Goal: Task Accomplishment & Management: Use online tool/utility

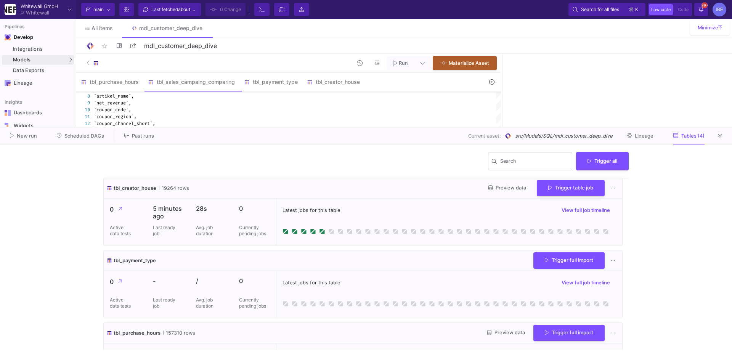
scroll to position [114, 0]
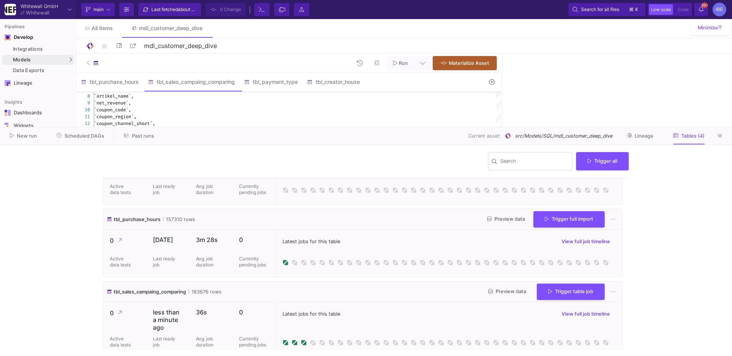
click at [80, 133] on span "Scheduled DAGs" at bounding box center [84, 136] width 40 height 6
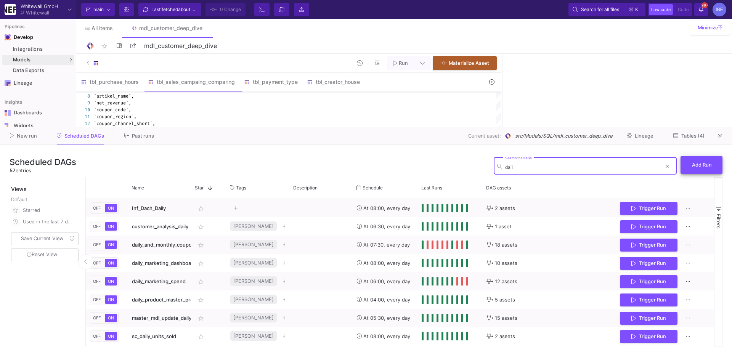
type input "dail"
click at [693, 161] on button "Add Run" at bounding box center [702, 165] width 42 height 18
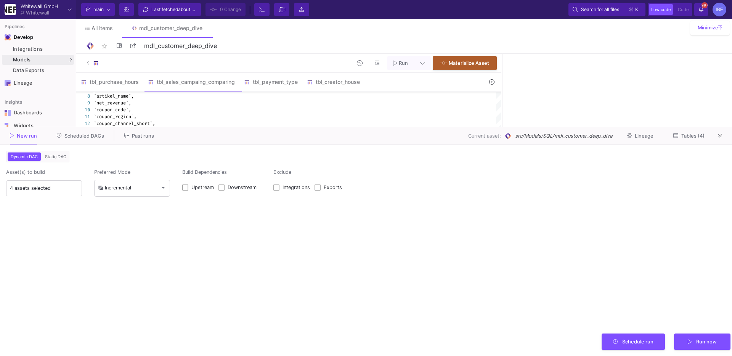
type input "0"
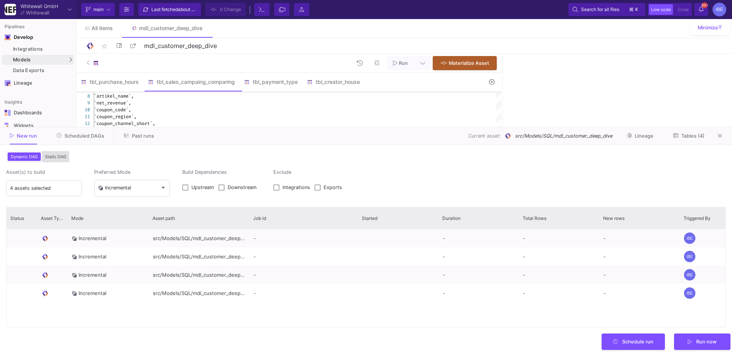
click at [55, 154] on span "Static DAG" at bounding box center [55, 156] width 24 height 5
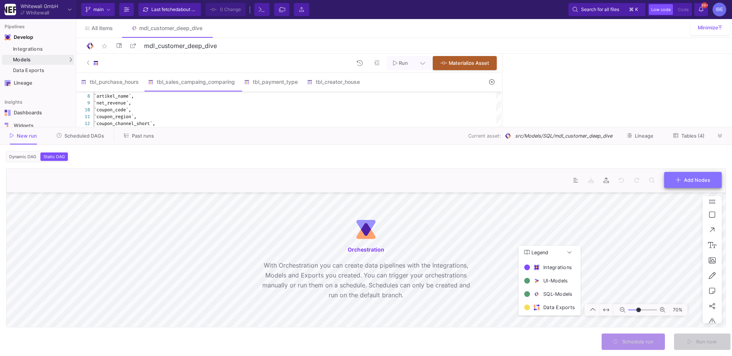
click at [680, 176] on fa-icon at bounding box center [678, 180] width 5 height 8
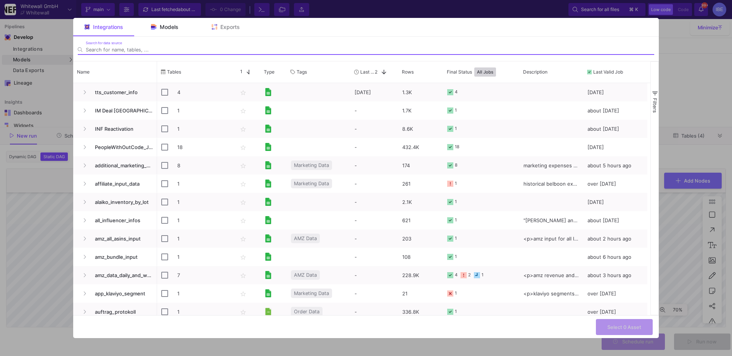
click at [175, 27] on span "Models" at bounding box center [169, 27] width 19 height 6
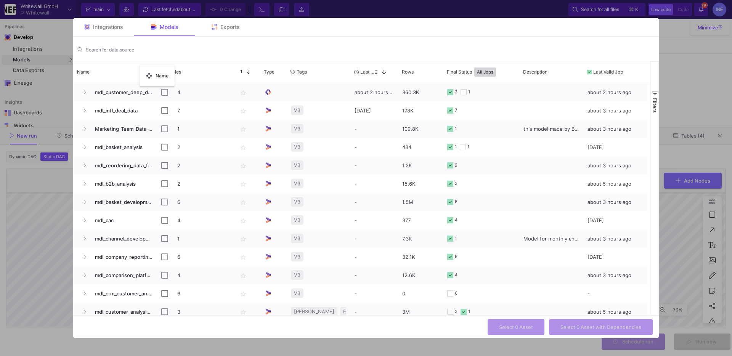
drag, startPoint x: 155, startPoint y: 67, endPoint x: 135, endPoint y: 74, distance: 21.3
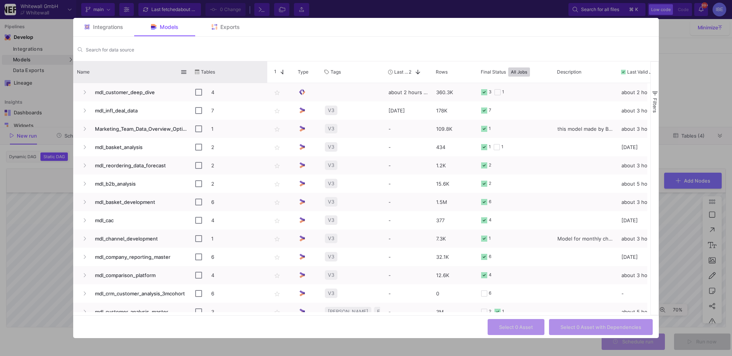
drag, startPoint x: 157, startPoint y: 70, endPoint x: 193, endPoint y: 68, distance: 36.6
click at [193, 68] on div at bounding box center [191, 71] width 3 height 21
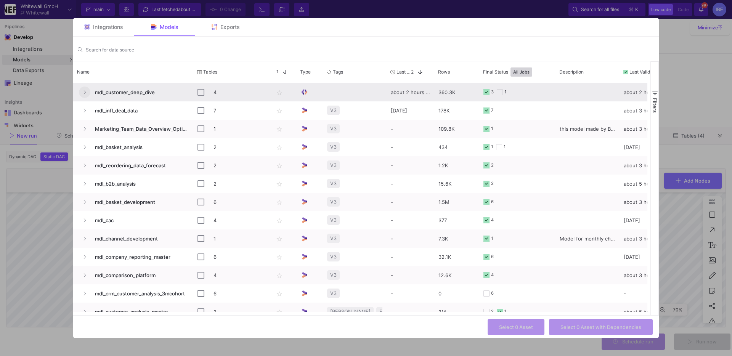
click at [88, 90] on button "Press SPACE to select this row." at bounding box center [84, 92] width 11 height 11
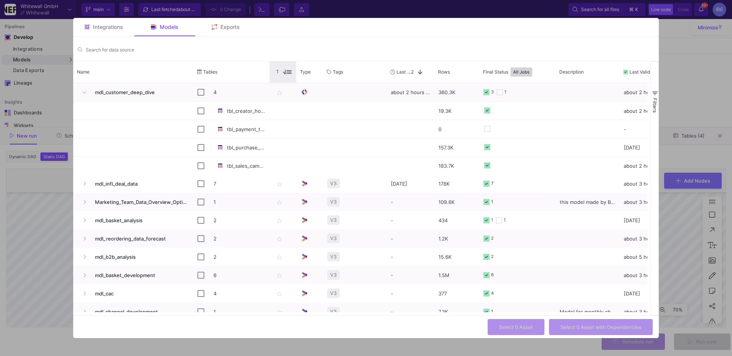
click at [270, 68] on div "Star 1" at bounding box center [283, 71] width 27 height 21
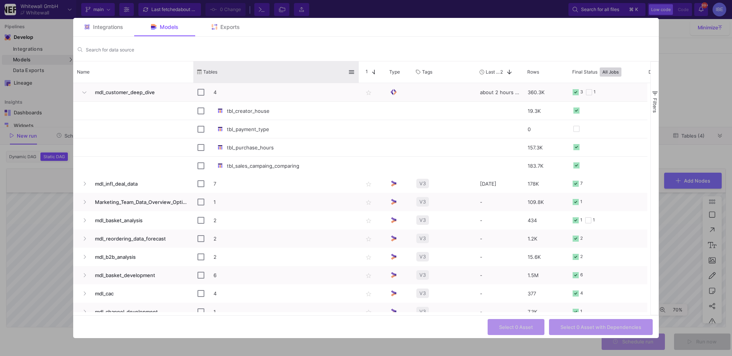
drag, startPoint x: 269, startPoint y: 68, endPoint x: 357, endPoint y: 69, distance: 88.5
click at [358, 69] on div at bounding box center [358, 71] width 3 height 21
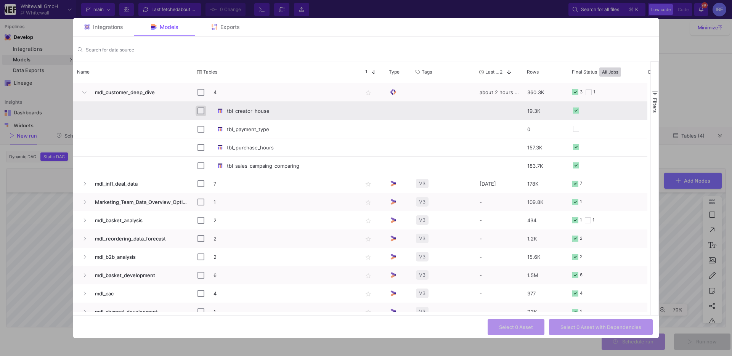
click at [202, 110] on input "Press Space to toggle row selection (unchecked)" at bounding box center [201, 111] width 7 height 7
checkbox input "true"
checkbox input "false"
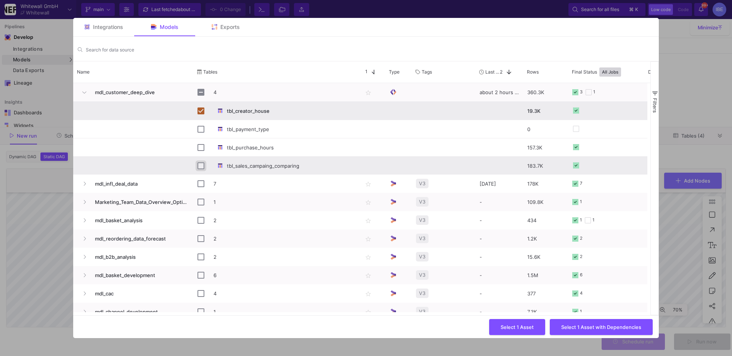
click at [201, 166] on input "Press Space to toggle row selection (unchecked)" at bounding box center [201, 165] width 7 height 7
checkbox input "true"
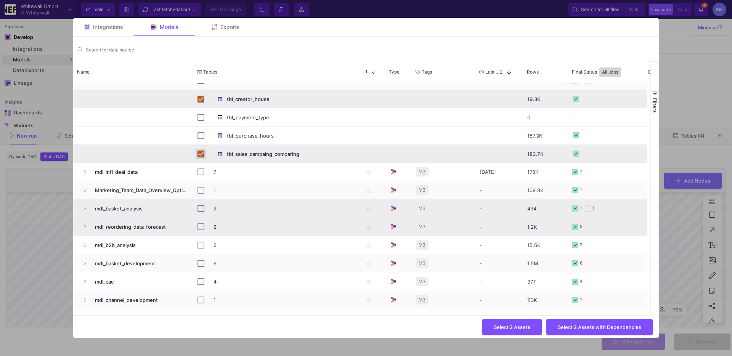
scroll to position [14, 0]
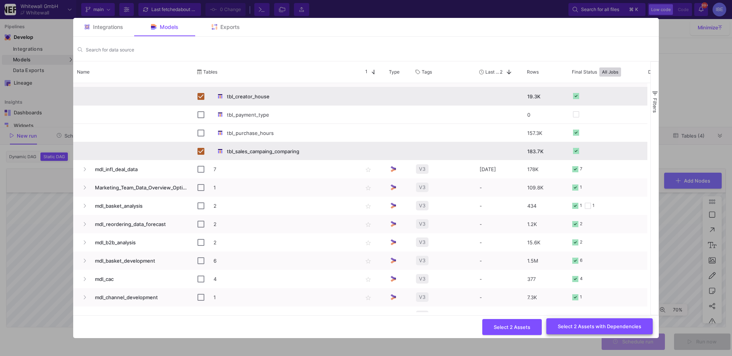
click at [565, 330] on button "Select 2 Assets with Dependencies" at bounding box center [600, 326] width 106 height 16
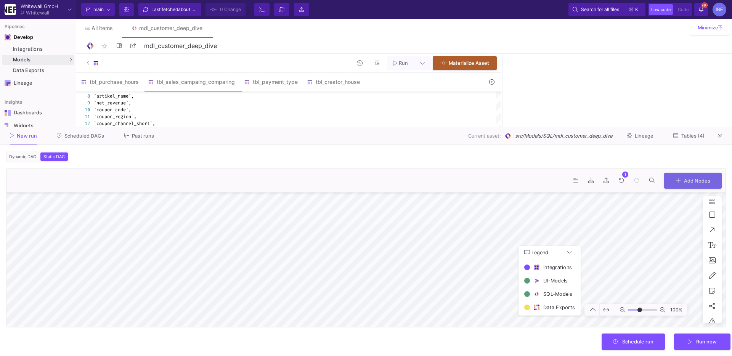
type input "-28"
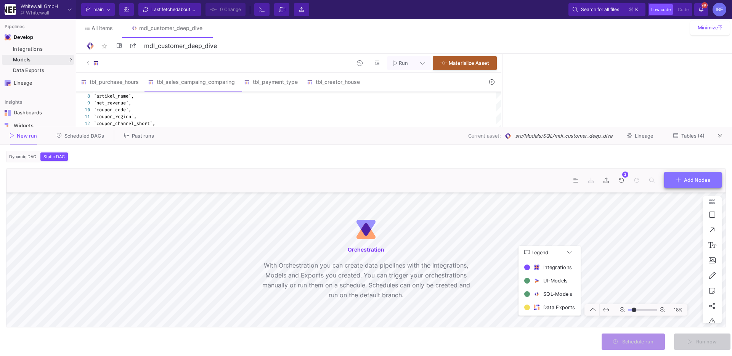
click at [665, 178] on button "Add Nodes" at bounding box center [693, 180] width 58 height 16
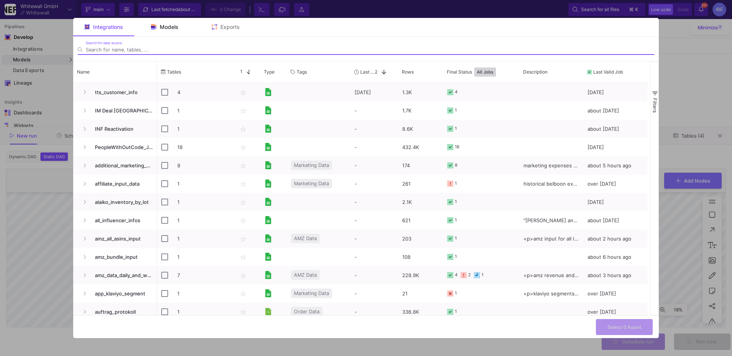
click at [170, 30] on div "Models" at bounding box center [164, 27] width 61 height 18
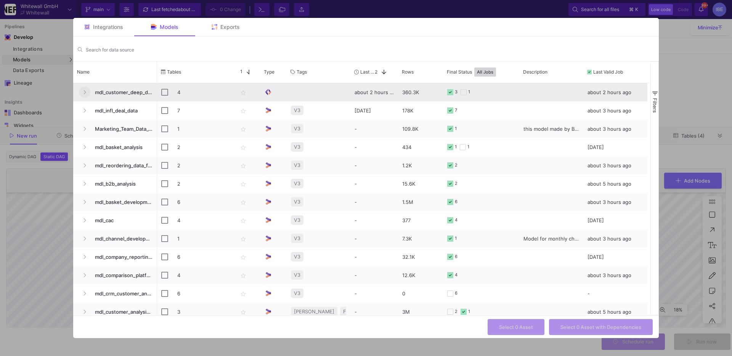
click at [87, 92] on button "Press SPACE to select this row." at bounding box center [84, 92] width 11 height 11
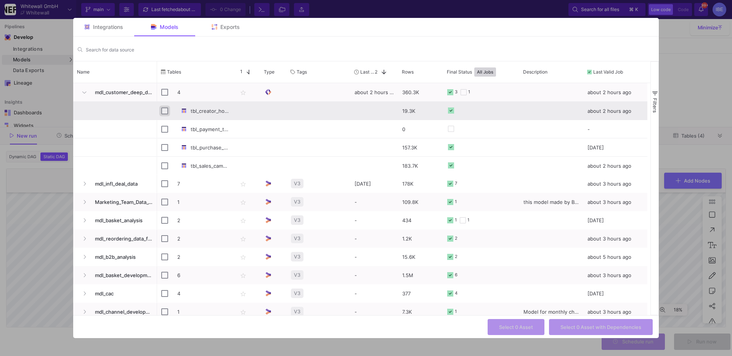
click at [164, 111] on input "Press Space to toggle row selection (unchecked)" at bounding box center [164, 111] width 7 height 7
checkbox input "true"
checkbox input "false"
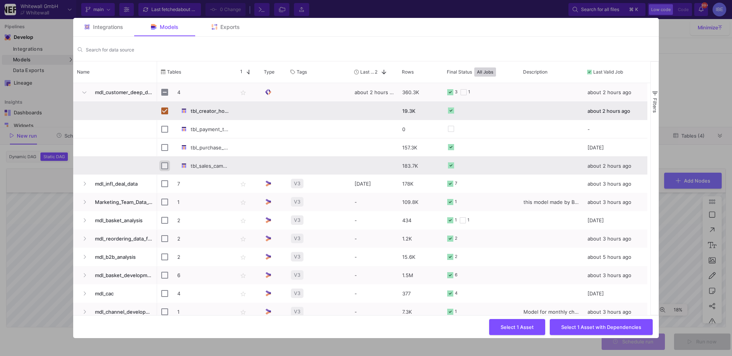
click at [167, 166] on input "Press Space to toggle row selection (unchecked)" at bounding box center [164, 165] width 7 height 7
checkbox input "true"
click at [501, 328] on span "Select 2 Assets" at bounding box center [512, 326] width 37 height 6
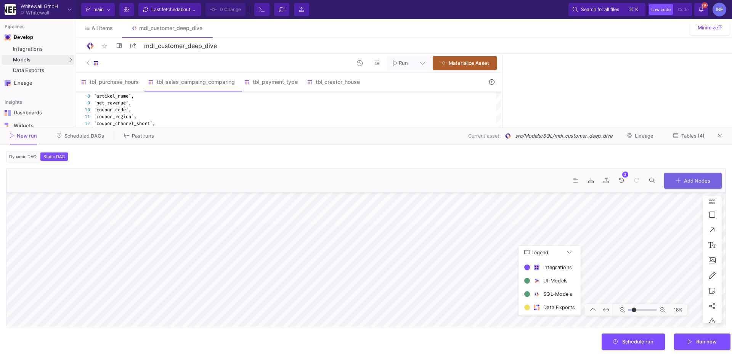
type input "7"
click at [630, 349] on button "Schedule run" at bounding box center [634, 341] width 64 height 16
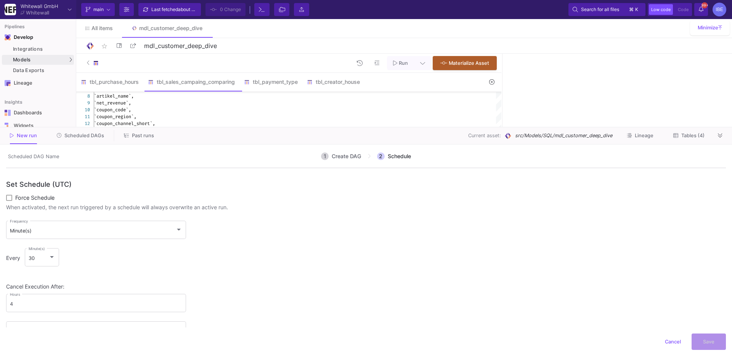
click at [65, 162] on div "1 Create DAG 2 Schedule" at bounding box center [366, 160] width 720 height 18
click at [57, 157] on input "scheduledDagName" at bounding box center [56, 156] width 100 height 10
type input "d"
type input "daily looker tables"
click at [63, 223] on div "Minute(s) Frequency" at bounding box center [96, 230] width 173 height 20
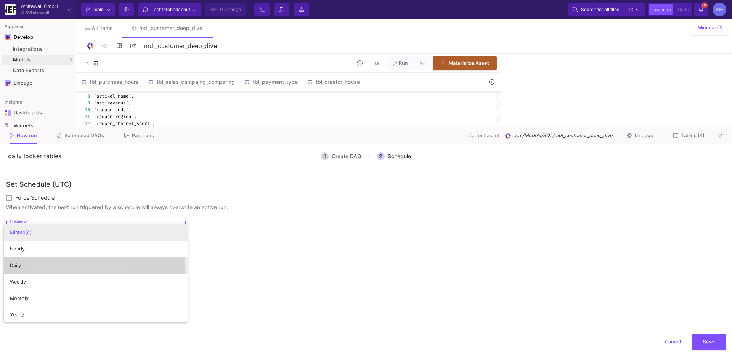
click at [59, 262] on span "Daily" at bounding box center [96, 265] width 172 height 16
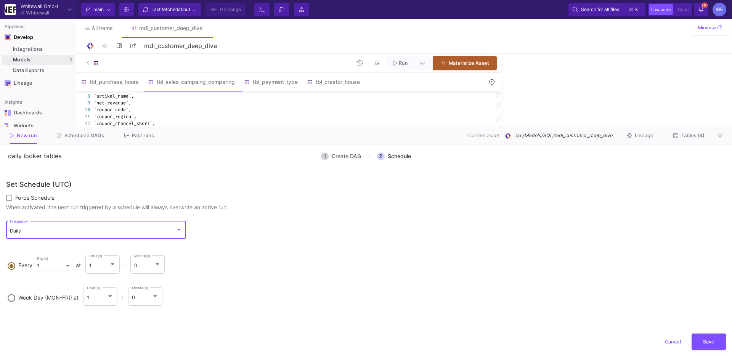
click at [77, 260] on span "Every 1 Day(s) at 1 Hour(s) : 0 Minute(s)" at bounding box center [92, 267] width 154 height 27
click at [15, 262] on input "Every 1 Day(s) at 1 Hour(s) : 0 Minute(s)" at bounding box center [12, 264] width 8 height 5
click at [69, 262] on div "1 Day(s)" at bounding box center [54, 264] width 34 height 14
click at [15, 262] on input "Every 1 Day(s) at 1 Hour(s) : 0 Minute(s)" at bounding box center [12, 264] width 8 height 5
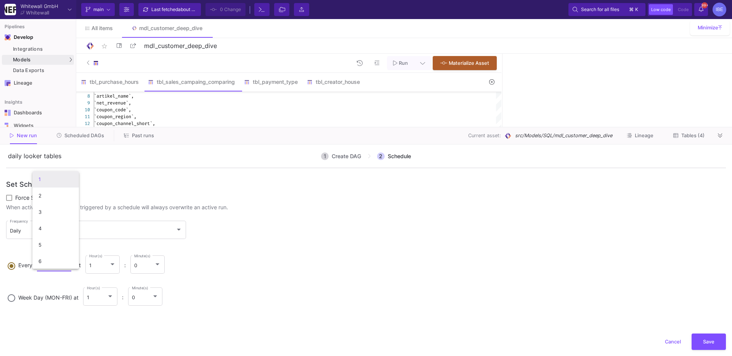
click at [106, 255] on div at bounding box center [366, 178] width 732 height 356
click at [40, 297] on span "Week Day (MON-FRI) at" at bounding box center [48, 297] width 60 height 6
click at [15, 297] on input "Week Day (MON-FRI) at 1 Hour(s) : 0 Minute(s)" at bounding box center [12, 296] width 8 height 5
radio input "true"
click at [101, 301] on div "1 Hour(s)" at bounding box center [100, 296] width 27 height 20
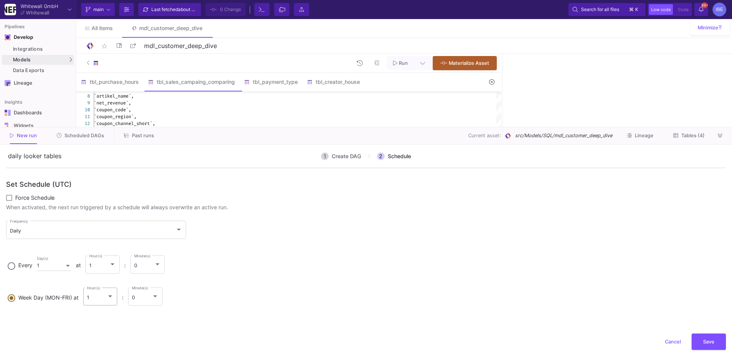
click at [15, 300] on input "Week Day (MON-FRI) at 1 Hour(s) : 0 Minute(s)" at bounding box center [12, 296] width 8 height 5
click at [98, 259] on span "10" at bounding box center [101, 256] width 27 height 16
click at [703, 342] on span "Save" at bounding box center [708, 341] width 11 height 6
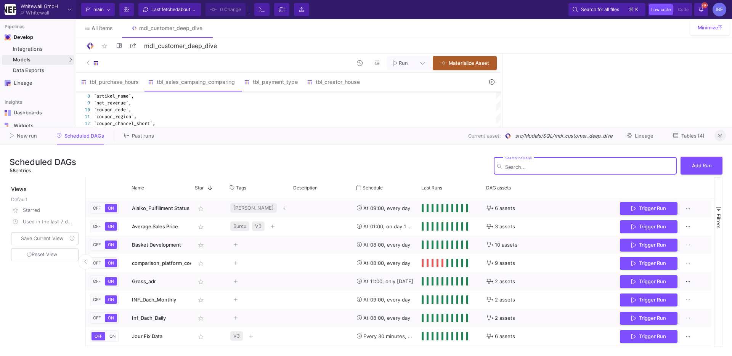
click at [722, 135] on button at bounding box center [720, 135] width 11 height 11
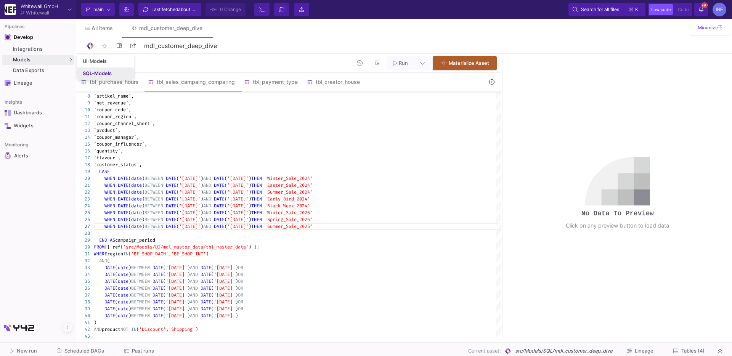
click at [89, 71] on div "SQL-Models" at bounding box center [97, 74] width 29 height 6
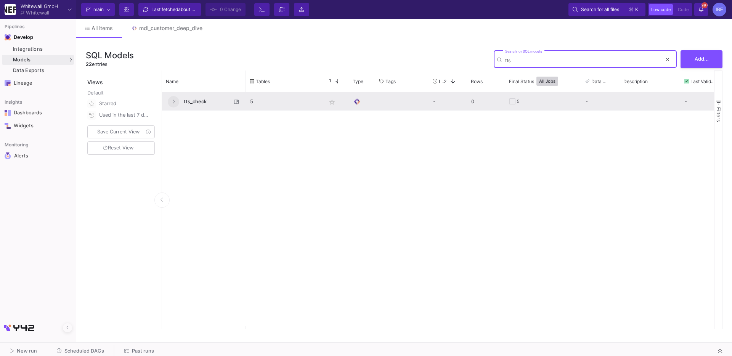
type input "tts"
click at [176, 99] on button at bounding box center [173, 101] width 11 height 11
click at [204, 99] on span "tts_check" at bounding box center [205, 102] width 52 height 18
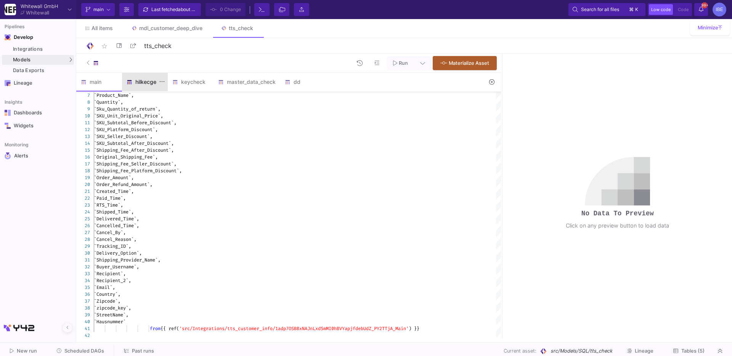
click at [152, 82] on div "hilkecgeck" at bounding box center [145, 82] width 37 height 6
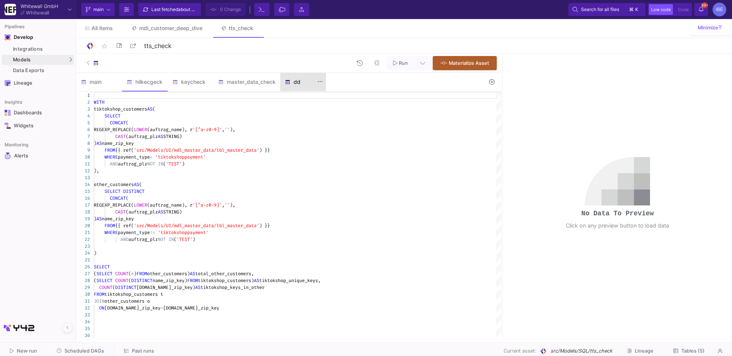
click at [300, 80] on div "dd" at bounding box center [303, 82] width 37 height 6
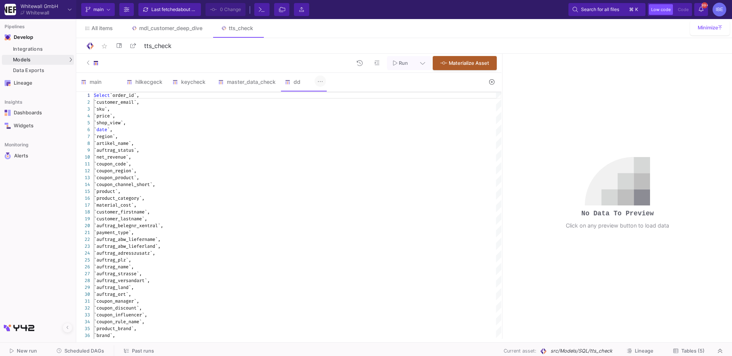
click at [320, 83] on icon at bounding box center [320, 82] width 5 height 6
click at [328, 116] on div "Delete" at bounding box center [337, 114] width 31 height 18
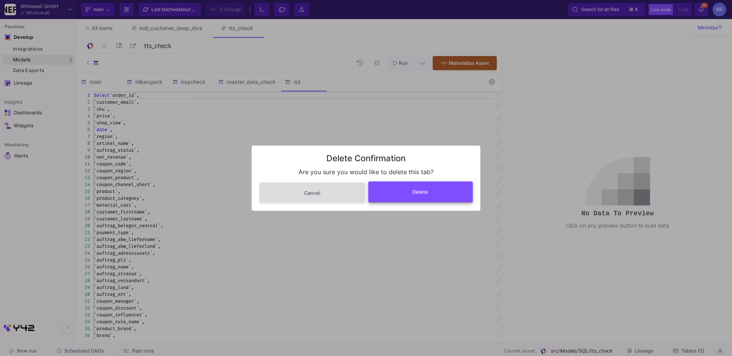
click at [374, 191] on button "Delete" at bounding box center [420, 192] width 105 height 21
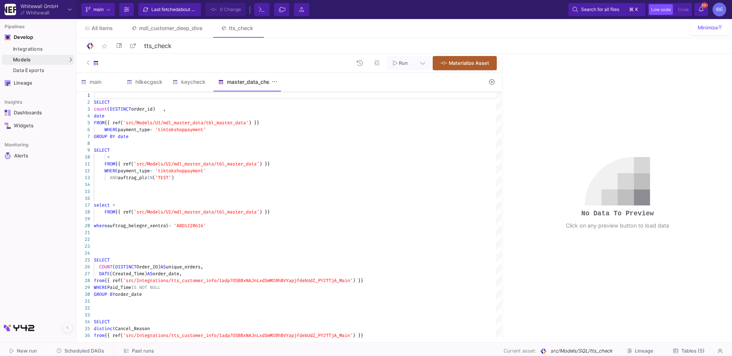
click at [244, 80] on div "master_data_check" at bounding box center [247, 82] width 58 height 6
click at [489, 80] on button at bounding box center [492, 82] width 18 height 12
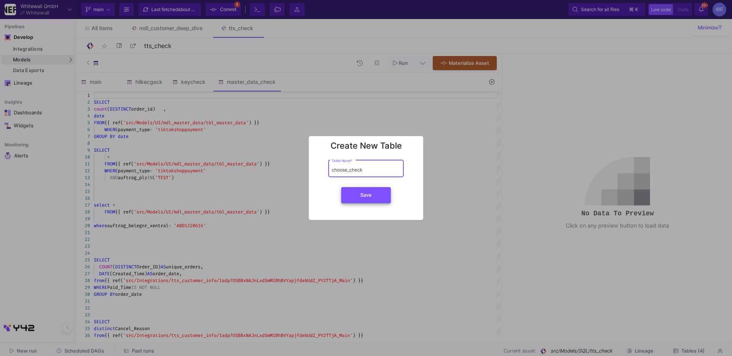
type input "choose_check"
click at [372, 201] on button "Save" at bounding box center [366, 195] width 50 height 16
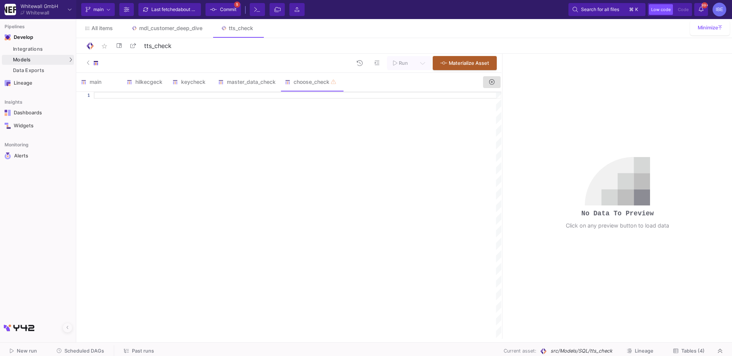
click at [336, 156] on div at bounding box center [298, 215] width 408 height 247
click at [234, 87] on div "master_data_check" at bounding box center [247, 82] width 67 height 18
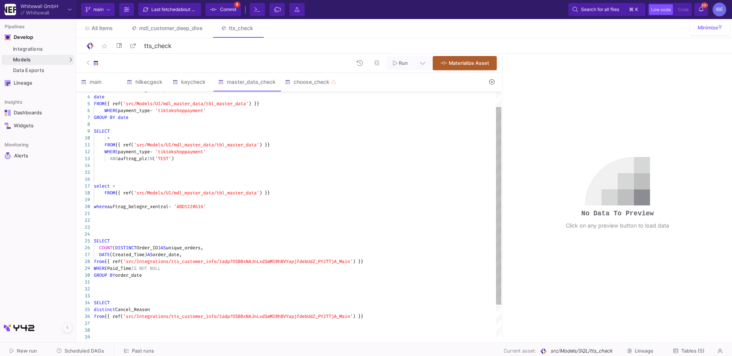
type textarea "FROM {{ ref('src/Models/UI/mdl_master_data/tbl_master_data') }} WHERE payment_t…"
click at [228, 143] on div "10 11 12 13 14 15 16 17 18 19 20 21 22 23 24 25 26 27 28 29 30 31 32 33 34 35 3…" at bounding box center [288, 215] width 425 height 247
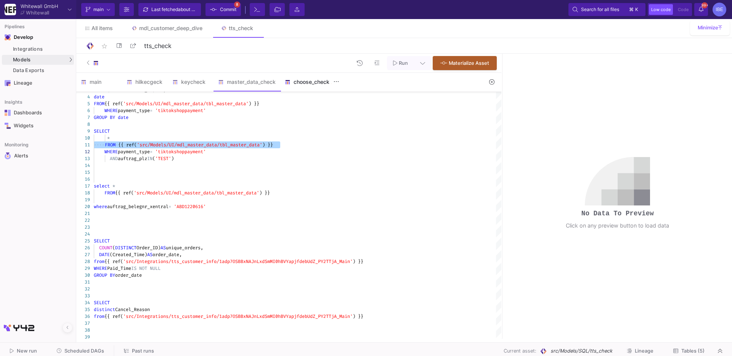
click at [331, 74] on div "choose_check" at bounding box center [311, 82] width 62 height 18
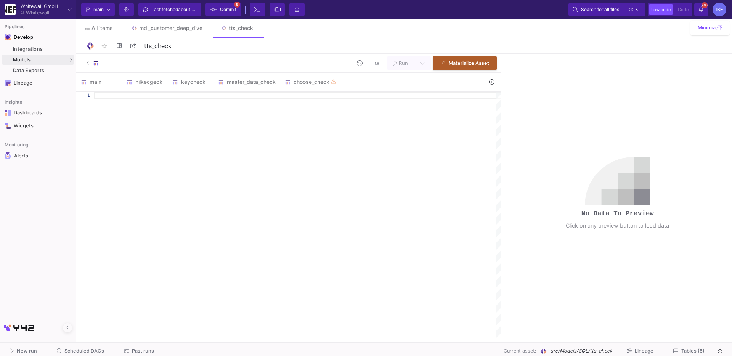
click at [229, 131] on div at bounding box center [298, 215] width 408 height 247
paste textarea "FROM {{ ref('src/Models/UI/mdl_master_data/tbl_master_data') }}"
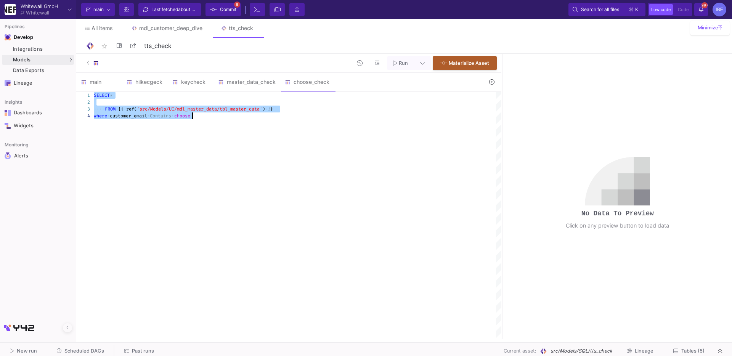
drag, startPoint x: 174, startPoint y: 172, endPoint x: 187, endPoint y: 137, distance: 37.5
click at [174, 172] on div "SELECT * ···· FROM · {{ · ref( 'src/Models/UI/mdl_master_data/tbl_master_data' …" at bounding box center [298, 215] width 408 height 247
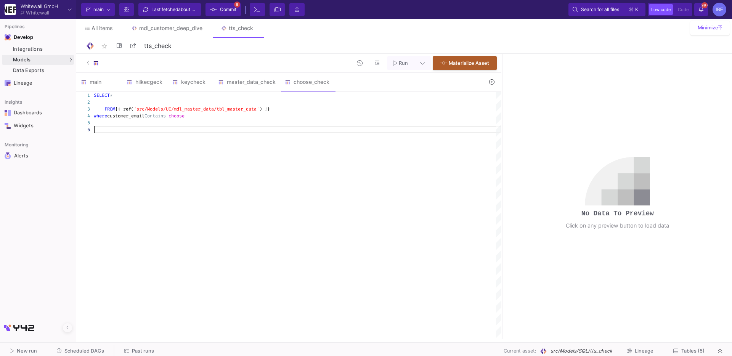
scroll to position [41, 0]
paste textarea "SELECT * FROM sales WHERE customer_email LIKE '%choose%'"
click at [185, 109] on span "'src/Models/UI/mdl_master_data/tbl_master_data'" at bounding box center [196, 109] width 125 height 6
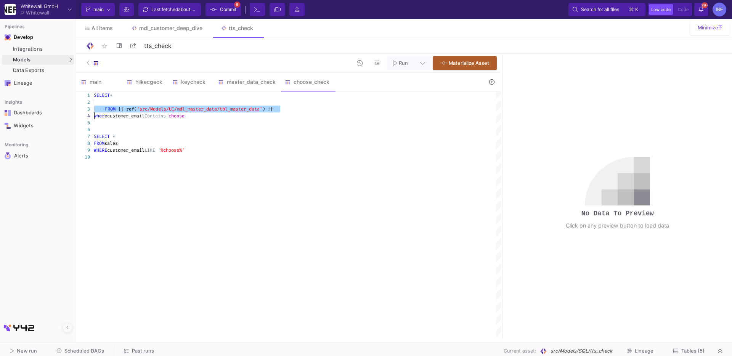
click at [105, 146] on div "1 2 3 4 5 6 7 8 9 10 SELECT * ···· FROM · {{ · ref( 'src/Models/UI/mdl_master_d…" at bounding box center [288, 215] width 425 height 247
click at [94, 119] on textarea "SELECT* FROM {{ ref('src/Models/UI/mdl_master_data/tbl_master_data') }} where c…" at bounding box center [94, 116] width 0 height 7
click at [105, 146] on div "1 2 3 4 5 6 7 8 9 10 SELECT * FROM {{ ref( 'src/Models/UI/mdl_master_data/tbl_m…" at bounding box center [288, 215] width 425 height 247
paste textarea "FROM {{ ref('src/Models/UI/mdl_master_data/tbl_master_data') }}"
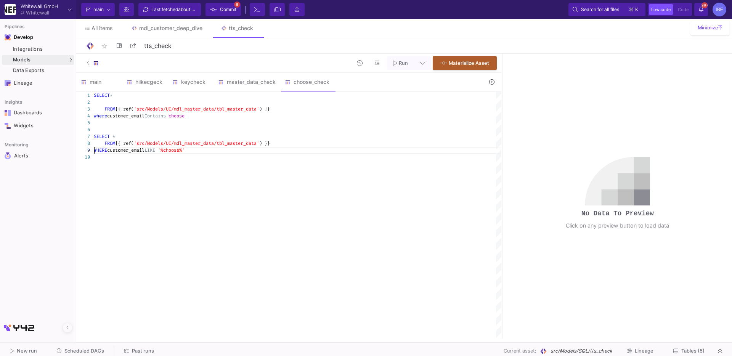
type textarea "SELECT* FROM {{ ref('src/Models/UI/mdl_master_data/tbl_master_data') }} where c…"
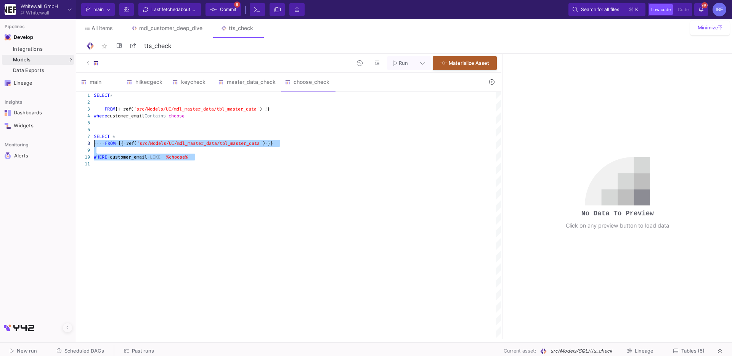
click at [85, 129] on div "1 2 3 4 5 6 7 8 9 10 11 SELECT * FROM {{ ref( 'src/Models/UI/mdl_master_data/tb…" at bounding box center [288, 215] width 425 height 247
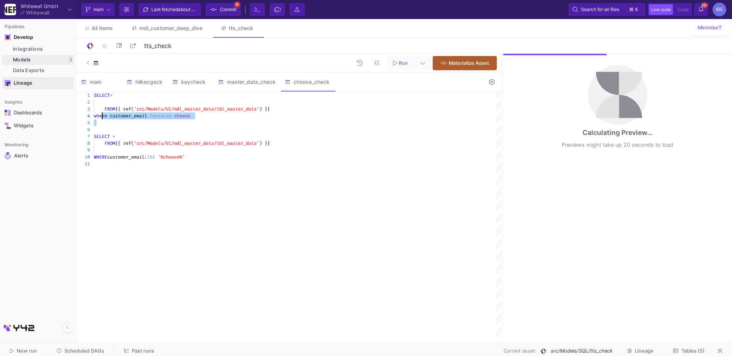
drag, startPoint x: 142, startPoint y: 127, endPoint x: 55, endPoint y: 87, distance: 96.1
click at [56, 90] on mat-sidenav-container "Pipelines Develop Integrations Models Models UI-Models SQL-Models Data Exports …" at bounding box center [366, 169] width 732 height 339
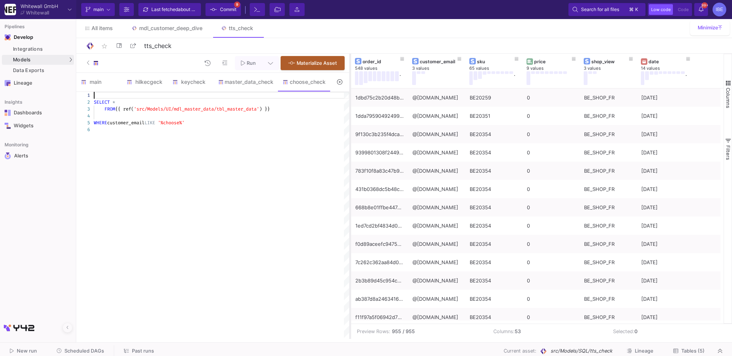
drag, startPoint x: 502, startPoint y: 100, endPoint x: 315, endPoint y: 141, distance: 191.7
click at [349, 141] on div at bounding box center [350, 196] width 2 height 285
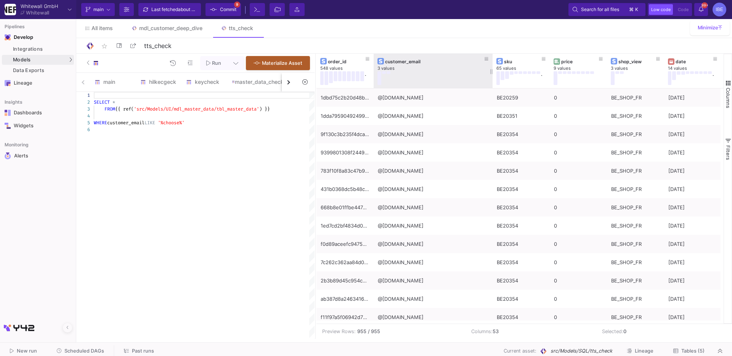
drag, startPoint x: 431, startPoint y: 70, endPoint x: 492, endPoint y: 71, distance: 61.0
click at [492, 71] on div at bounding box center [492, 71] width 3 height 34
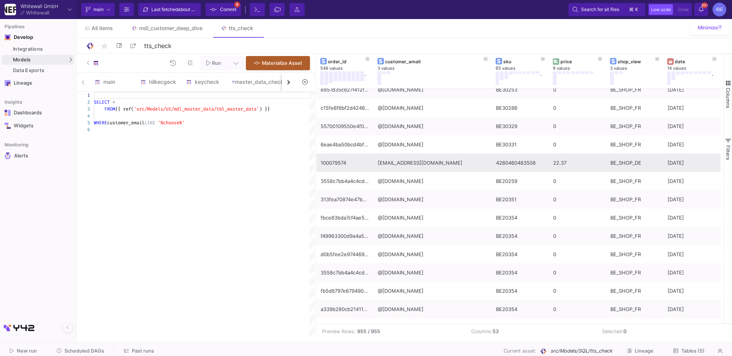
scroll to position [775, 0]
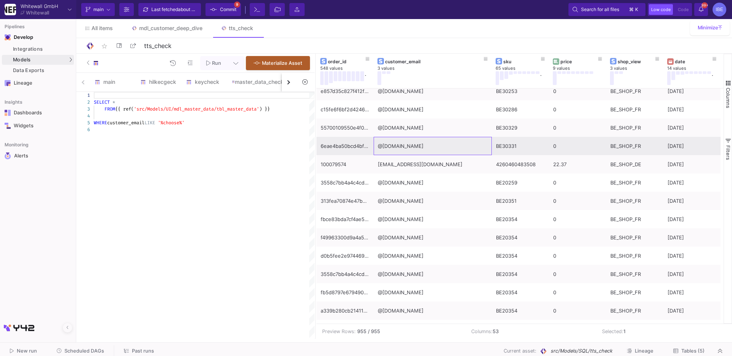
click at [428, 151] on div "@client.choose.rocks" at bounding box center [433, 146] width 110 height 18
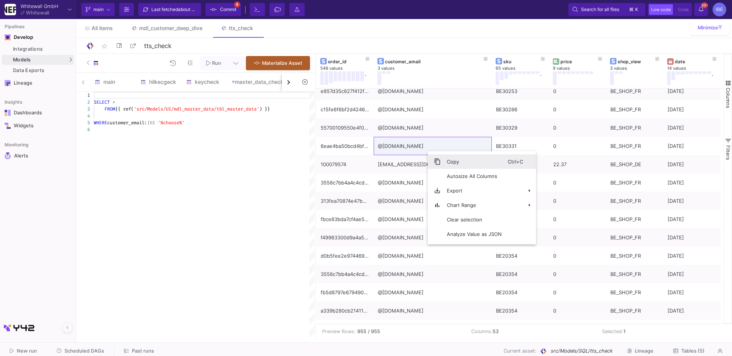
click at [440, 163] on span "Context Menu" at bounding box center [437, 161] width 7 height 7
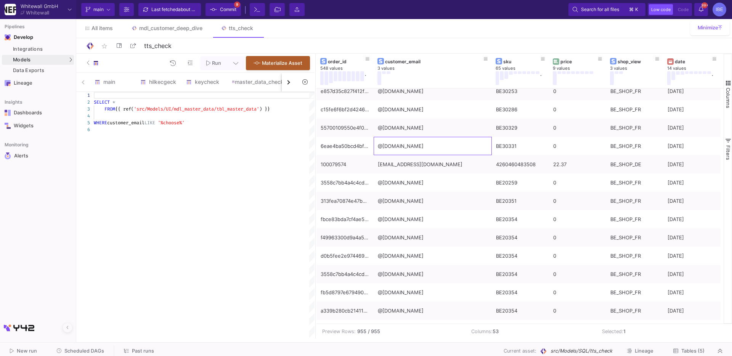
click at [201, 140] on div "SELECT * FROM {{ ref( 'src/Models/UI/mdl_master_data/tbl_master_data' ) }} WHER…" at bounding box center [204, 215] width 221 height 247
drag, startPoint x: 188, startPoint y: 122, endPoint x: 171, endPoint y: 121, distance: 16.8
paste textarea "@client.choose.rocks"
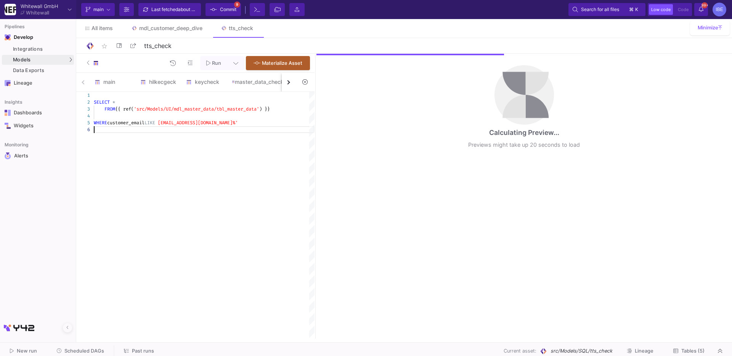
click at [198, 135] on div "SELECT * FROM {{ ref( 'src/Models/UI/mdl_master_data/tbl_master_data' ) }} WHER…" at bounding box center [204, 215] width 221 height 247
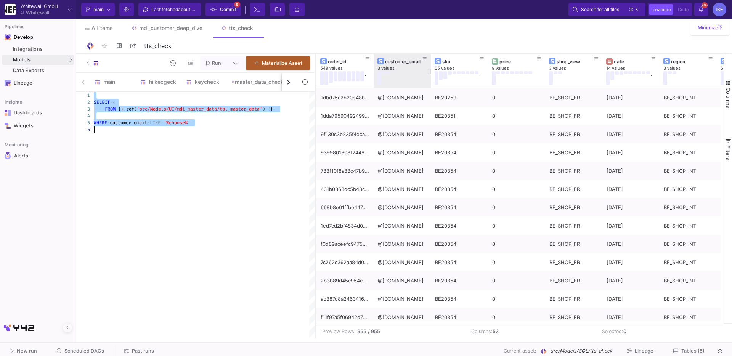
click at [385, 72] on button at bounding box center [384, 72] width 4 height 3
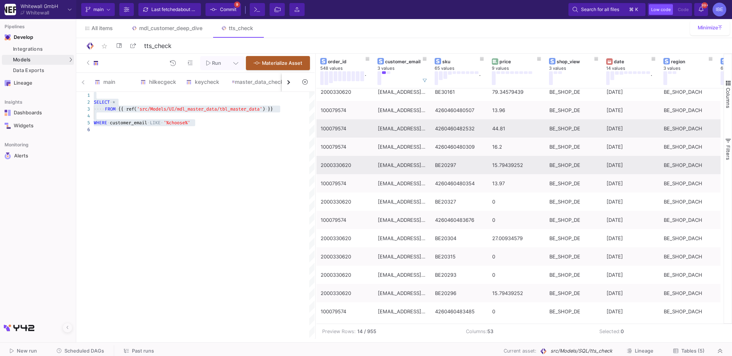
scroll to position [0, 0]
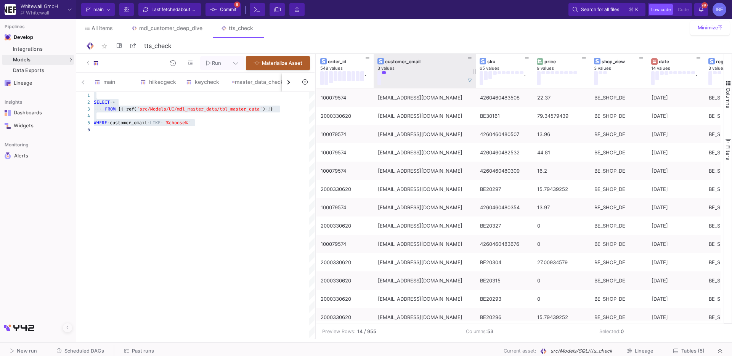
drag, startPoint x: 430, startPoint y: 67, endPoint x: 475, endPoint y: 66, distance: 45.0
click at [475, 66] on div at bounding box center [475, 71] width 3 height 34
click at [389, 72] on button at bounding box center [389, 72] width 4 height 3
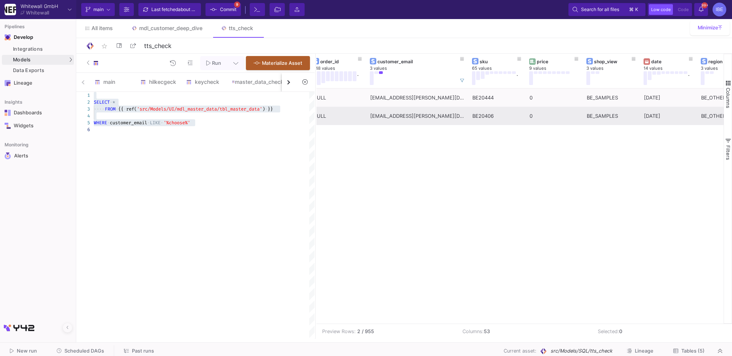
scroll to position [0, 52]
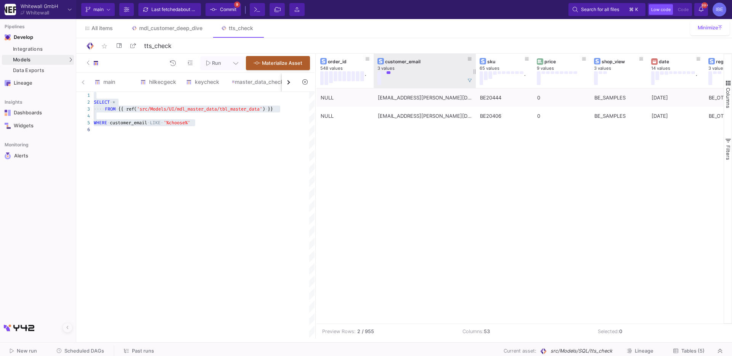
click at [379, 73] on button at bounding box center [380, 78] width 4 height 14
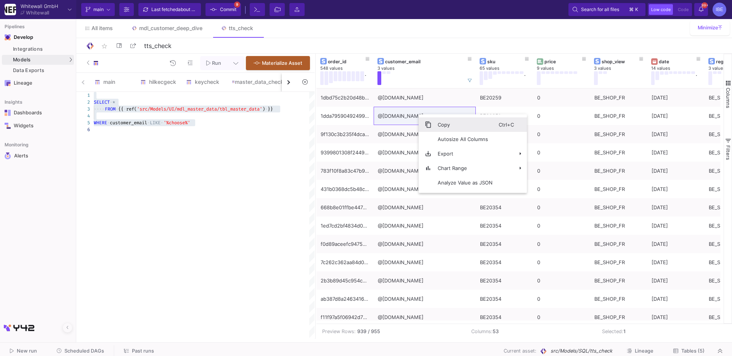
click at [429, 121] on span "Context Menu" at bounding box center [425, 124] width 13 height 14
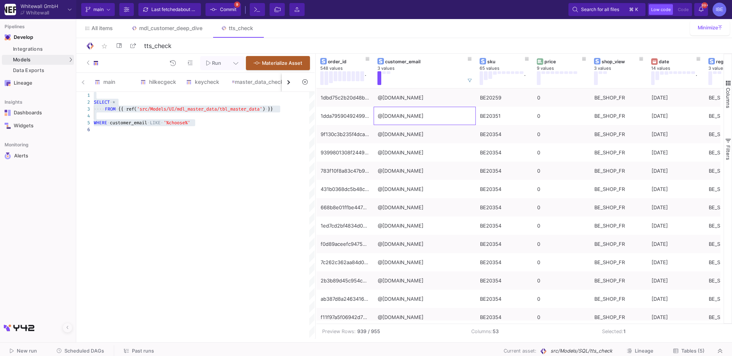
click at [177, 120] on span "'%choose%'" at bounding box center [177, 123] width 27 height 6
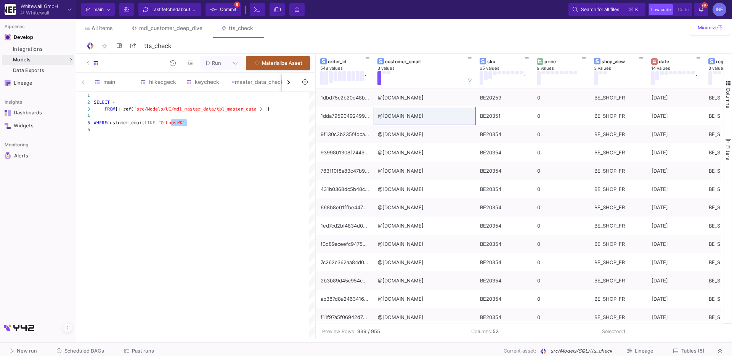
paste textarea "@client.choose.rocks"
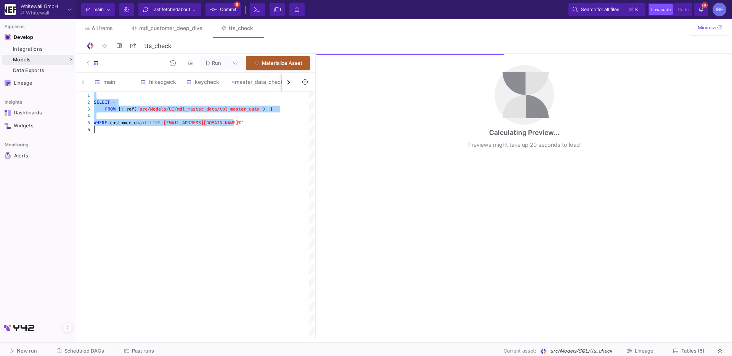
click at [177, 120] on span "[EMAIL_ADDRESS][DOMAIN_NAME]%'" at bounding box center [204, 123] width 80 height 6
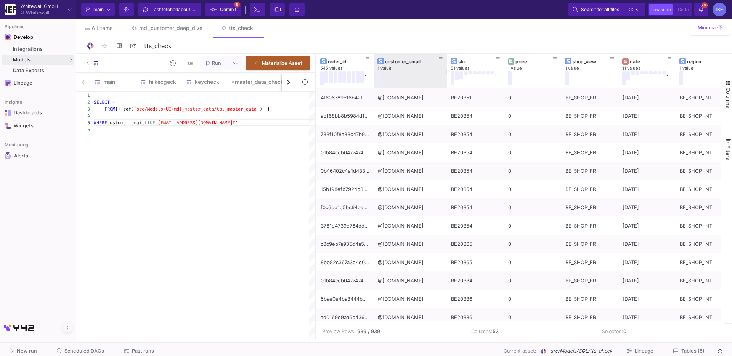
drag, startPoint x: 429, startPoint y: 72, endPoint x: 445, endPoint y: 73, distance: 16.1
click at [445, 73] on div at bounding box center [446, 71] width 3 height 34
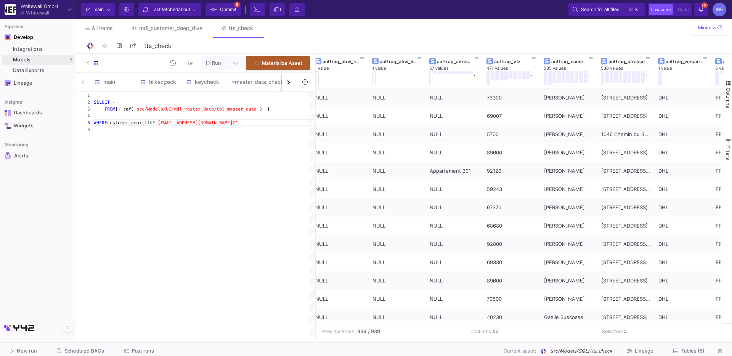
click at [258, 127] on div at bounding box center [204, 129] width 221 height 7
click at [589, 59] on icon at bounding box center [591, 59] width 4 height 4
click at [597, 82] on div "Contains" at bounding box center [621, 83] width 67 height 6
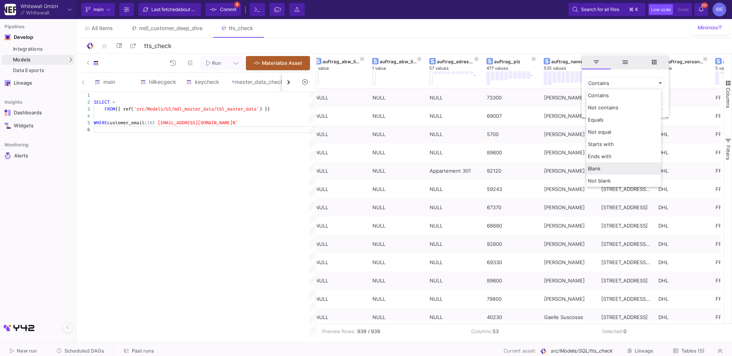
drag, startPoint x: 605, startPoint y: 180, endPoint x: 606, endPoint y: 166, distance: 13.8
click at [606, 166] on div "Contains Not contains Equals Not equal Starts with Ends with Blank Not blank" at bounding box center [624, 138] width 75 height 98
click at [606, 166] on div "Blank" at bounding box center [624, 168] width 75 height 12
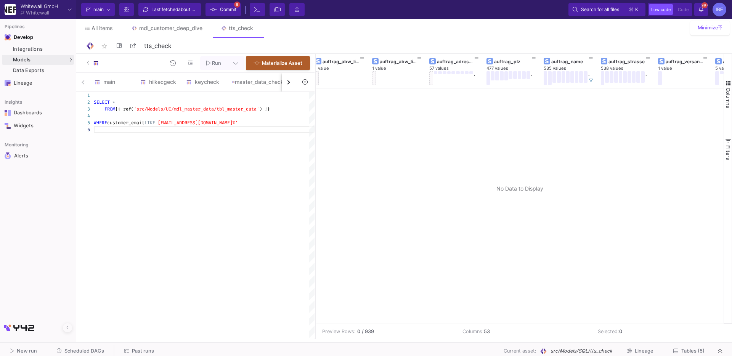
click at [580, 43] on div "star_border tts_check 9/90" at bounding box center [404, 45] width 638 height 11
click at [592, 80] on icon at bounding box center [591, 80] width 4 height 3
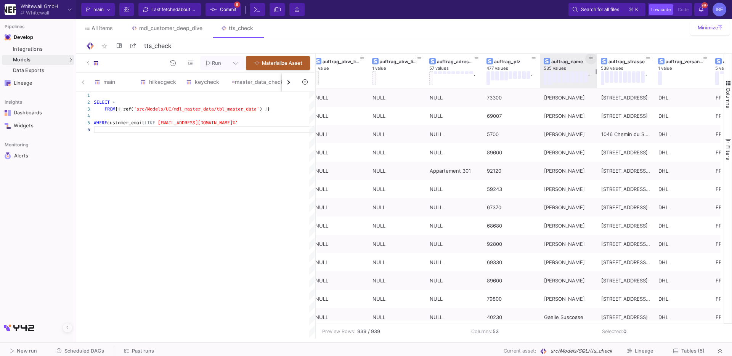
click at [592, 59] on icon at bounding box center [591, 58] width 4 height 3
click at [600, 88] on div "Contains" at bounding box center [626, 83] width 78 height 12
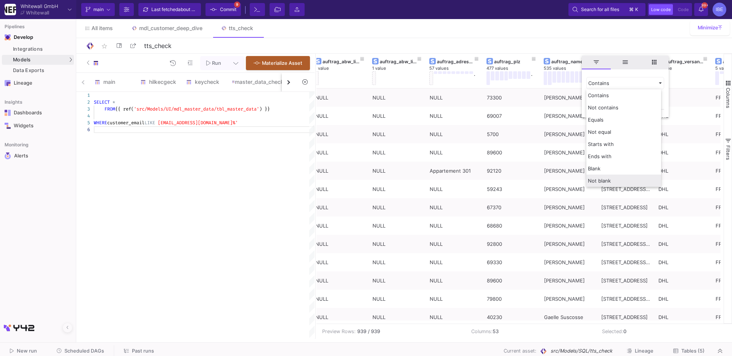
click at [604, 178] on span "Not blank" at bounding box center [599, 181] width 23 height 6
click at [601, 127] on input "Filter Value" at bounding box center [626, 131] width 78 height 15
click at [295, 195] on div "SELECT * FROM {{ ref( 'src/Models/UI/mdl_master_data/tbl_master_data' ) }} WHER…" at bounding box center [204, 215] width 221 height 247
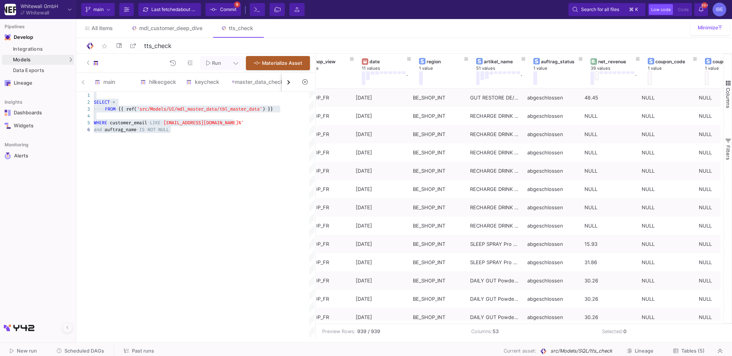
scroll to position [0, 261]
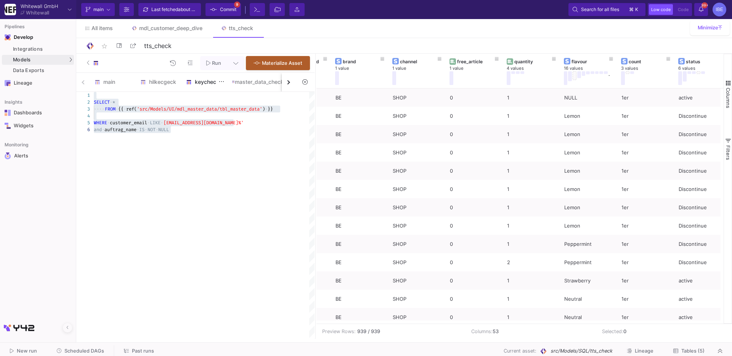
click at [196, 75] on div "keycheck" at bounding box center [205, 82] width 46 height 18
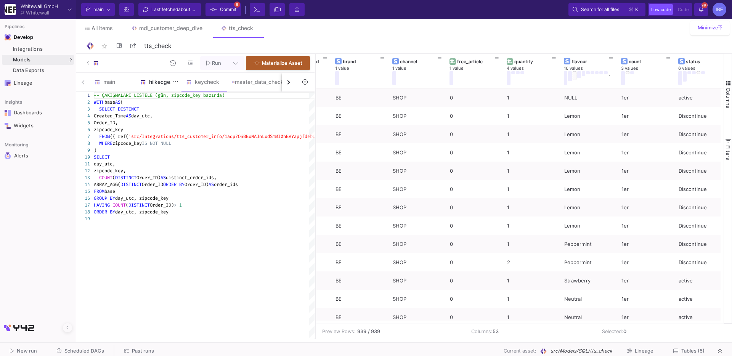
click at [168, 89] on div "hilkecgeck" at bounding box center [159, 82] width 46 height 18
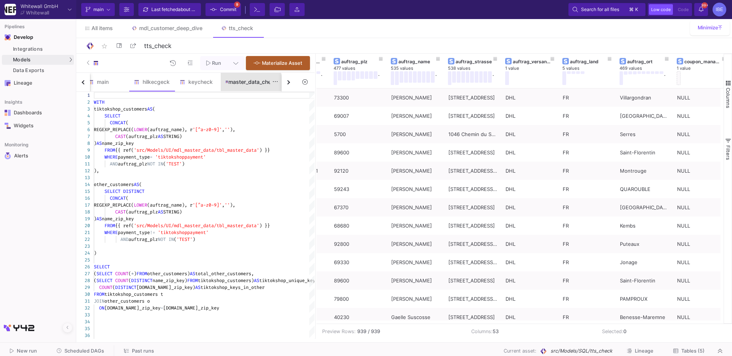
click at [255, 87] on div "master_data_check" at bounding box center [251, 82] width 60 height 18
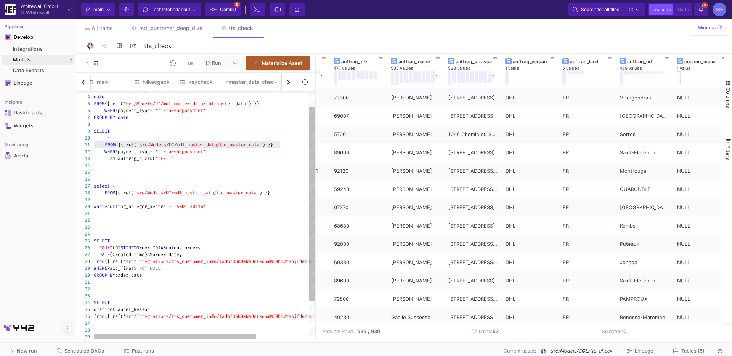
click at [287, 84] on div "button" at bounding box center [288, 82] width 4 height 4
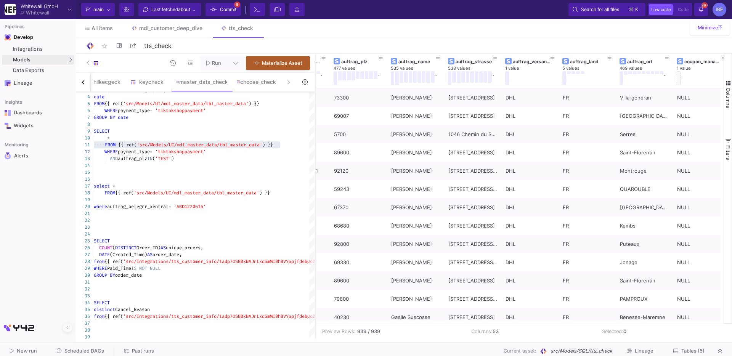
click at [287, 84] on div "main hilkecgeck keycheck master_data_check choose_check" at bounding box center [185, 82] width 219 height 19
click at [260, 83] on div "choose_check" at bounding box center [256, 82] width 40 height 6
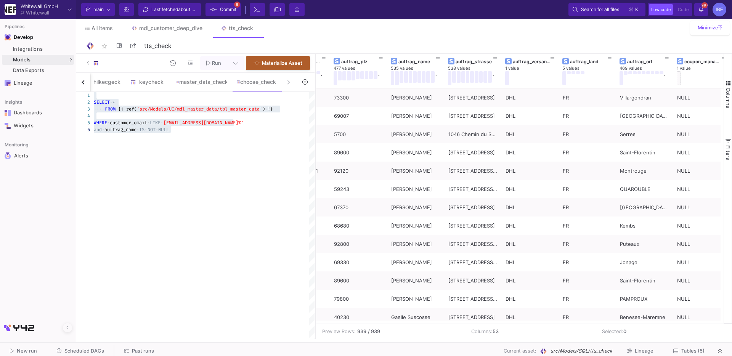
click at [213, 141] on div "SELECT · * ···· FROM · {{ · ref( 'src/Models/UI/mdl_master_data/tbl_master_data…" at bounding box center [204, 215] width 221 height 247
click at [133, 129] on span "auftrag_name" at bounding box center [118, 130] width 32 height 6
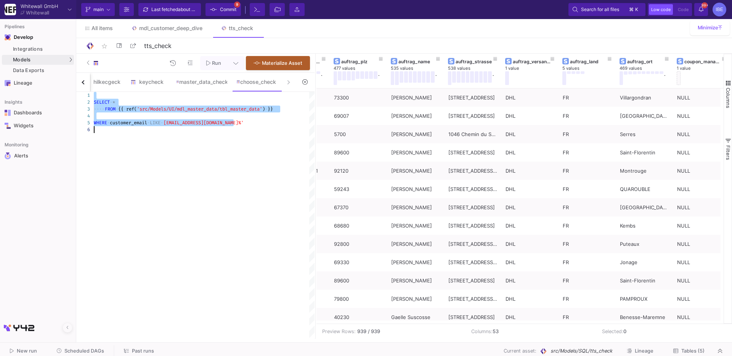
click at [188, 159] on div "SELECT · * ···· FROM · {{ · ref( 'src/Models/UI/mdl_master_data/tbl_master_data…" at bounding box center [204, 215] width 221 height 247
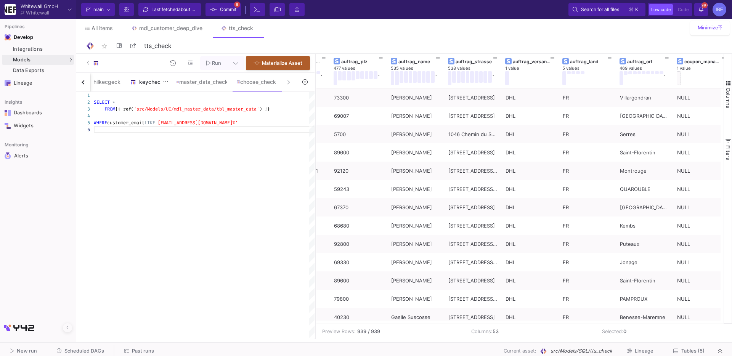
click at [153, 86] on div "keycheck" at bounding box center [149, 82] width 46 height 18
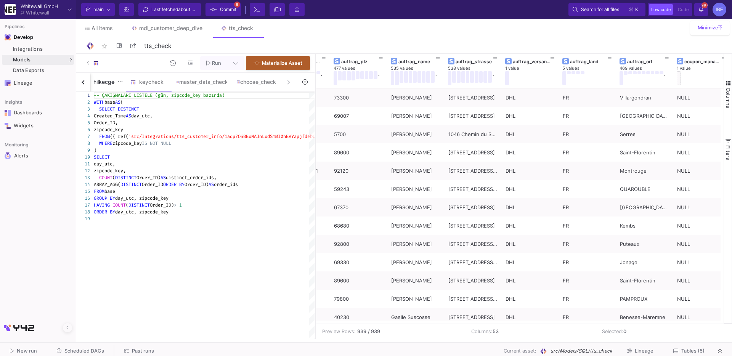
click at [111, 84] on div "hilkecgeck" at bounding box center [103, 82] width 37 height 6
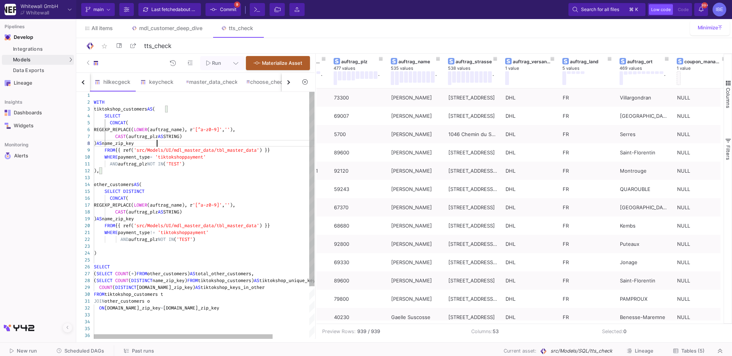
scroll to position [0, 0]
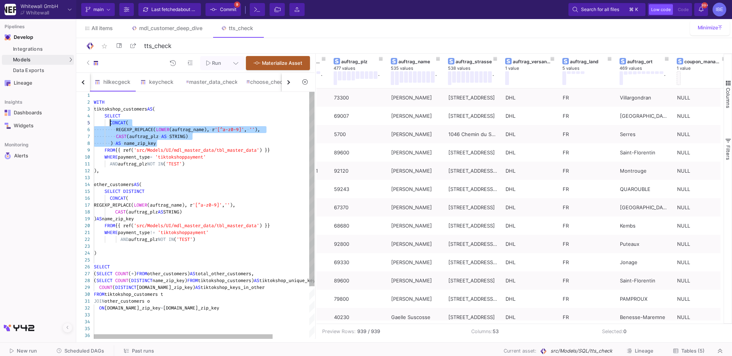
drag, startPoint x: 172, startPoint y: 141, endPoint x: 111, endPoint y: 121, distance: 64.3
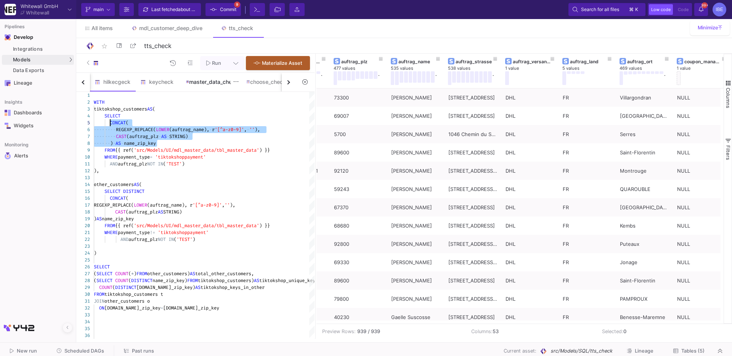
click at [227, 77] on div "master_data_check" at bounding box center [212, 82] width 60 height 18
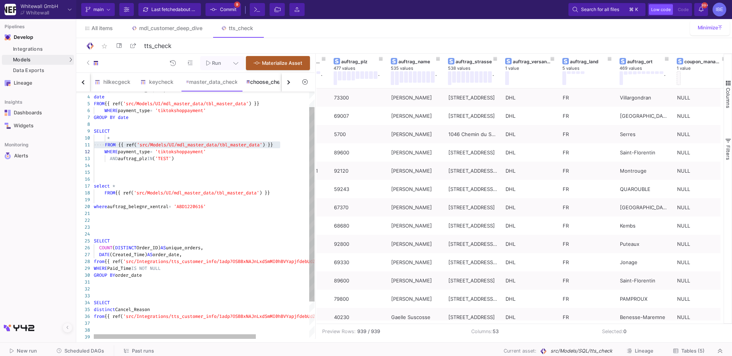
click at [264, 81] on div "choose_check" at bounding box center [266, 82] width 40 height 6
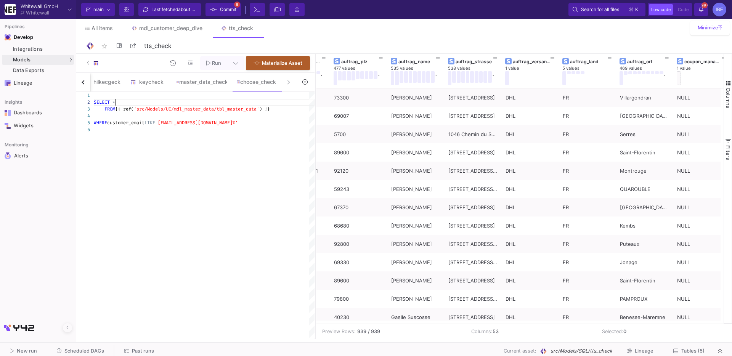
click at [279, 105] on div "SELECT *" at bounding box center [204, 102] width 221 height 7
paste textarea "CONCAT( REGEXP_REPLACE(LOWER(auftrag_name), r'[^a-z0-9]', ''), CAST(auftrag_plz…"
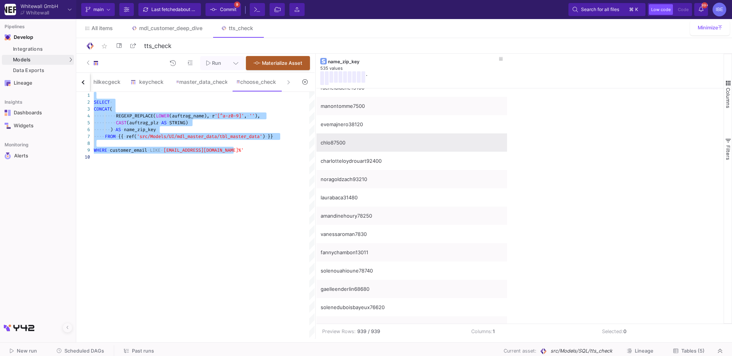
scroll to position [1947, 0]
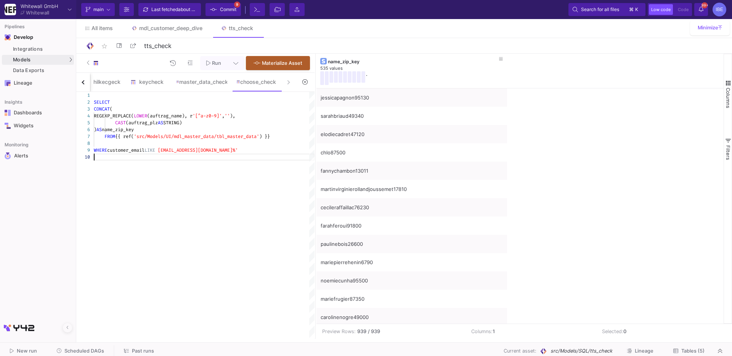
click at [265, 167] on div "SELECT FROM {{ ref( 'src/Models/UI/mdl_master_data/tbl_master_data' ) }} CONCAT…" at bounding box center [204, 215] width 221 height 247
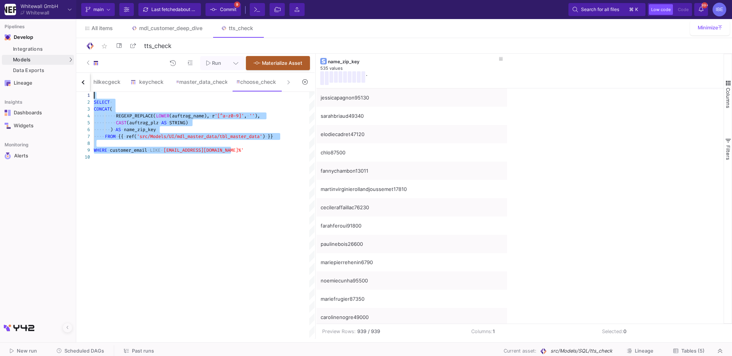
drag, startPoint x: 254, startPoint y: 149, endPoint x: 91, endPoint y: 96, distance: 171.2
type textarea "SELECT CONCAT( REGEXP_REPLACE(LOWER(auftrag_name), r'[^a-z0-9]', ''), CAST(auft…"
click at [290, 163] on div "SELECT · ···· FROM · {{ · ref( 'src/Models/UI/mdl_master_data/tbl_master_data' …" at bounding box center [204, 215] width 221 height 247
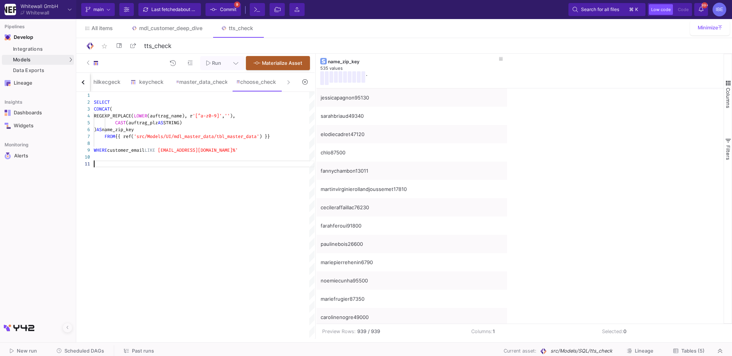
scroll to position [13, 0]
paste textarea "CAST(auftrag_plz AS STRING) ) AS name_zip_key FROM sales WHERE customer_email N…"
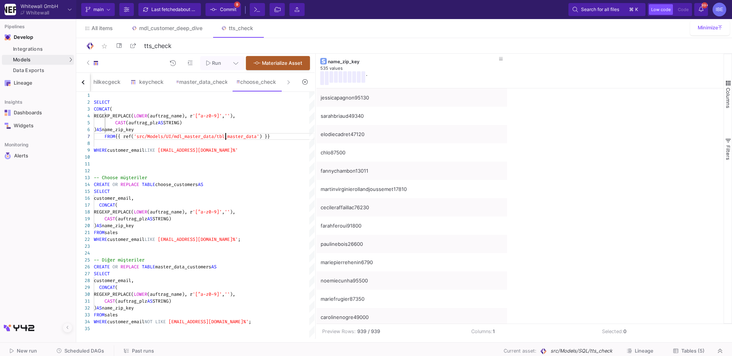
click at [225, 137] on div "1 2 7 3 4 5 6 8 9 10 11 12 13 14 15 16 17 18 19 20 21 22 23 24 25 26 27 28 29 3…" at bounding box center [195, 215] width 238 height 247
click at [225, 137] on span "'src/Models/UI/mdl_master_data/tbl_master_data'" at bounding box center [199, 136] width 125 height 6
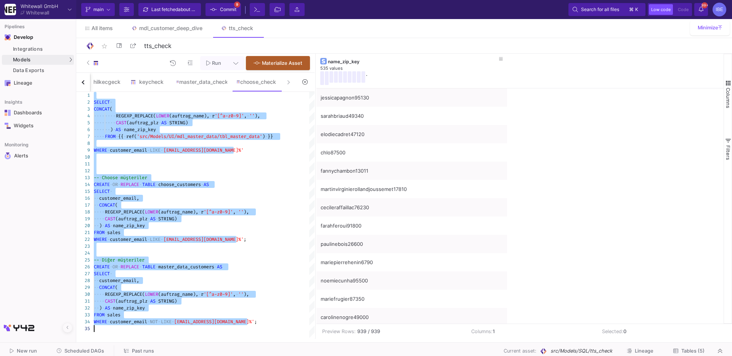
click at [225, 137] on span "'src/Models/UI/mdl_master_data/tbl_master_data'" at bounding box center [199, 136] width 125 height 6
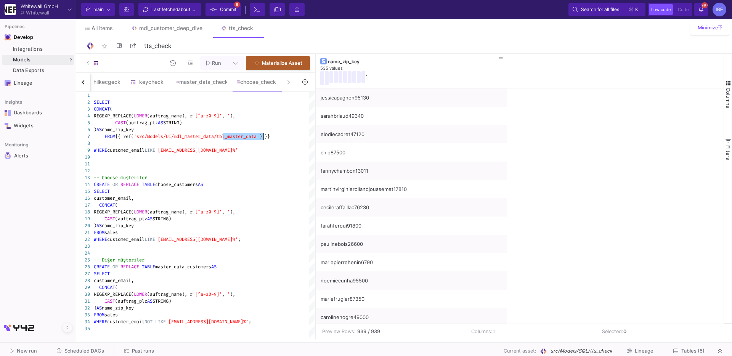
click at [225, 137] on div "1 2 7 3 4 5 6 8 9 10 11 12 13 14 15 16 17 18 19 20 21 22 23 24 25 26 27 28 29 3…" at bounding box center [195, 215] width 238 height 247
click at [114, 236] on div "WHERE customer_email LIKE '%@client.choose.rocks%' ;" at bounding box center [204, 239] width 221 height 7
paste textarea "FROM {{ ref('src/Models/UI/mdl_master_data/tbl_master_data') }}"
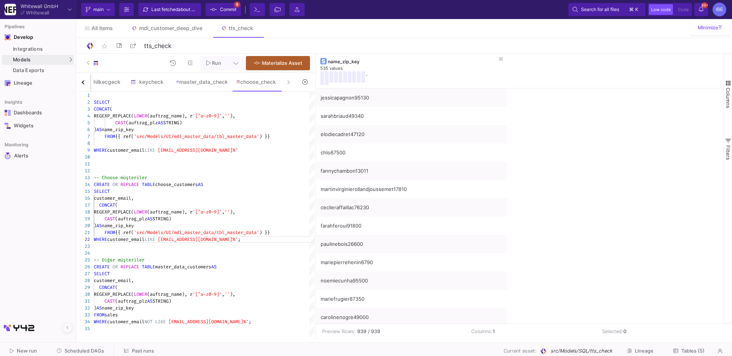
click at [105, 317] on div at bounding box center [105, 315] width 1 height 7
paste textarea "FROM {{ ref('src/Models/UI/mdl_master_data/tbl_master_data') }}"
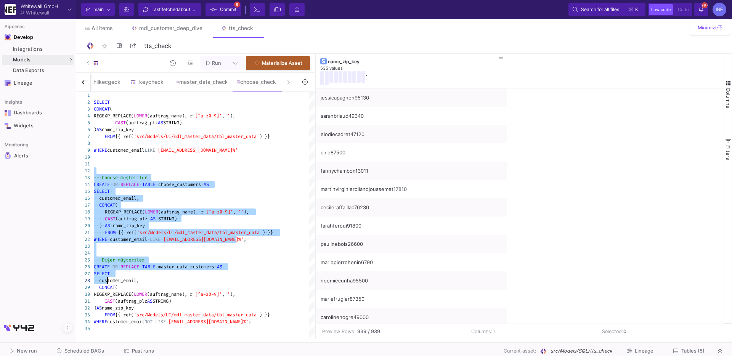
type textarea "-- Choose müşteriler CREATE OR REPLACE TABLE choose_customers AS SELECT custome…"
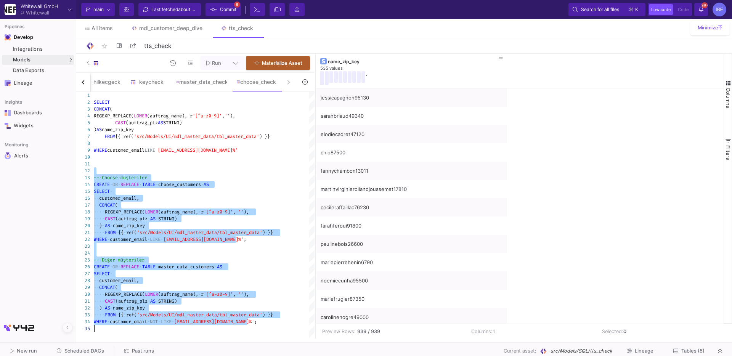
drag, startPoint x: 95, startPoint y: 169, endPoint x: 107, endPoint y: 342, distance: 173.5
click at [107, 342] on as-split "Whitewall GmbH Whitewall Current branch main Branch Options Last fetched about …" at bounding box center [366, 178] width 732 height 356
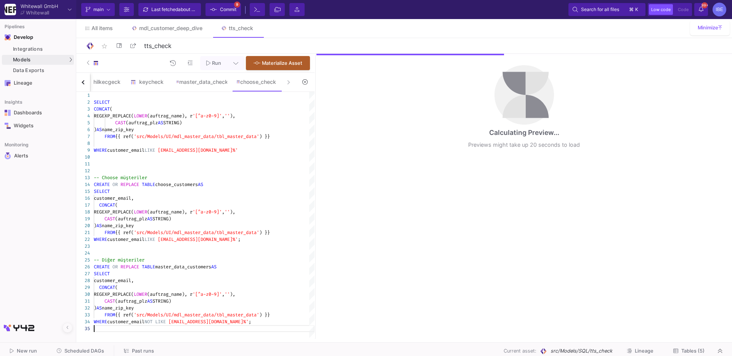
click at [270, 328] on div at bounding box center [204, 328] width 221 height 7
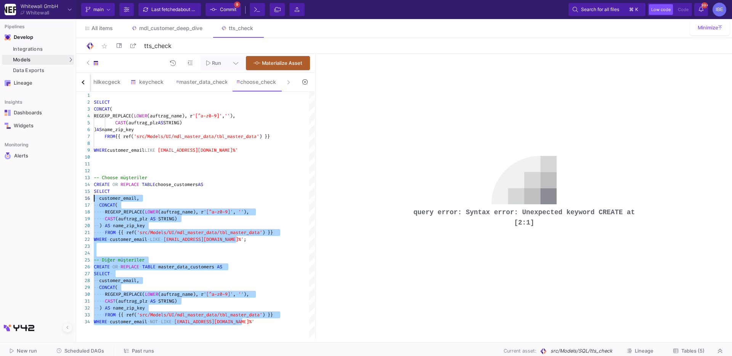
click at [92, 183] on div "14" at bounding box center [85, 184] width 18 height 7
click at [100, 188] on span "SELECT" at bounding box center [102, 191] width 16 height 6
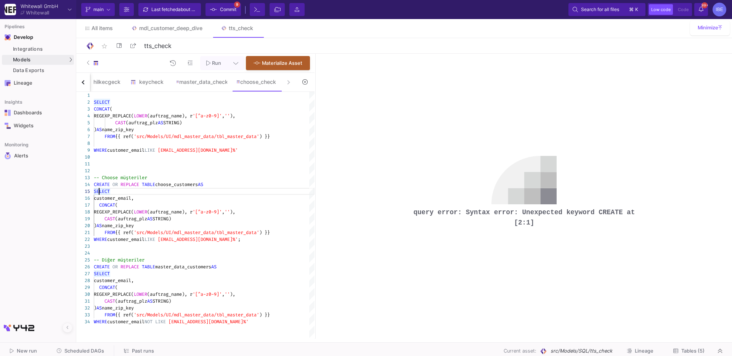
click at [93, 190] on div at bounding box center [85, 191] width 18 height 7
click at [119, 195] on span "customer_email," at bounding box center [114, 198] width 40 height 6
drag, startPoint x: 93, startPoint y: 190, endPoint x: 202, endPoint y: 292, distance: 148.4
click at [202, 292] on div "SELECT FROM {{ ref( 'src/Models/UI/mdl_master_data/tbl_master_data' ) }} CONCAT…" at bounding box center [204, 215] width 221 height 247
click at [250, 323] on div "WHERE customer_email NOT LIKE '%@client.choose.rocks%'" at bounding box center [204, 321] width 221 height 7
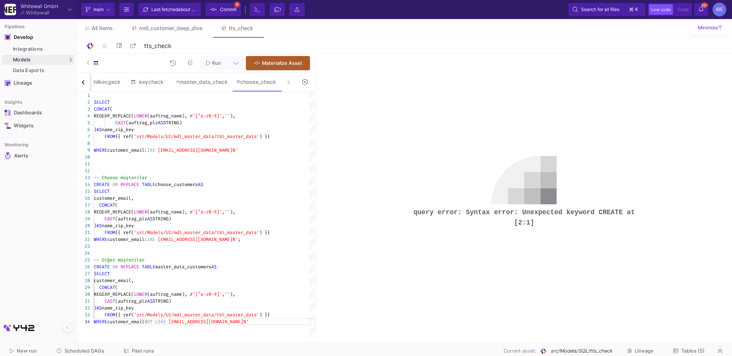
click at [209, 267] on div "1 2 7 3 4 5 6 8 9 10 11 12 13 14 15 16 17 18 19 20 21 22 23 24 25 26 27 28 29 3…" at bounding box center [195, 215] width 238 height 247
type textarea "-- Choose müşteriler CREATE OR REPLACE TABLE choose_customers AS SELECT custome…"
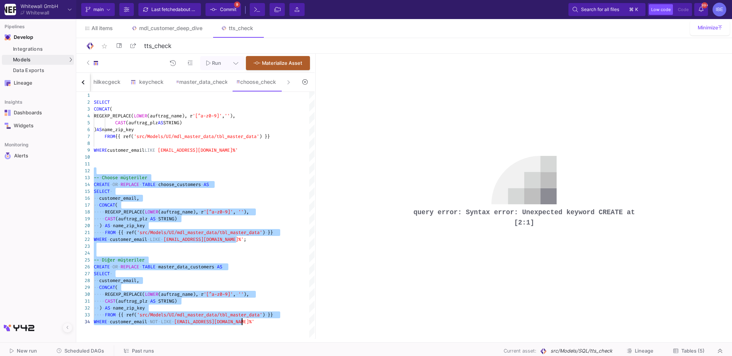
drag, startPoint x: 100, startPoint y: 168, endPoint x: 147, endPoint y: 377, distance: 214.0
click at [147, 356] on html "Whitewall GmbH Whitewall Current branch main Branch Options Last fetched about …" at bounding box center [366, 178] width 732 height 356
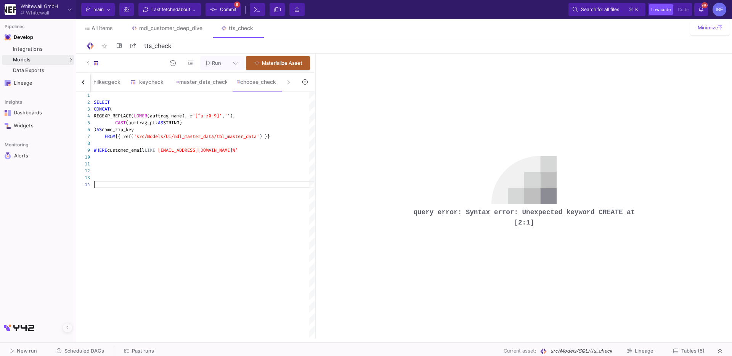
scroll to position [27, 0]
paste textarea "CASE WHEN customer_email LIKE '%@client.choose.rocks%' THEN 'choose_customer' E…"
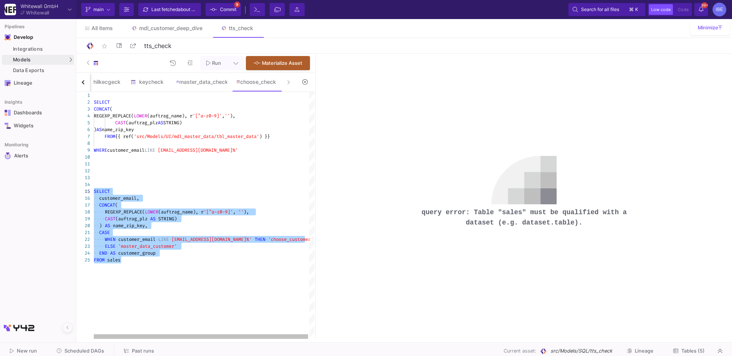
click at [182, 130] on div ") AS name_zip_key" at bounding box center [205, 129] width 222 height 7
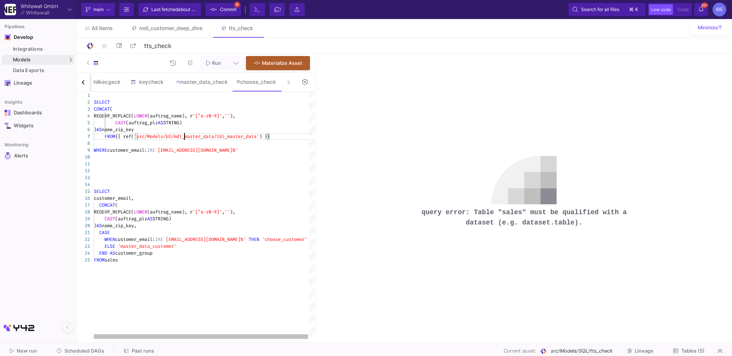
click at [183, 138] on span "'src/Models/UI/mdl_master_data/tbl_master_data'" at bounding box center [196, 136] width 125 height 6
click at [121, 257] on div at bounding box center [121, 260] width 1 height 7
paste textarea "FROM {{ ref('src/Models/UI/mdl_master_data/tbl_master_data') }}"
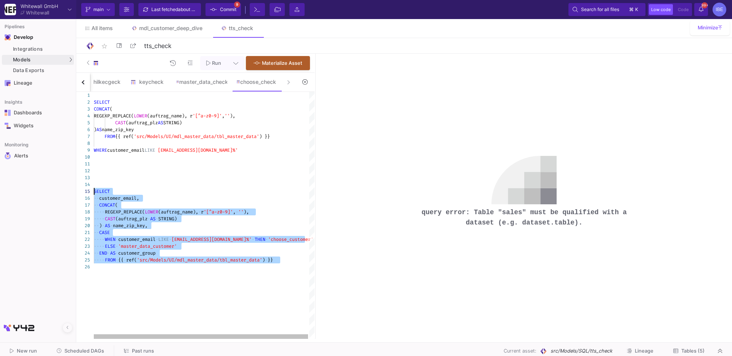
drag, startPoint x: 143, startPoint y: 272, endPoint x: 82, endPoint y: 190, distance: 101.9
click at [82, 190] on div "1 2 7 3 4 5 6 8 9 10 11 12 13 14 15 16 17 18 19 20 21 22 23 24 25 26 SELECT FRO…" at bounding box center [195, 215] width 238 height 247
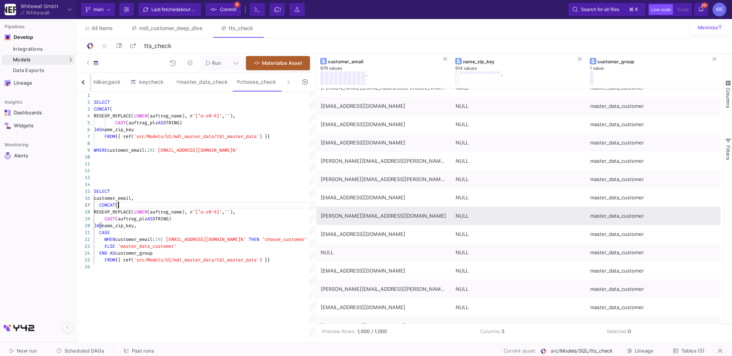
scroll to position [367, 0]
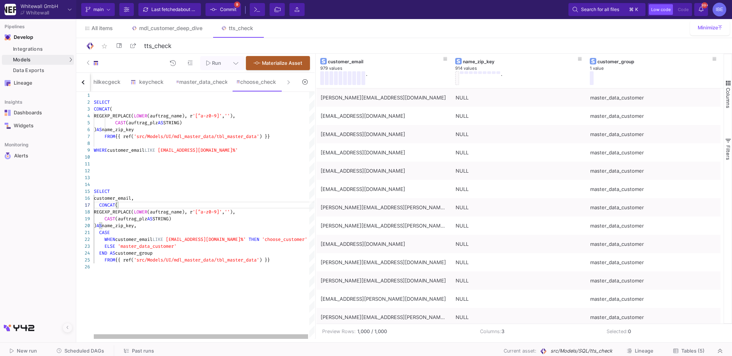
click at [302, 259] on div "FROM {{ ref( 'src/Models/UI/mdl_master_data/tbl_master_data' ) }}" at bounding box center [205, 260] width 222 height 7
click at [136, 268] on span "/" at bounding box center [135, 267] width 3 height 6
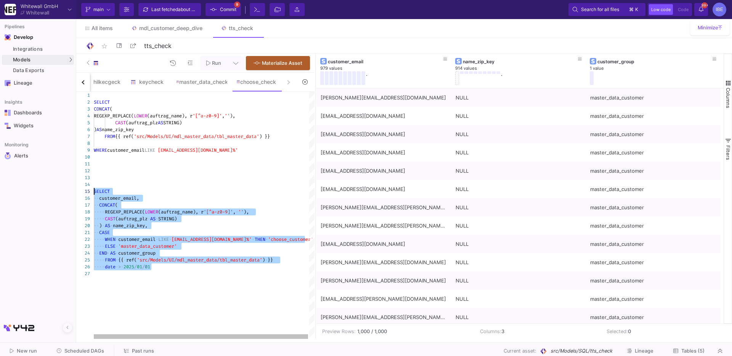
drag, startPoint x: 182, startPoint y: 267, endPoint x: 87, endPoint y: 192, distance: 120.6
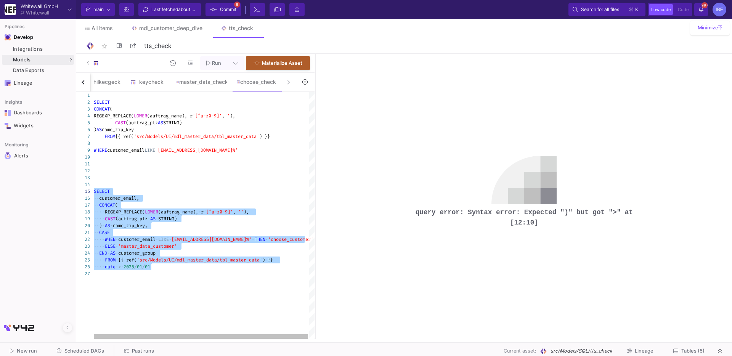
click at [115, 278] on div "SELECT FROM {{ ref( 'src/Models/UI/mdl_master_data/tbl_master_data' ) }} CONCAT…" at bounding box center [205, 215] width 222 height 247
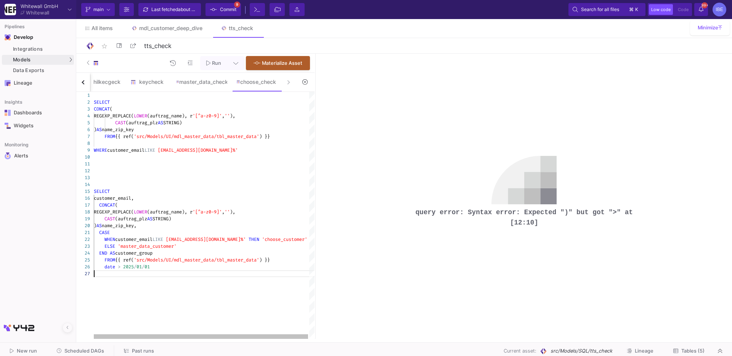
click at [105, 268] on div "1 2 7 3 4 5 6 8 9 10 11 12 13 14 15 16 17 18 19 20 21 22 23 24 25 26 27 SELECT …" at bounding box center [195, 215] width 238 height 247
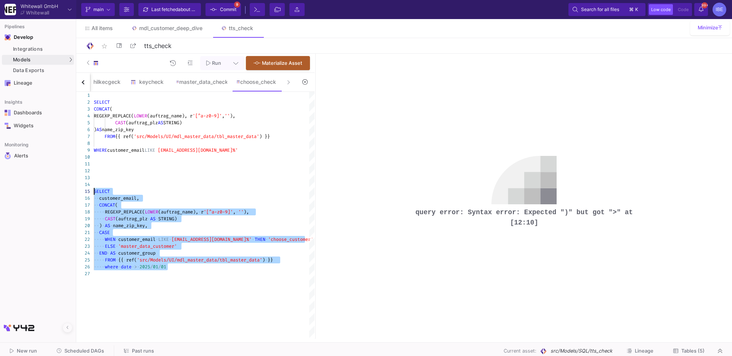
drag, startPoint x: 207, startPoint y: 265, endPoint x: 71, endPoint y: 193, distance: 153.9
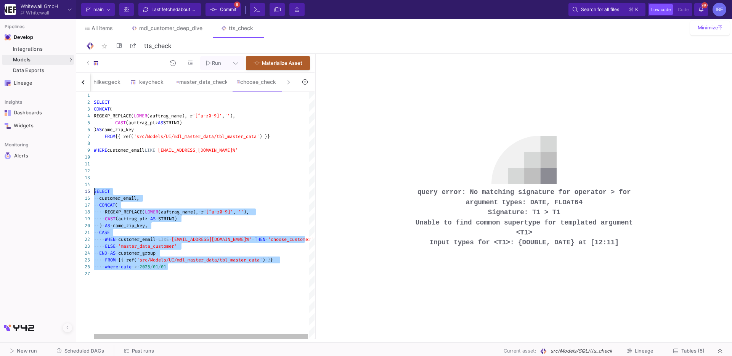
click at [141, 267] on span "2025" at bounding box center [145, 267] width 11 height 6
click at [138, 267] on span "·" at bounding box center [138, 267] width 3 height 7
click at [139, 267] on span "·" at bounding box center [138, 267] width 3 height 7
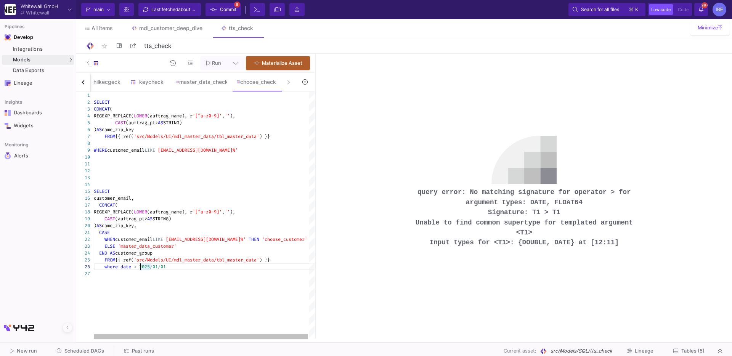
click at [148, 269] on div "1 2 7 3 4 5 6 8 9 10 11 12 13 14 15 16 17 18 19 20 21 22 23 24 25 26 27 SELECT …" at bounding box center [195, 215] width 238 height 247
click at [154, 268] on span "/" at bounding box center [154, 267] width 3 height 6
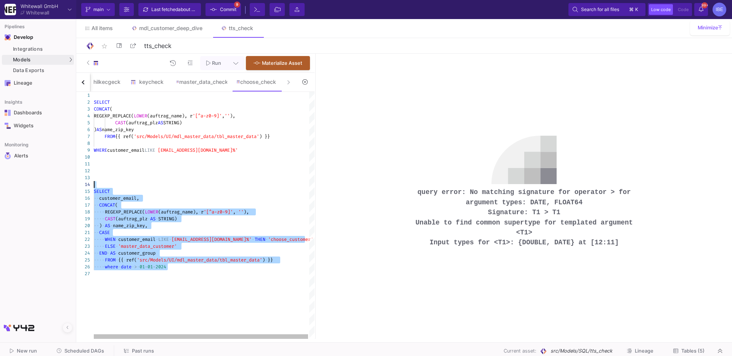
drag, startPoint x: 185, startPoint y: 267, endPoint x: 84, endPoint y: 187, distance: 128.7
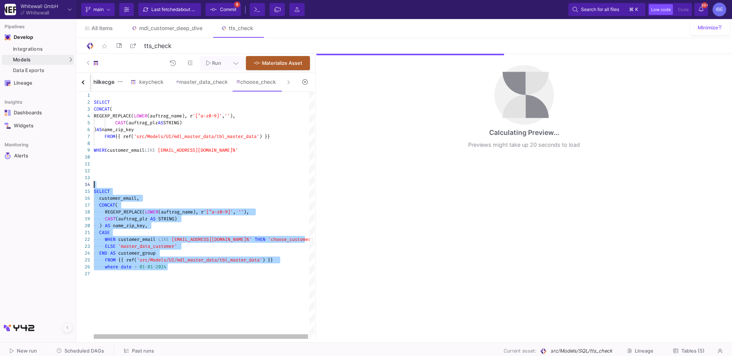
click at [105, 82] on div "hilkecgeck" at bounding box center [103, 82] width 37 height 6
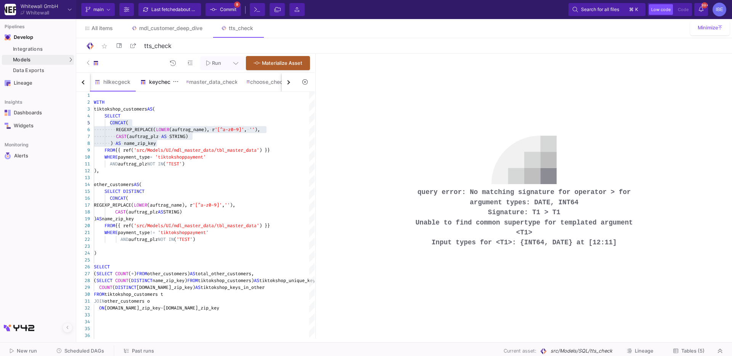
click at [154, 84] on div "keycheck" at bounding box center [158, 82] width 37 height 6
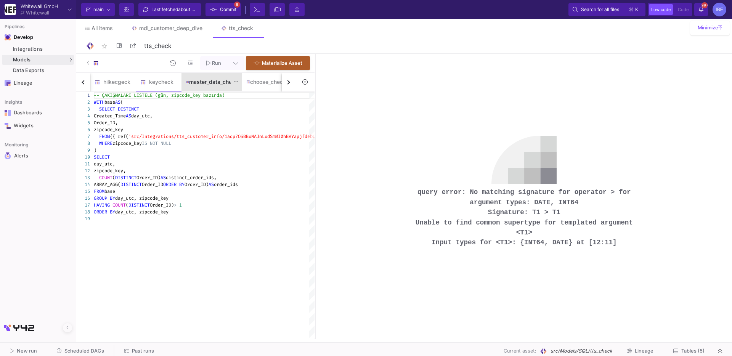
click at [195, 82] on div "master_data_check" at bounding box center [211, 82] width 51 height 6
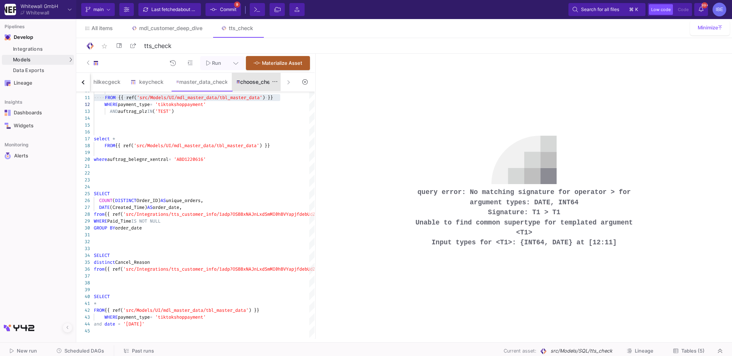
click at [259, 87] on div "choose_check" at bounding box center [256, 82] width 49 height 18
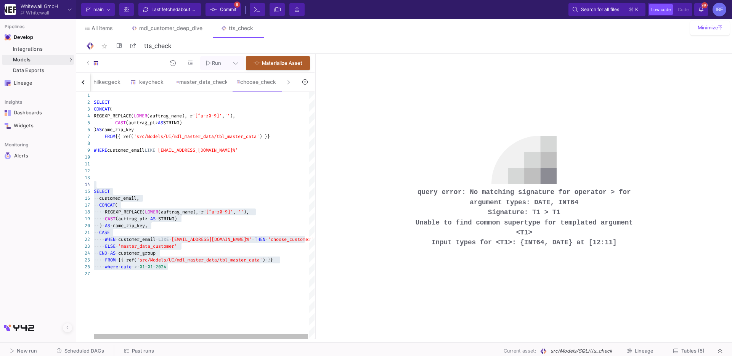
click at [138, 269] on span "·" at bounding box center [138, 267] width 3 height 7
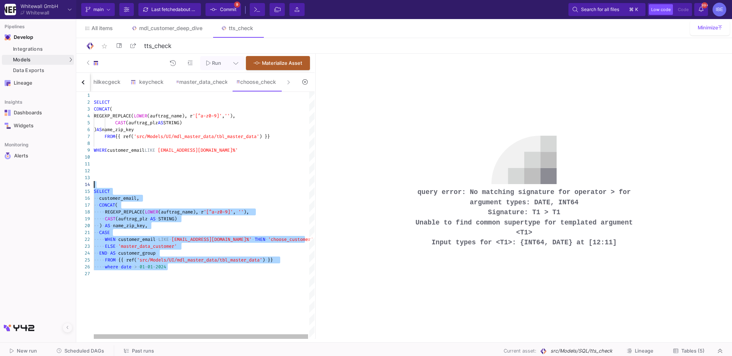
click at [141, 269] on span "01" at bounding box center [142, 267] width 5 height 6
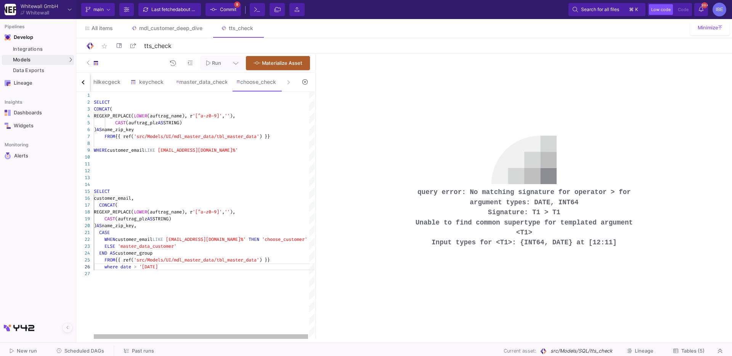
click at [180, 269] on div "where date > '01-01-2024" at bounding box center [205, 267] width 222 height 7
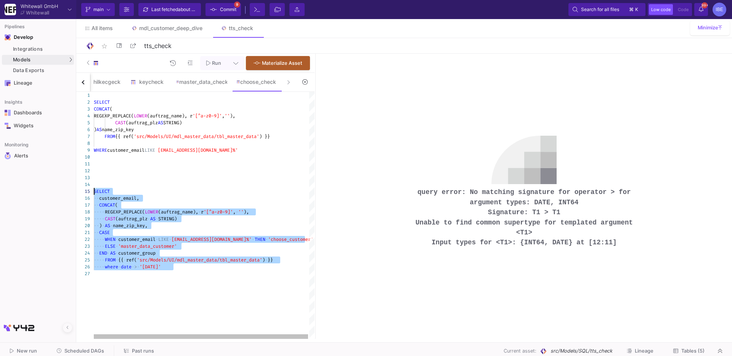
drag, startPoint x: 187, startPoint y: 267, endPoint x: 91, endPoint y: 192, distance: 122.1
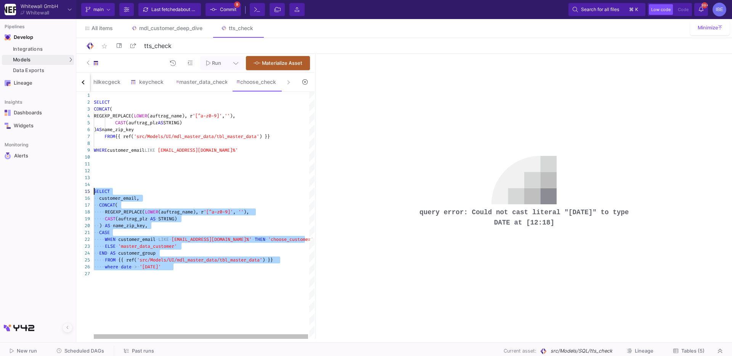
click at [133, 263] on span "ref(" at bounding box center [131, 260] width 11 height 6
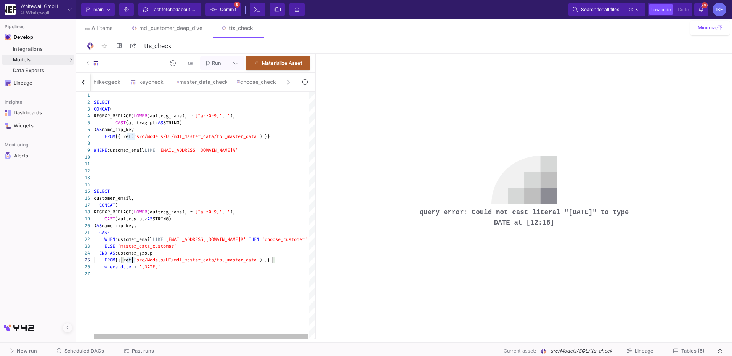
click at [124, 265] on div "1 2 3 4 5 6 7 8 9 10 11 12 13 14 15 16 17 18 19 20 21 22 23 24 25 26 27 SELECT …" at bounding box center [195, 215] width 238 height 247
drag, startPoint x: 188, startPoint y: 264, endPoint x: 145, endPoint y: 267, distance: 43.2
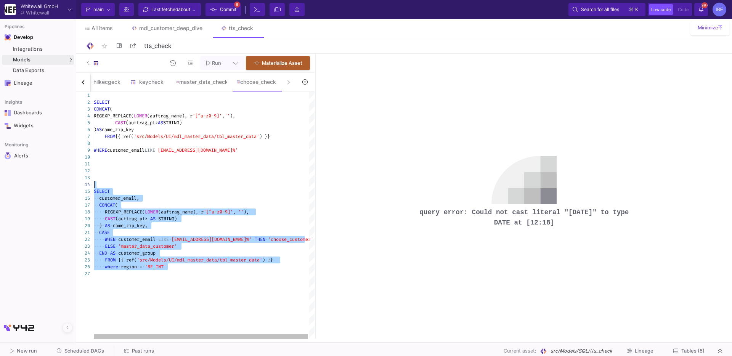
drag, startPoint x: 188, startPoint y: 264, endPoint x: 86, endPoint y: 183, distance: 129.5
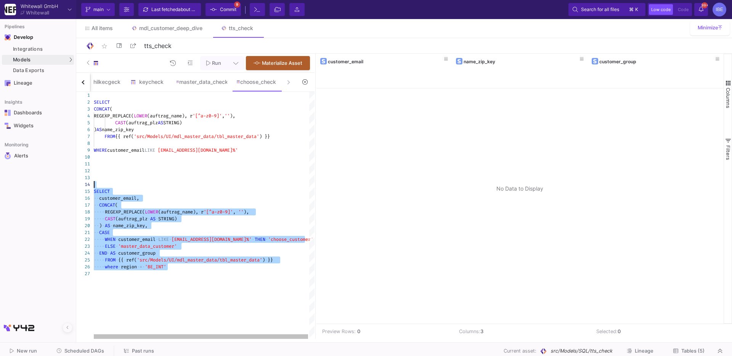
click at [166, 266] on span "'BE_INT'" at bounding box center [155, 267] width 21 height 6
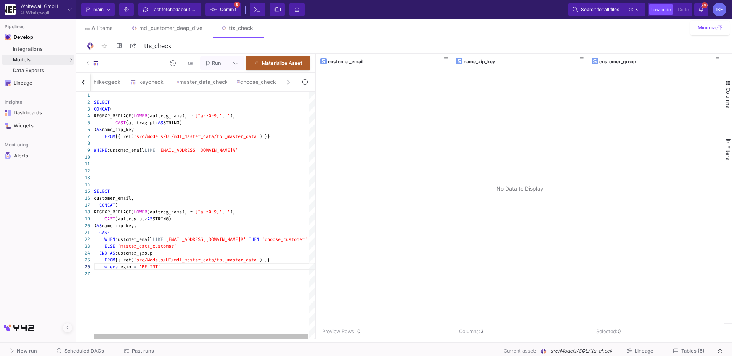
click at [178, 268] on div "where region = 'BE_INT'" at bounding box center [205, 267] width 222 height 7
click at [177, 267] on div "where region = 'BE_INT'" at bounding box center [205, 267] width 222 height 7
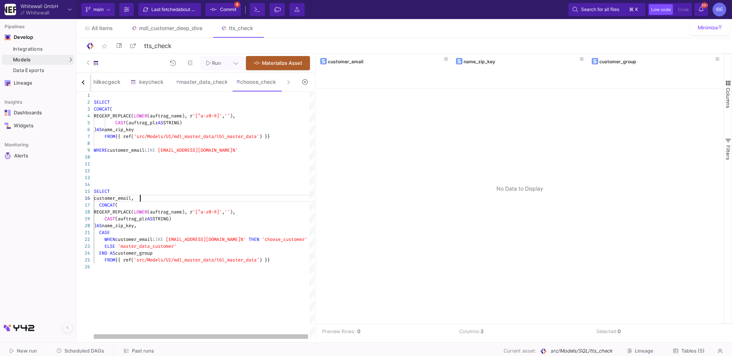
click at [168, 199] on div "customer_email," at bounding box center [205, 198] width 222 height 7
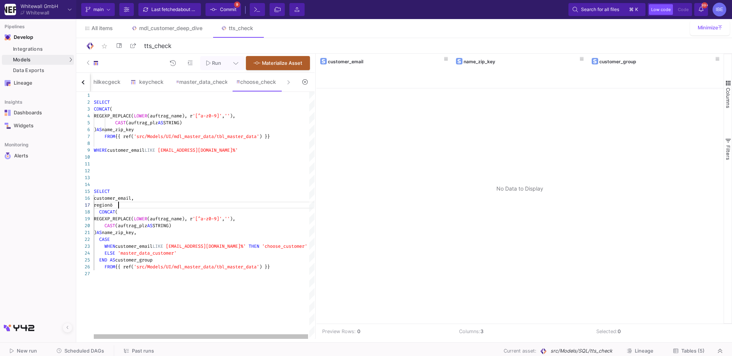
scroll to position [41, 24]
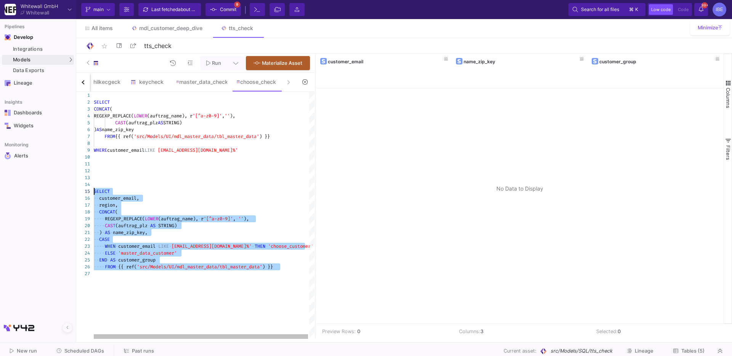
drag, startPoint x: 199, startPoint y: 288, endPoint x: 85, endPoint y: 190, distance: 150.1
click at [85, 190] on div "1 2 3 4 5 6 7 8 9 10 11 12 13 14 15 16 18 19 20 21 22 23 24 25 26 17 27 SELECT …" at bounding box center [195, 215] width 238 height 247
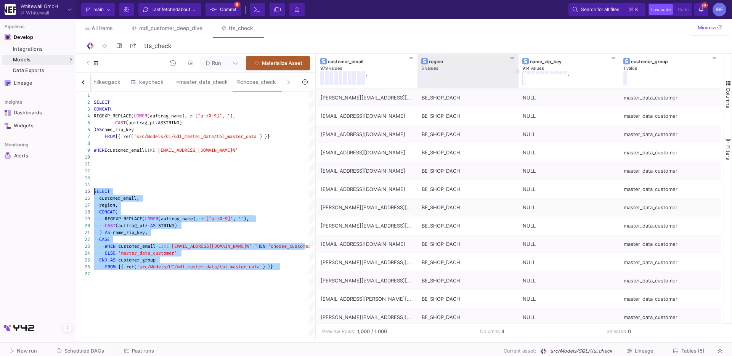
click at [427, 77] on button at bounding box center [428, 75] width 4 height 8
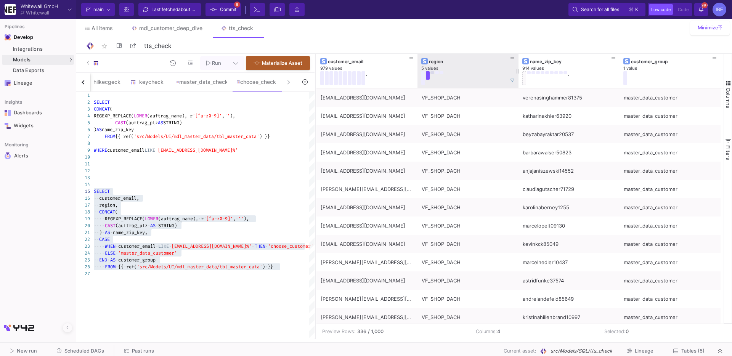
click at [432, 73] on button at bounding box center [433, 72] width 4 height 3
click at [440, 72] on button at bounding box center [442, 72] width 4 height 3
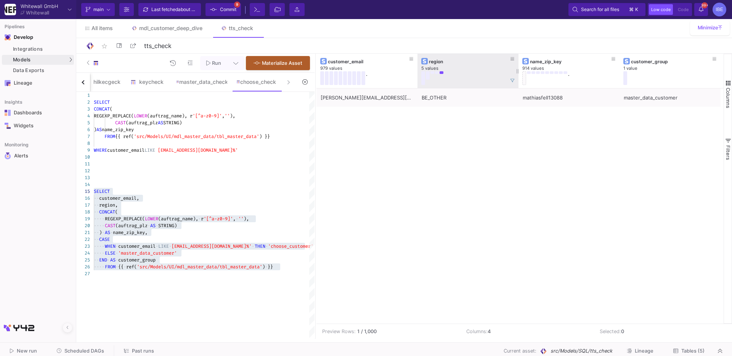
click at [437, 72] on button at bounding box center [437, 72] width 4 height 3
click at [433, 72] on button at bounding box center [433, 72] width 4 height 3
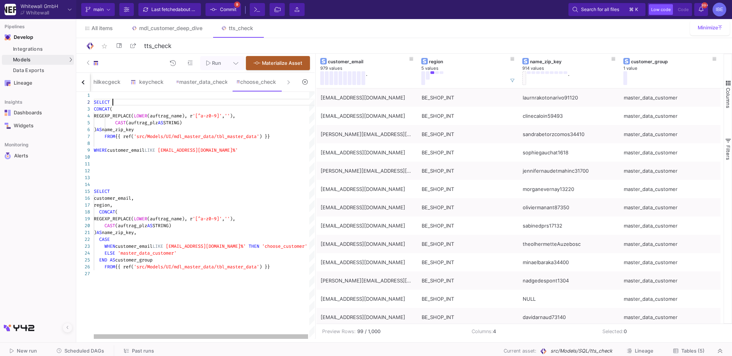
click at [153, 102] on div "SELECT" at bounding box center [205, 102] width 222 height 7
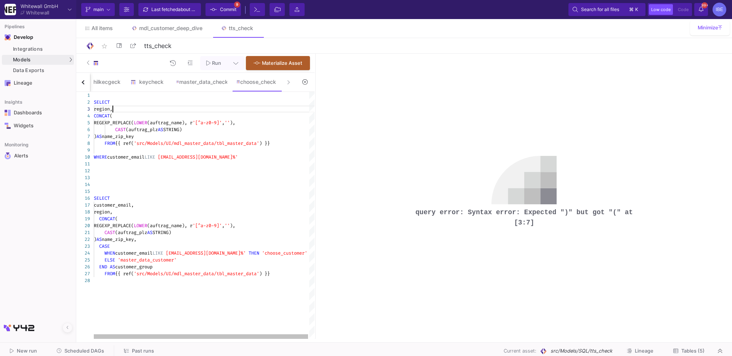
scroll to position [14, 19]
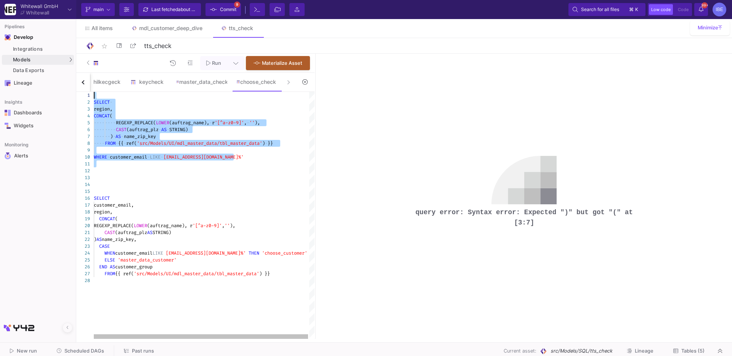
drag, startPoint x: 114, startPoint y: 164, endPoint x: 80, endPoint y: 81, distance: 89.0
click at [80, 81] on form "main hilkecgeck keycheck master_data_check choose_check 7 `Product_Name`, Selec…" at bounding box center [195, 206] width 238 height 266
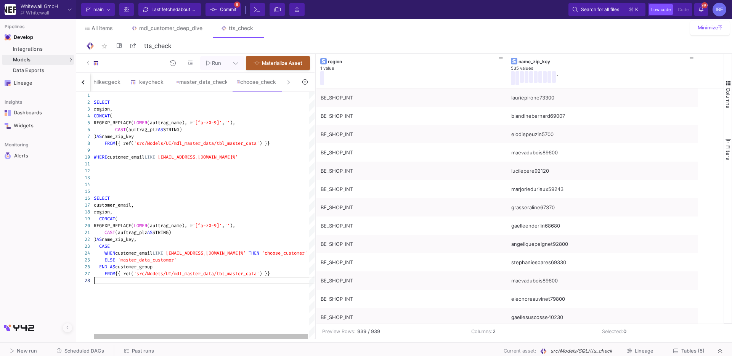
click at [269, 279] on div at bounding box center [205, 280] width 222 height 7
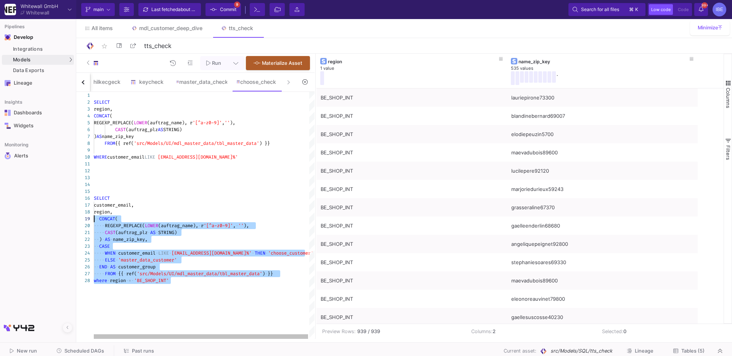
drag, startPoint x: 286, startPoint y: 286, endPoint x: 73, endPoint y: 212, distance: 226.2
click at [73, 212] on mat-sidenav-container "Pipelines Develop Integrations Models Models UI-Models SQL-Models Data Exports …" at bounding box center [366, 169] width 732 height 339
drag, startPoint x: 97, startPoint y: 193, endPoint x: 110, endPoint y: 300, distance: 107.6
click at [110, 301] on div "SELECT CONCAT ( REGEXP_REPLACE( LOWER (auftrag_name), r '[^a-z0-9]' , '' ), CAS…" at bounding box center [205, 215] width 222 height 247
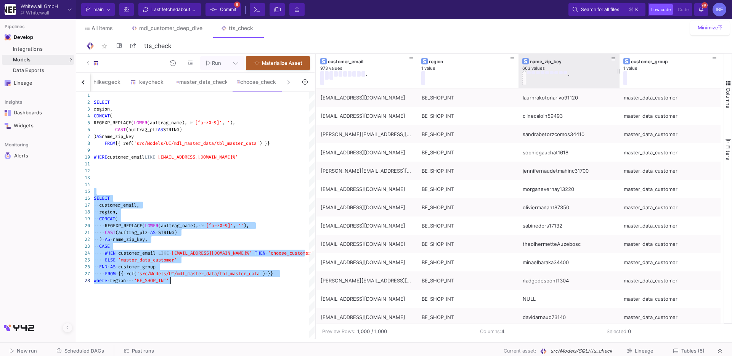
click at [524, 76] on button at bounding box center [525, 78] width 4 height 14
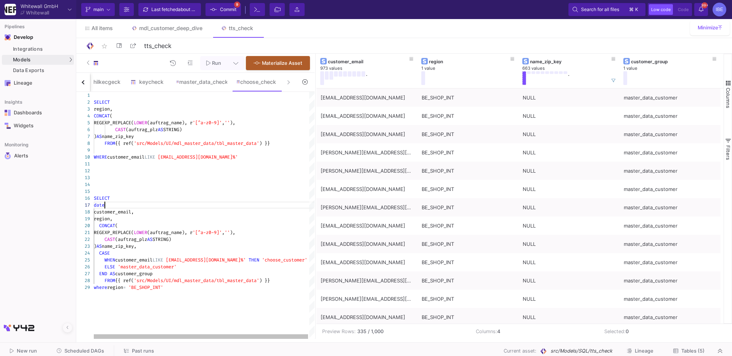
scroll to position [42, 13]
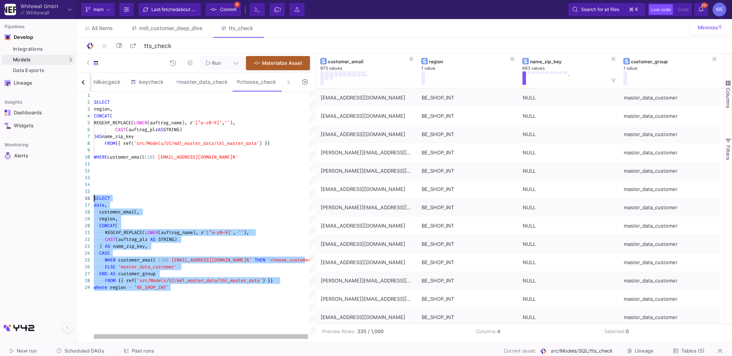
drag, startPoint x: 191, startPoint y: 290, endPoint x: 80, endPoint y: 195, distance: 146.3
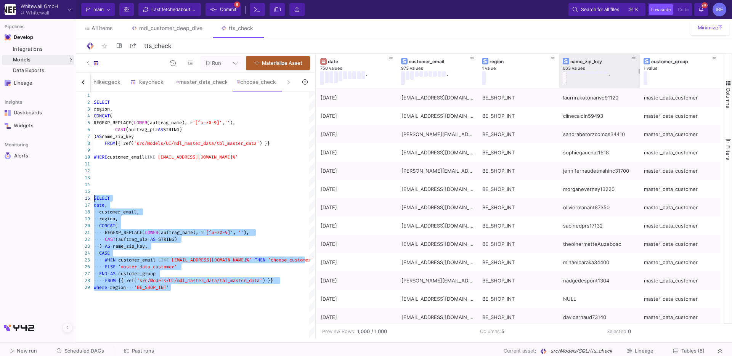
type textarea "SELECT date, customer_email, region, CONCAT( REGEXP_REPLACE(LOWER(auftrag_name)…"
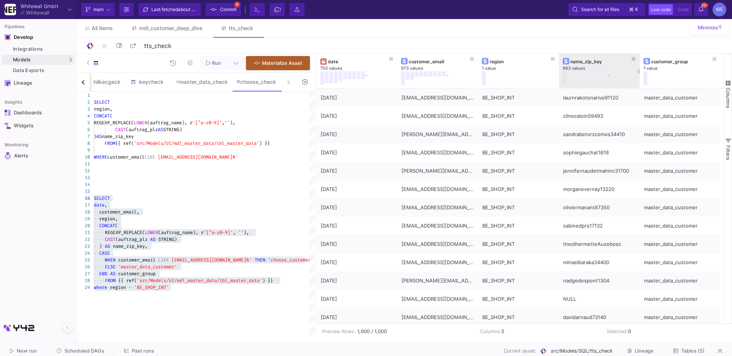
click at [565, 73] on button at bounding box center [565, 78] width 4 height 14
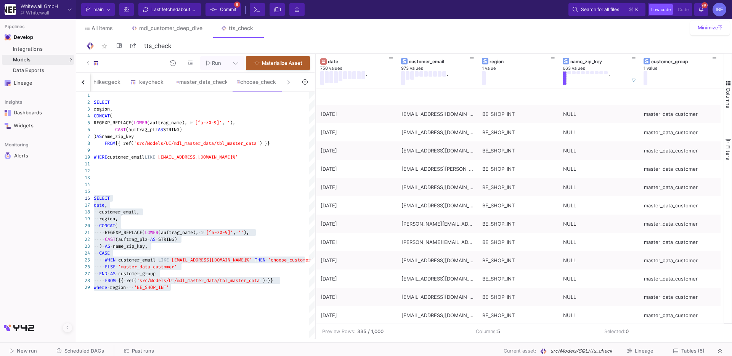
scroll to position [5044, 0]
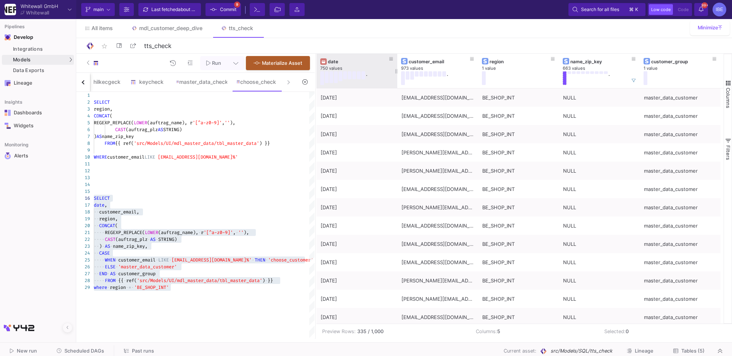
click at [379, 66] on div "750 values" at bounding box center [356, 69] width 73 height 6
click at [381, 56] on div "date 750 values ." at bounding box center [356, 71] width 73 height 34
click at [386, 57] on button at bounding box center [391, 58] width 11 height 11
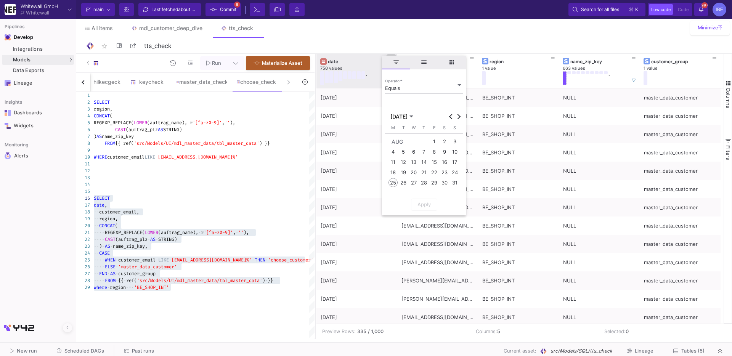
click at [386, 57] on span "filter" at bounding box center [396, 63] width 28 height 14
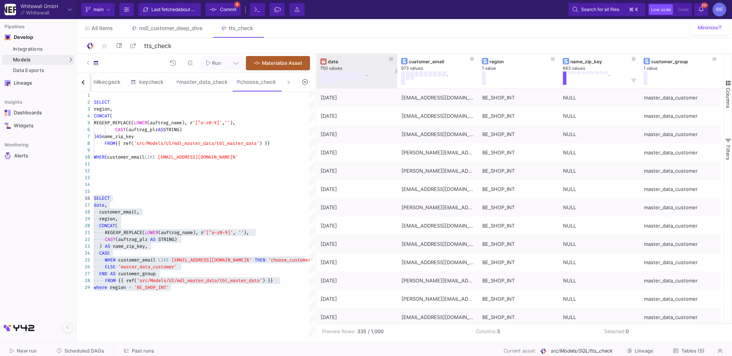
click at [378, 59] on div "date" at bounding box center [358, 62] width 61 height 6
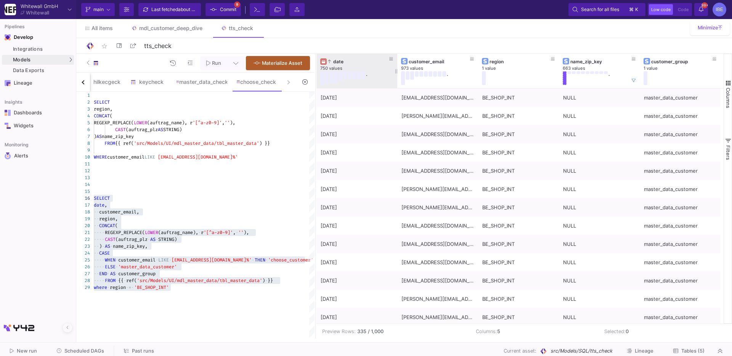
click at [378, 59] on div "date" at bounding box center [358, 62] width 61 height 6
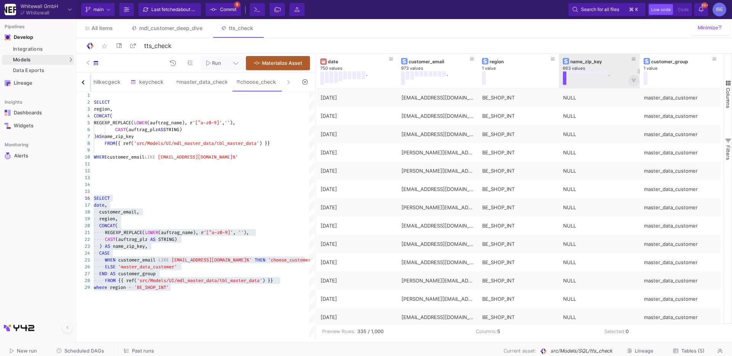
click at [632, 78] on span at bounding box center [634, 80] width 4 height 6
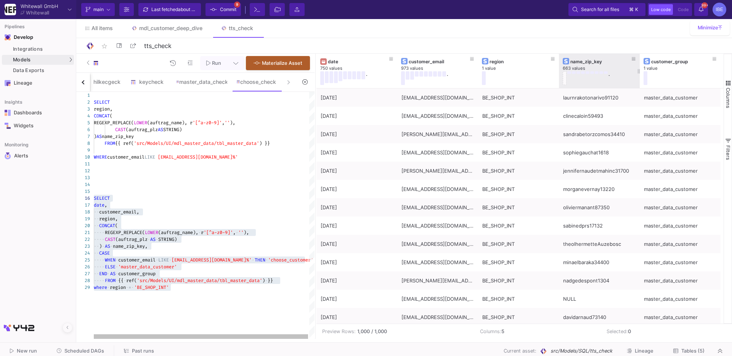
click at [262, 296] on div "SELECT CONCAT ( REGEXP_REPLACE( LOWER (auftrag_name), r '[^a-z0-9]' , '' ), CAS…" at bounding box center [205, 215] width 222 height 247
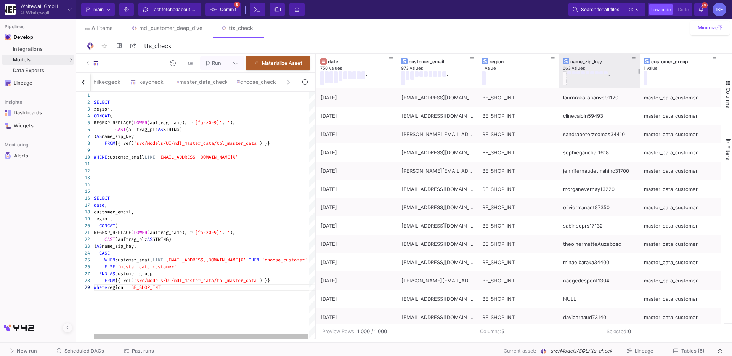
click at [175, 285] on div "where region = 'BE_SHOP_INT'" at bounding box center [205, 287] width 222 height 7
type textarea "REGEXP_REPLACE(LOWER(auftrag_name), r'[^a-z0-9]', ''), CAST(auftrag_plz AS STRI…"
click at [156, 80] on div "keycheck" at bounding box center [148, 82] width 37 height 6
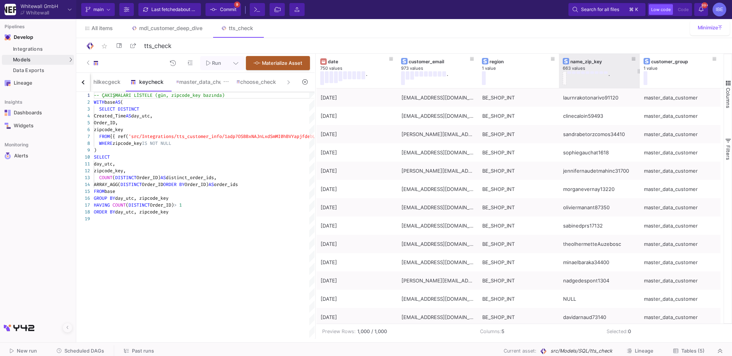
click at [179, 80] on img at bounding box center [177, 81] width 3 height 3
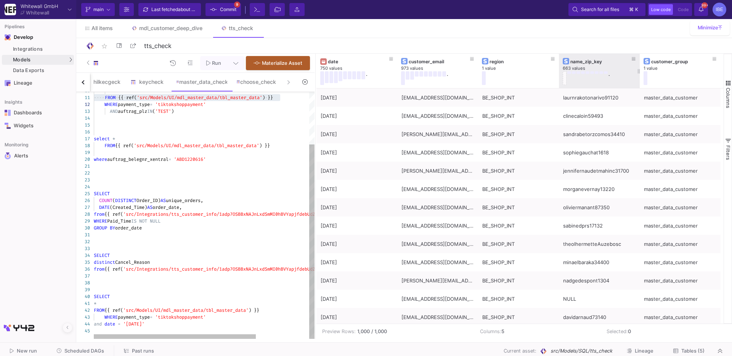
click at [145, 301] on div "*" at bounding box center [240, 303] width 293 height 7
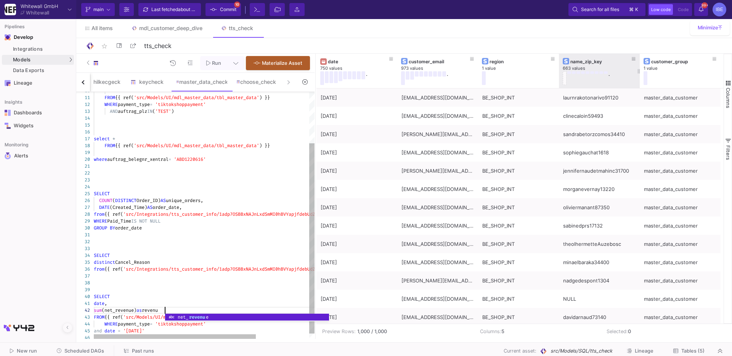
scroll to position [6, 74]
click at [144, 328] on span "'[DATE]'" at bounding box center [133, 331] width 21 height 6
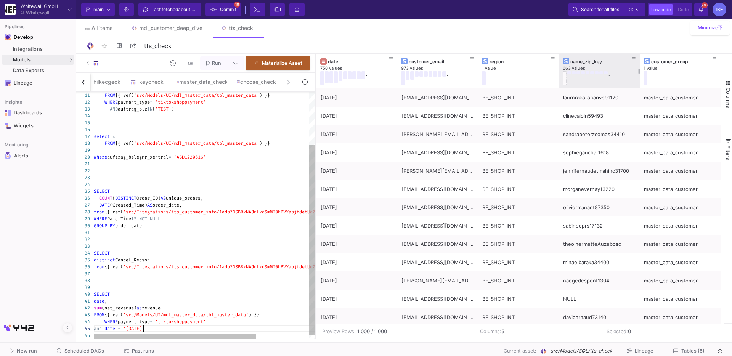
click at [145, 331] on span "'[DATE]'" at bounding box center [133, 329] width 21 height 6
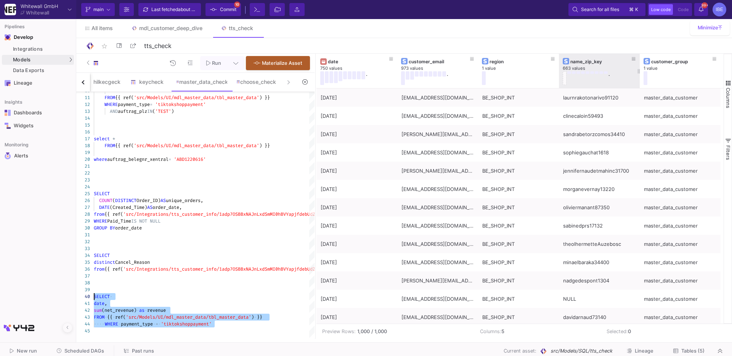
drag, startPoint x: 217, startPoint y: 325, endPoint x: 73, endPoint y: 296, distance: 146.8
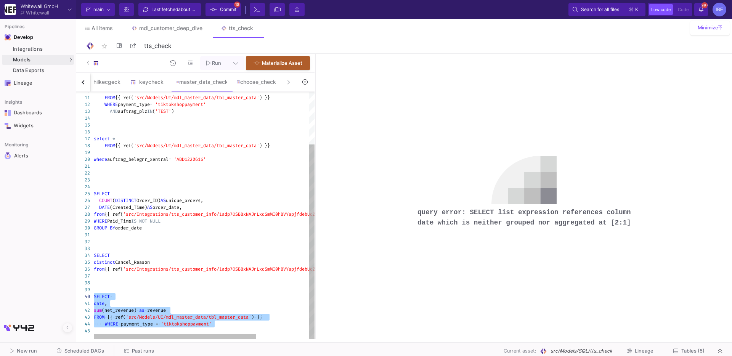
click at [220, 328] on div at bounding box center [240, 331] width 293 height 7
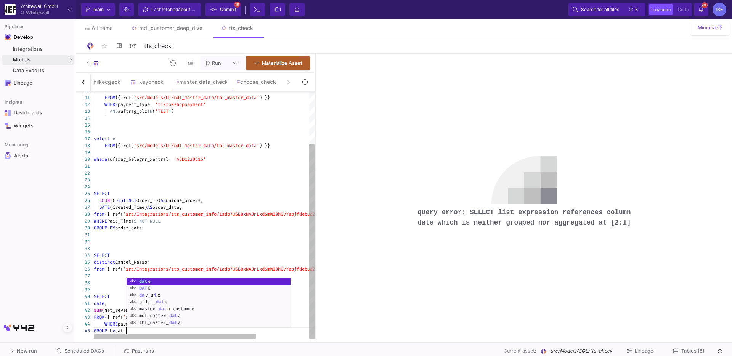
scroll to position [27, 35]
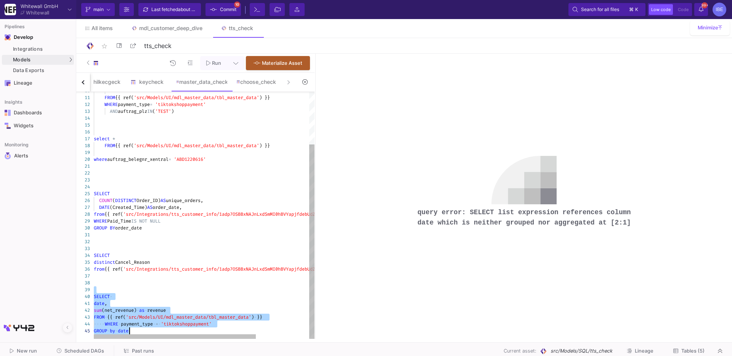
drag, startPoint x: 98, startPoint y: 287, endPoint x: 146, endPoint y: 340, distance: 71.0
click at [145, 340] on as-split-area "Whitewall GmbH Whitewall Current branch main Branch Options Last fetched about …" at bounding box center [366, 171] width 732 height 342
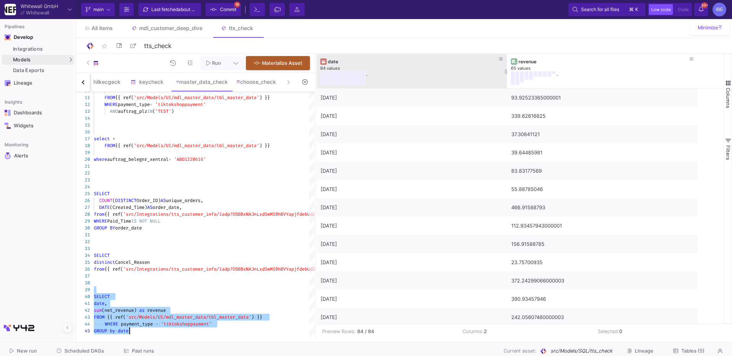
type textarea "SELECT distinct Cancel_Reason from {{ ref('src/Integrations/tts_customer_info/1…"
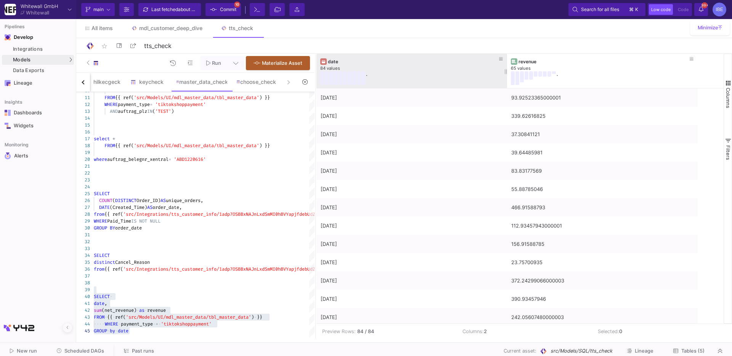
click at [351, 69] on div "84 values" at bounding box center [411, 69] width 183 height 6
click at [503, 59] on icon at bounding box center [501, 59] width 4 height 4
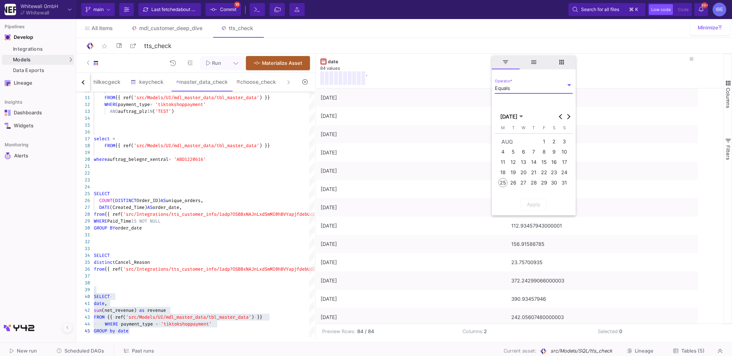
click at [543, 142] on div "1" at bounding box center [543, 141] width 9 height 9
click at [526, 205] on span "Apply" at bounding box center [518, 205] width 13 height 6
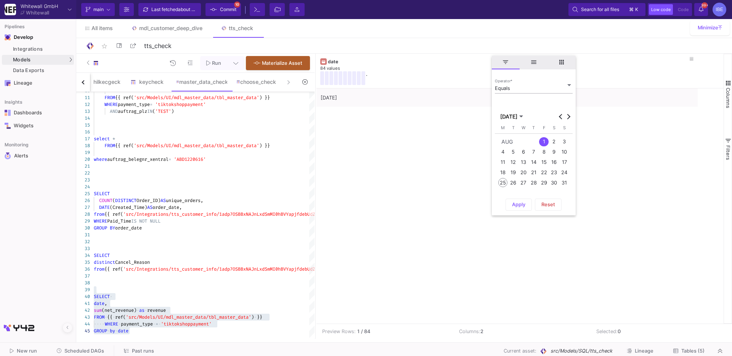
click at [539, 90] on div "Equals" at bounding box center [530, 88] width 71 height 6
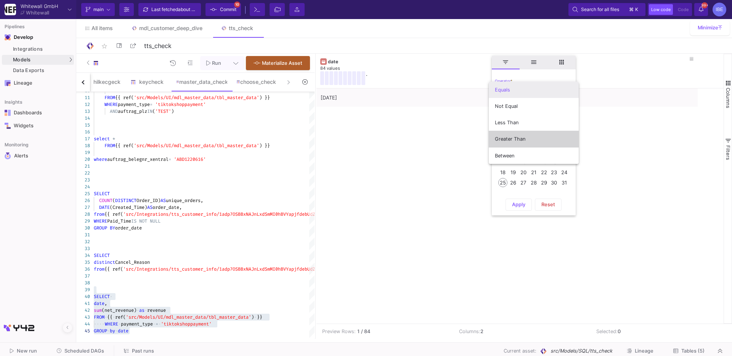
click at [537, 141] on span "Greater Than" at bounding box center [534, 139] width 78 height 16
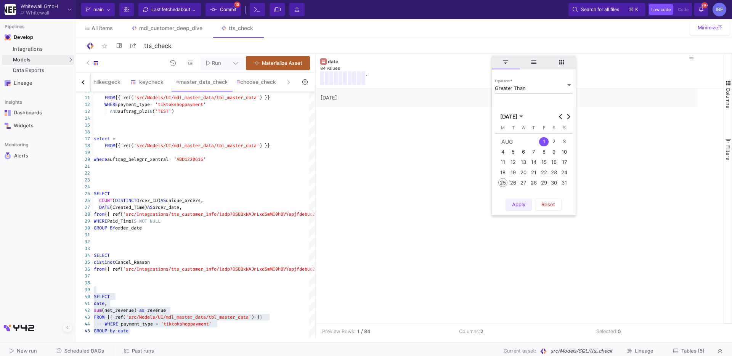
click at [519, 204] on span "Apply" at bounding box center [518, 205] width 13 height 6
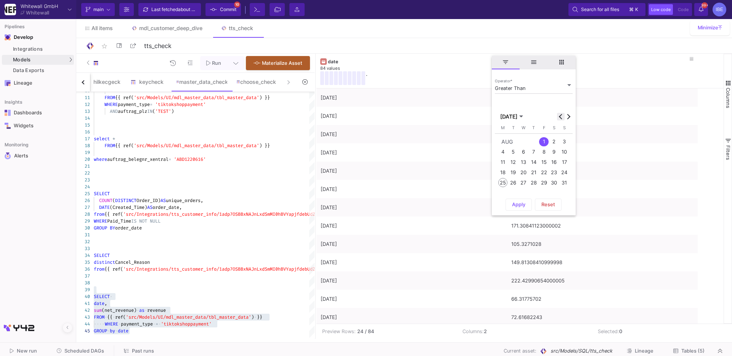
click at [559, 116] on button "Previous month" at bounding box center [561, 117] width 8 height 8
click at [532, 197] on div "31" at bounding box center [533, 192] width 9 height 9
click at [523, 211] on button "Apply" at bounding box center [519, 215] width 26 height 12
click at [523, 217] on span "Apply" at bounding box center [518, 215] width 13 height 6
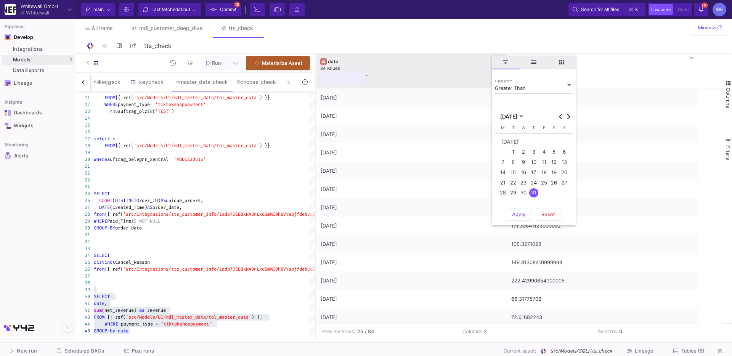
click at [449, 74] on div "." at bounding box center [406, 78] width 172 height 14
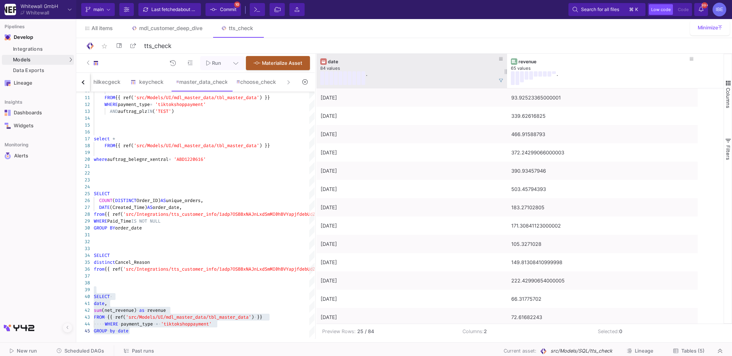
click at [449, 74] on div "." at bounding box center [406, 78] width 172 height 14
click at [396, 57] on div "date" at bounding box center [411, 61] width 183 height 8
click at [376, 69] on div "84 values" at bounding box center [411, 69] width 183 height 6
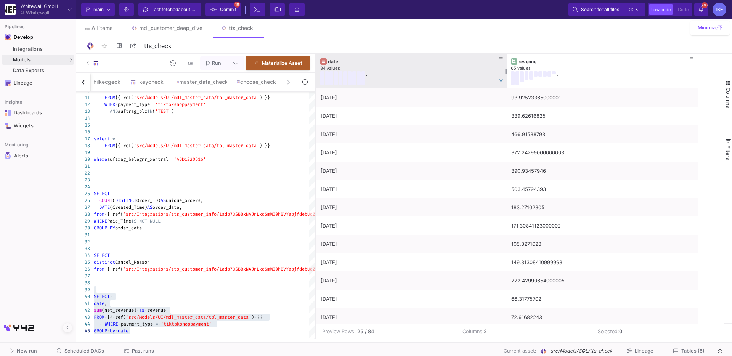
click at [376, 69] on div "84 values" at bounding box center [411, 69] width 183 height 6
click at [396, 80] on div "." at bounding box center [406, 78] width 172 height 14
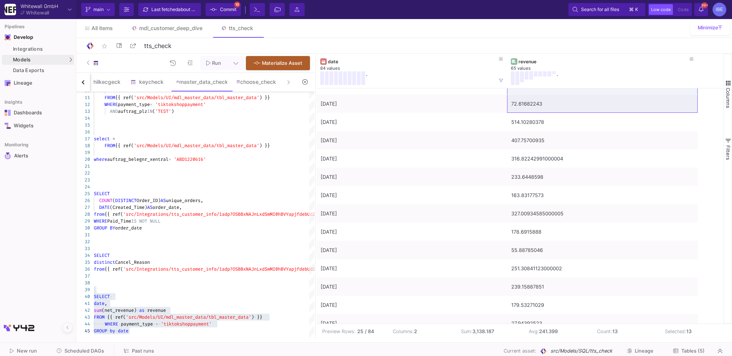
scroll to position [222, 0]
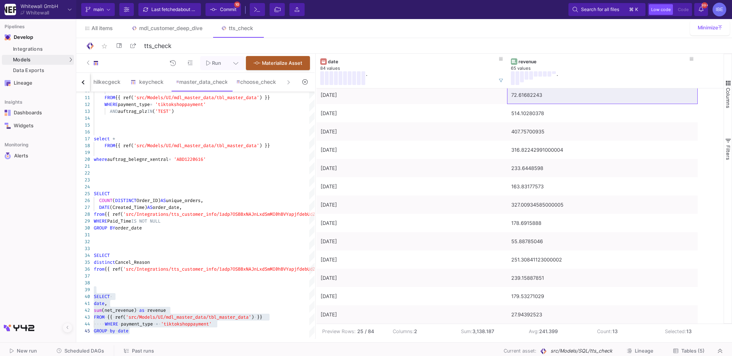
drag, startPoint x: 593, startPoint y: 99, endPoint x: 613, endPoint y: 341, distance: 242.2
click at [613, 341] on as-split-area "Whitewall GmbH Whitewall Current branch main Branch Options Last fetched about …" at bounding box center [366, 171] width 732 height 342
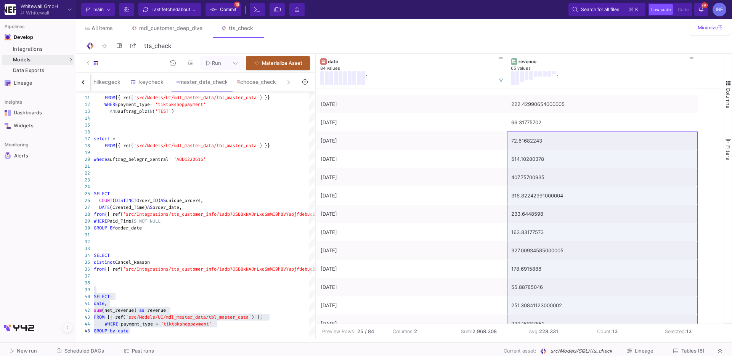
scroll to position [146, 0]
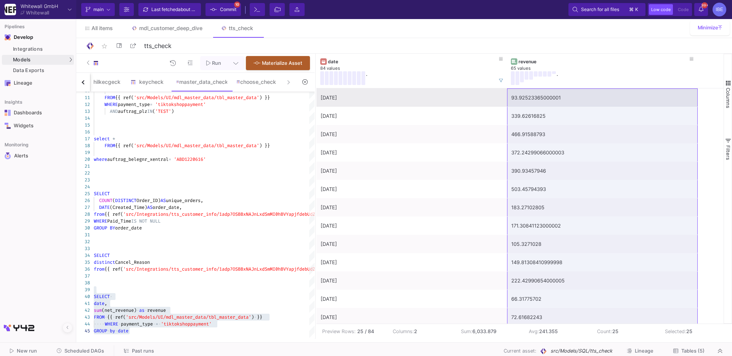
drag, startPoint x: 589, startPoint y: 314, endPoint x: 578, endPoint y: 98, distance: 216.6
click at [578, 98] on div "[DATE] 466.91588793 [DATE] 372.24299066000003 [DATE] 390.93457946 [DATE] 503.45…" at bounding box center [507, 317] width 381 height 458
click at [335, 96] on div "[DATE]" at bounding box center [412, 98] width 182 height 18
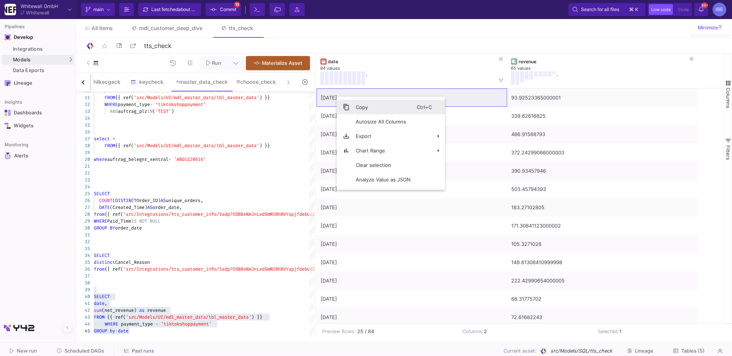
click at [351, 106] on span "Copy" at bounding box center [383, 107] width 67 height 14
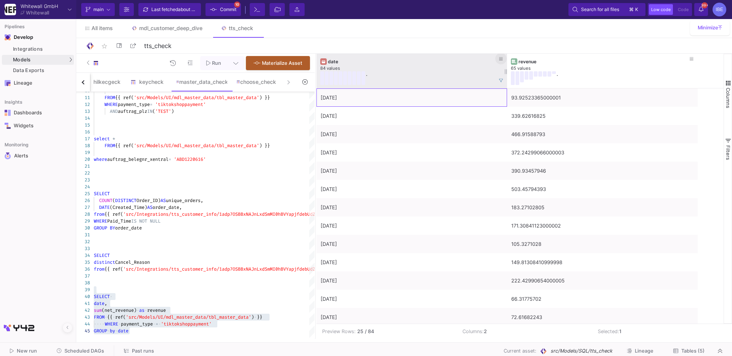
click at [503, 61] on fa-icon at bounding box center [501, 58] width 4 height 5
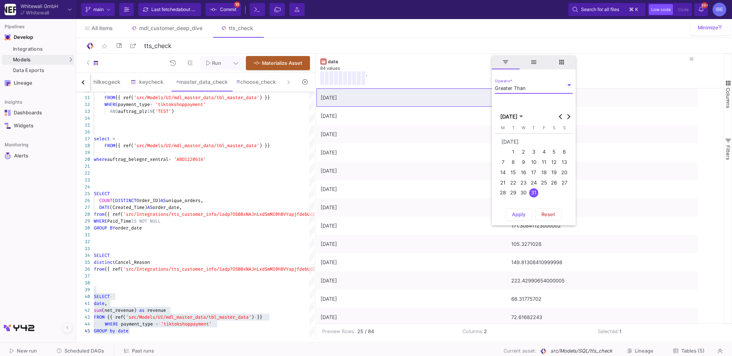
click at [554, 163] on div "12" at bounding box center [554, 162] width 9 height 9
click at [566, 117] on button "Next month" at bounding box center [569, 117] width 8 height 8
click at [515, 162] on div "12" at bounding box center [513, 162] width 9 height 9
click at [542, 91] on div "Greater Than Operator *" at bounding box center [534, 86] width 78 height 15
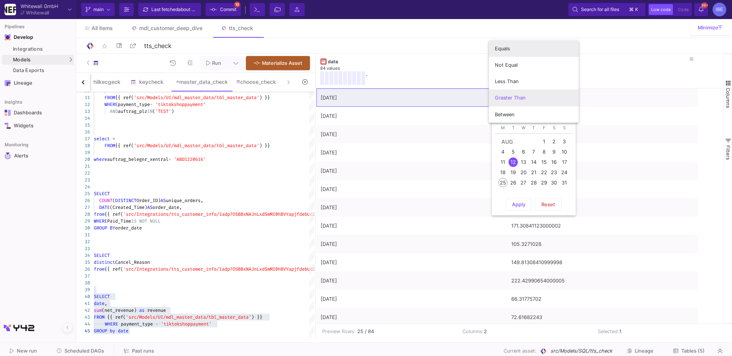
click at [532, 55] on span "Equals" at bounding box center [534, 48] width 78 height 16
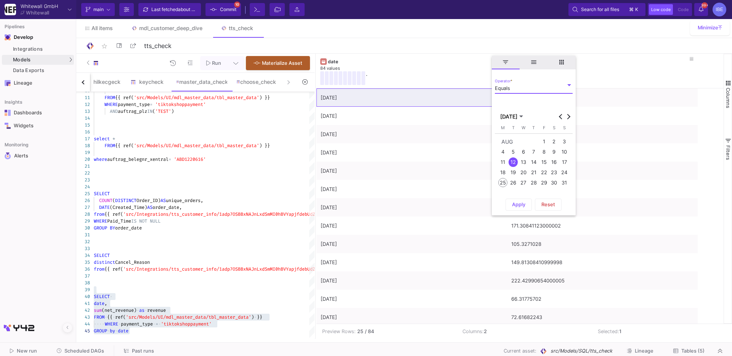
click at [524, 203] on span "Apply" at bounding box center [518, 205] width 13 height 6
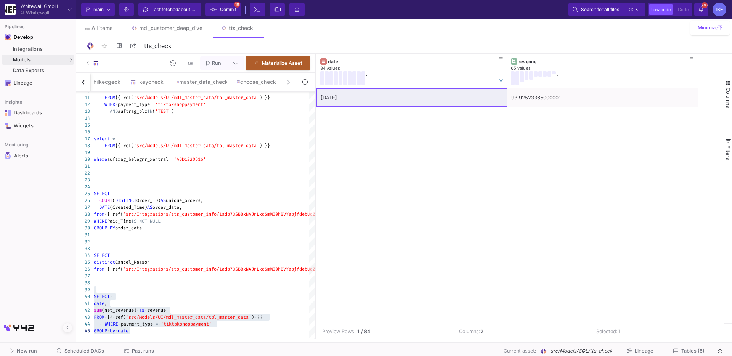
click at [466, 207] on div "[DATE] 93.92523365000001" at bounding box center [520, 205] width 407 height 235
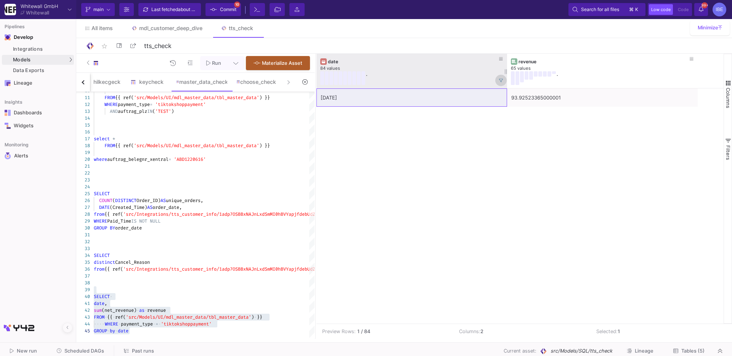
click at [500, 77] on span at bounding box center [501, 80] width 4 height 6
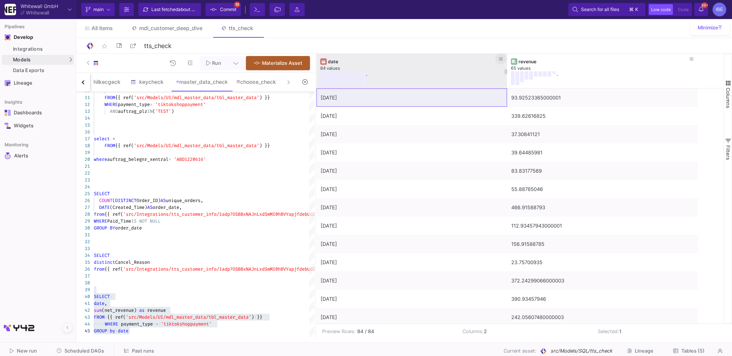
click at [500, 57] on icon at bounding box center [501, 58] width 4 height 3
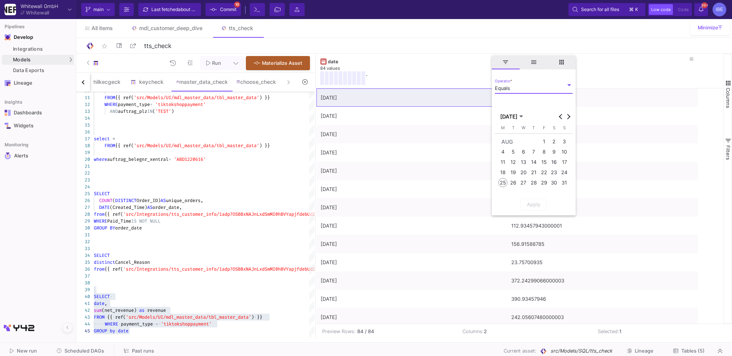
click at [508, 82] on div "Equals Operator *" at bounding box center [534, 86] width 78 height 15
click at [522, 133] on span "Greater Than" at bounding box center [534, 139] width 78 height 16
click at [544, 143] on div "1" at bounding box center [543, 141] width 9 height 9
click at [523, 203] on span "Apply" at bounding box center [518, 205] width 13 height 6
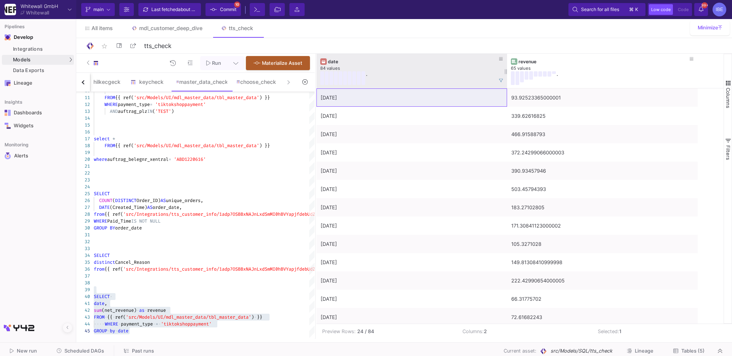
click at [415, 75] on div "." at bounding box center [406, 78] width 172 height 14
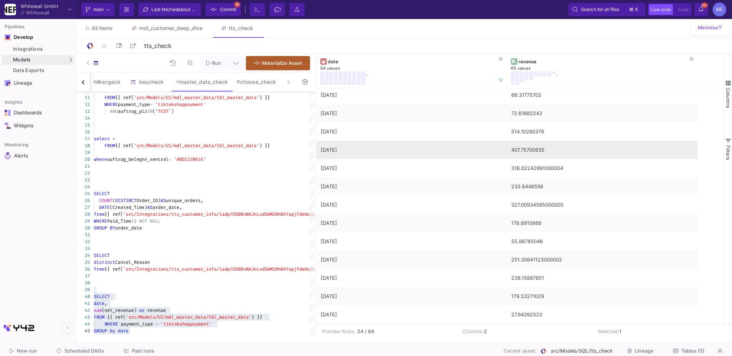
scroll to position [0, 0]
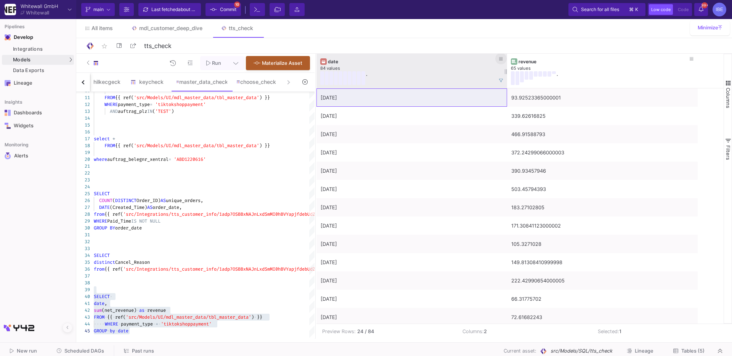
click at [503, 63] on button at bounding box center [500, 58] width 11 height 11
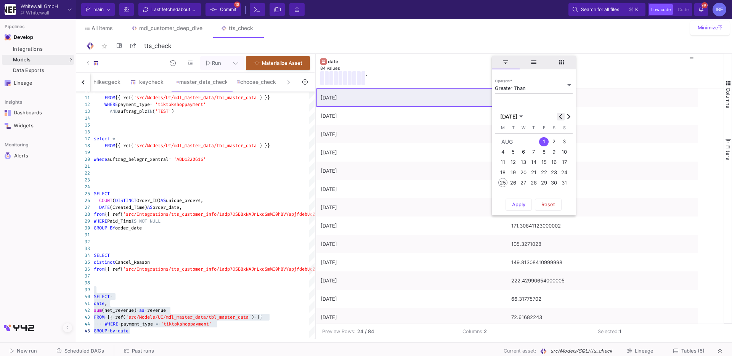
click at [560, 117] on button "Previous month" at bounding box center [561, 117] width 8 height 8
click at [533, 192] on div "31" at bounding box center [533, 192] width 9 height 9
click at [524, 213] on span "Apply" at bounding box center [518, 215] width 13 height 6
click at [511, 211] on button "Apply" at bounding box center [519, 215] width 26 height 12
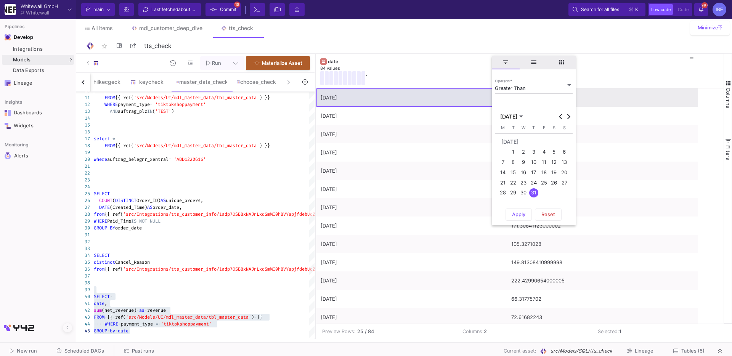
click at [429, 15] on div "Current branch main Branch Options Last fetched about 2 hours ago Commit 10 Ter…" at bounding box center [404, 9] width 656 height 19
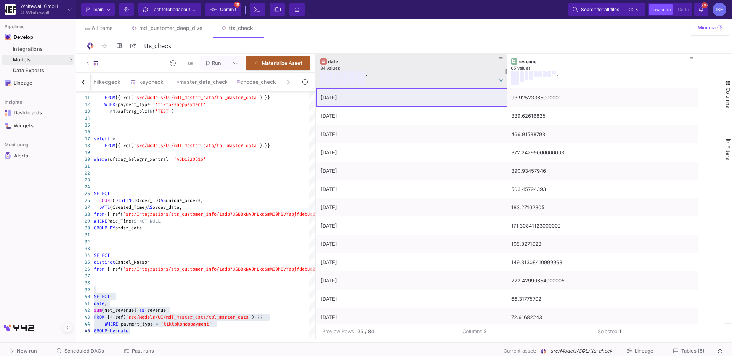
click at [426, 62] on div "date" at bounding box center [413, 62] width 171 height 6
click at [426, 63] on div "date" at bounding box center [413, 62] width 171 height 6
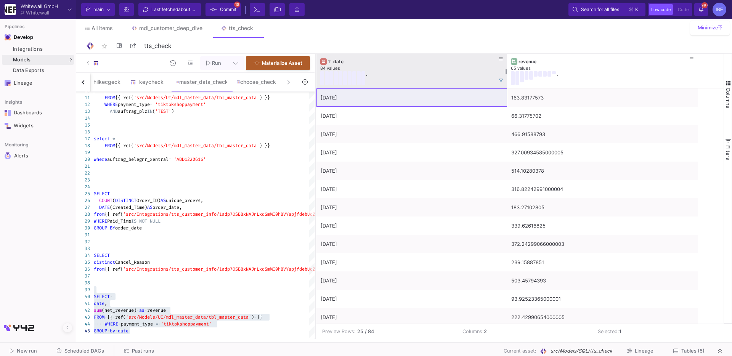
click at [426, 63] on div "date" at bounding box center [413, 62] width 171 height 6
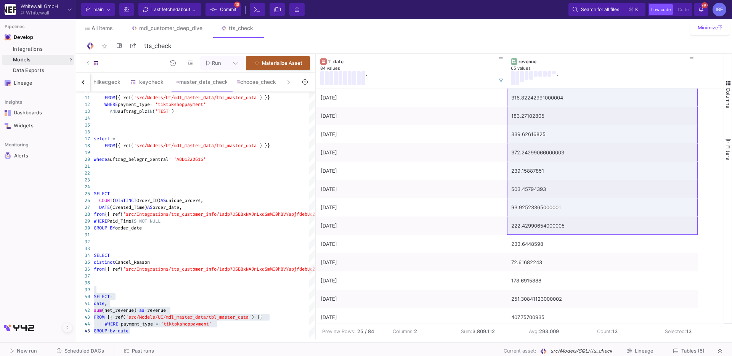
scroll to position [122, 0]
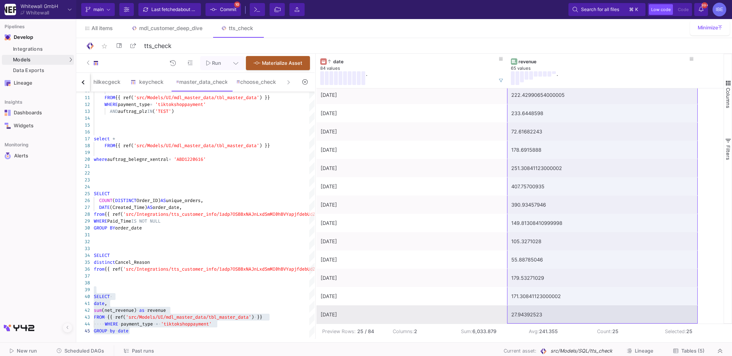
drag, startPoint x: 572, startPoint y: 100, endPoint x: 563, endPoint y: 308, distance: 208.0
click at [563, 308] on div "[DATE] 93.92523365000001 [DATE] 339.62616825 [DATE] 466.91588793 [DATE] 372.242…" at bounding box center [507, 95] width 381 height 458
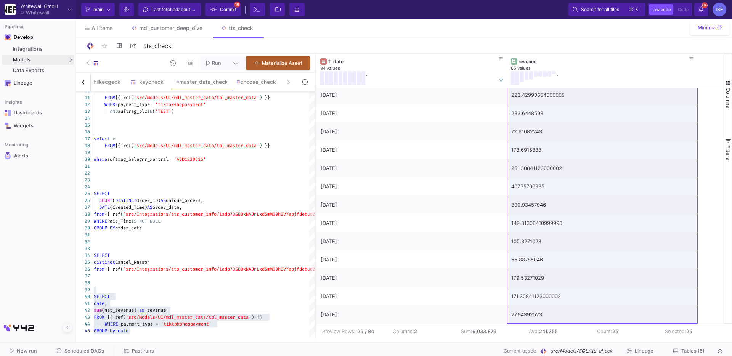
click at [85, 350] on span "Scheduled DAGs" at bounding box center [84, 351] width 40 height 6
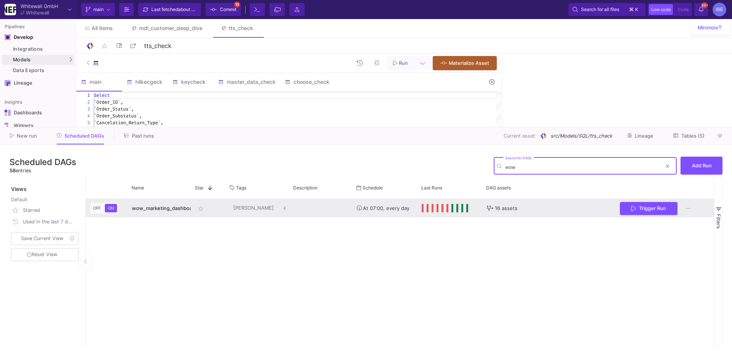
type input "wow"
click at [423, 207] on span "Press SPACE to select this row." at bounding box center [423, 208] width 3 height 8
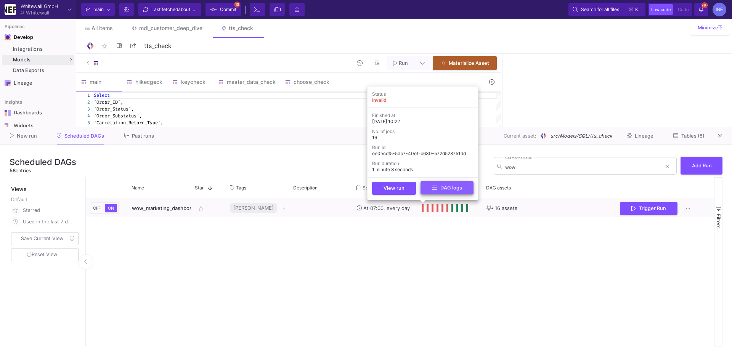
click at [433, 189] on icon at bounding box center [434, 188] width 5 height 6
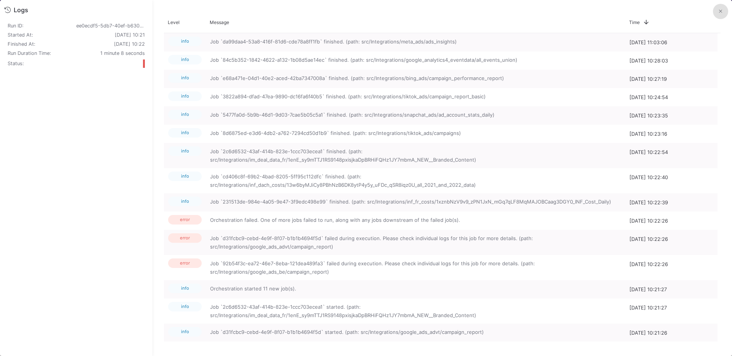
click at [717, 8] on button at bounding box center [720, 11] width 15 height 15
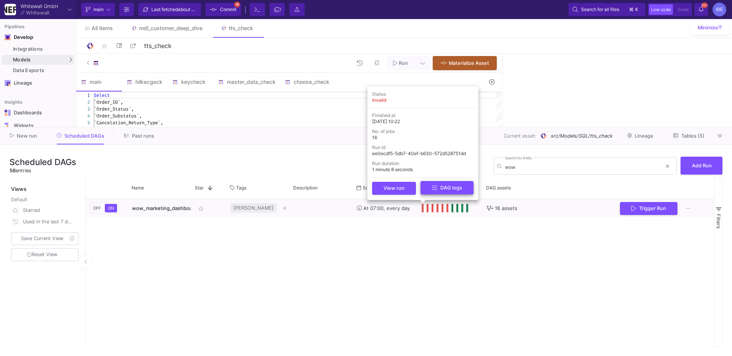
click at [429, 189] on button "DAG logs" at bounding box center [447, 187] width 53 height 13
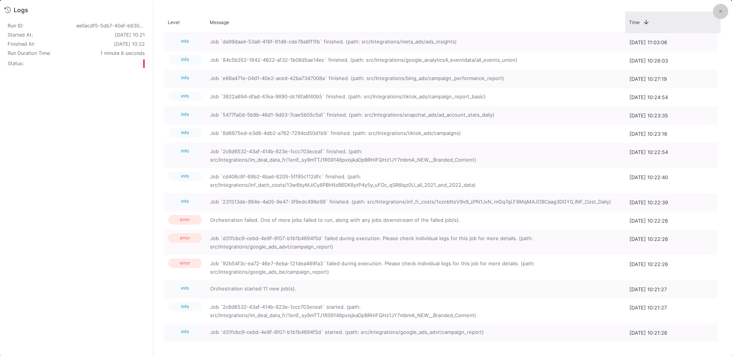
drag, startPoint x: 725, startPoint y: 12, endPoint x: 695, endPoint y: 14, distance: 29.9
click at [703, 12] on div "Logs Run ID: ee0ecdf5-5db7-40ef-b630-572d528751dd Started At: [DATE] 10:21 Fini…" at bounding box center [366, 178] width 732 height 356
click at [721, 9] on icon at bounding box center [720, 11] width 3 height 5
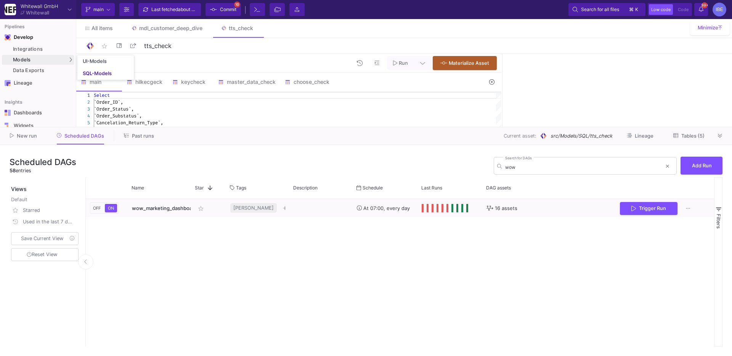
click at [85, 61] on div "UI-Models" at bounding box center [95, 61] width 24 height 6
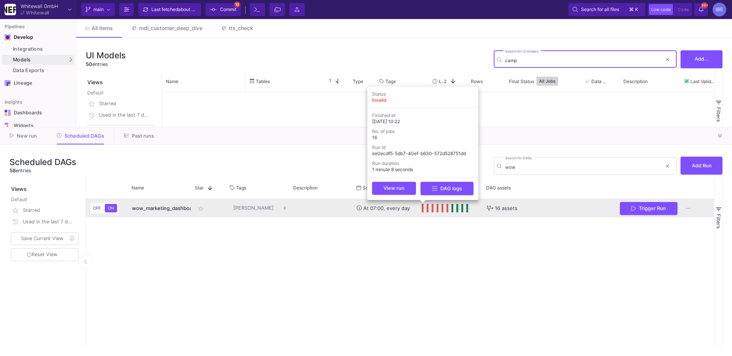
type input "camp"
click at [423, 208] on span "Press SPACE to select this row." at bounding box center [423, 208] width 3 height 8
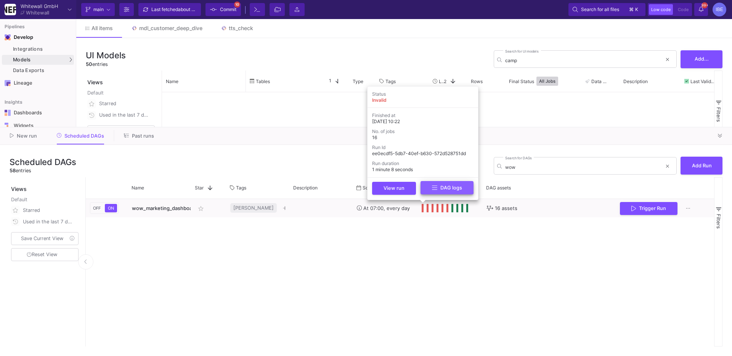
click at [434, 187] on icon at bounding box center [434, 188] width 5 height 6
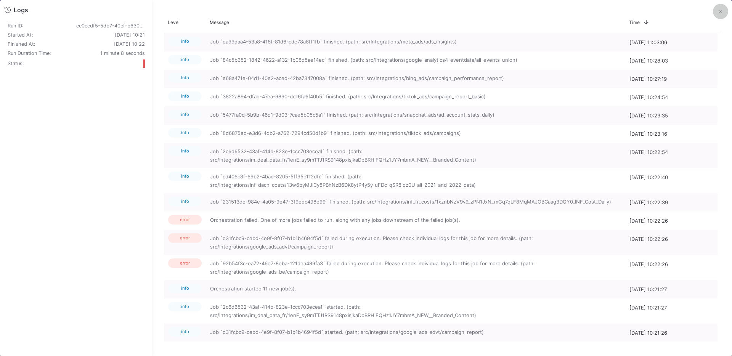
click at [720, 14] on button at bounding box center [720, 11] width 15 height 15
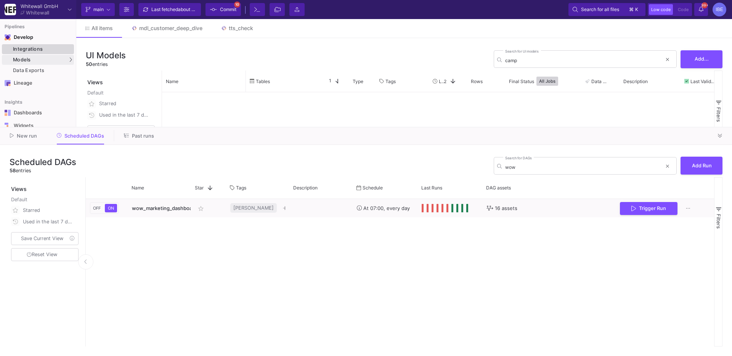
click at [59, 51] on div "Integrations" at bounding box center [42, 49] width 59 height 6
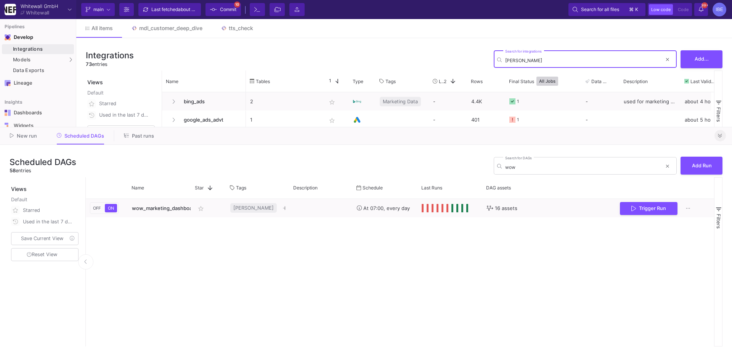
type input "[PERSON_NAME]"
click at [717, 137] on button at bounding box center [720, 135] width 11 height 11
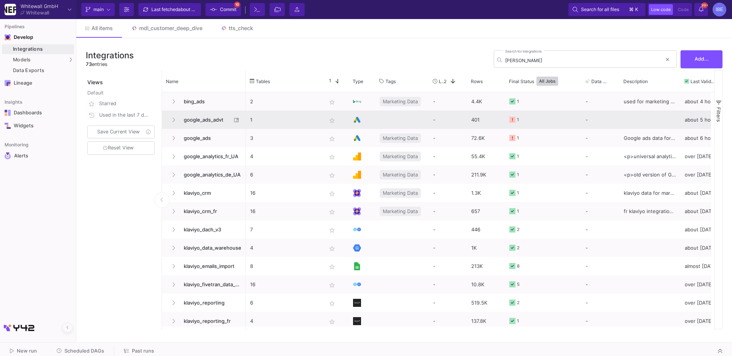
click at [401, 123] on y42-tags-cell-renderer at bounding box center [402, 120] width 45 height 18
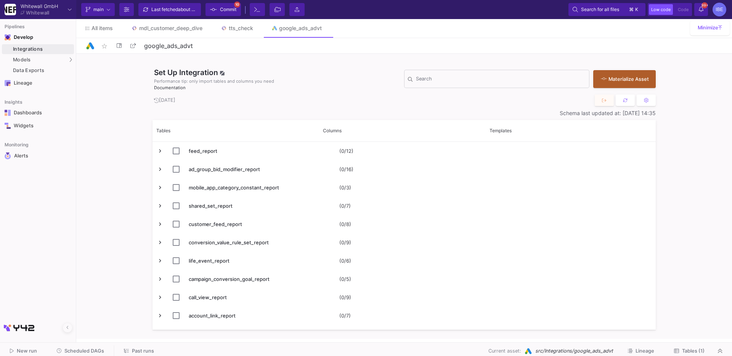
click at [693, 353] on span "Tables (1)" at bounding box center [693, 351] width 23 height 6
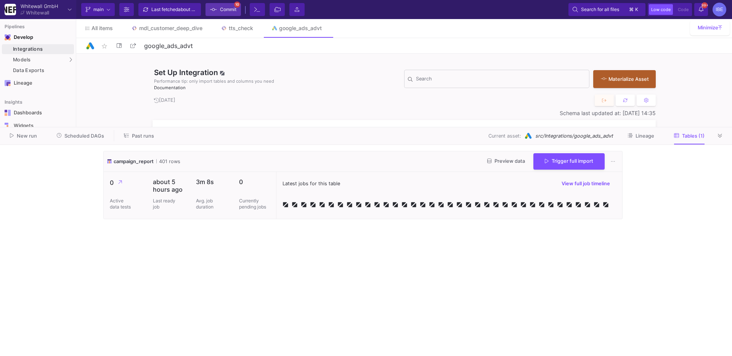
click at [234, 10] on span "Commit" at bounding box center [228, 9] width 16 height 11
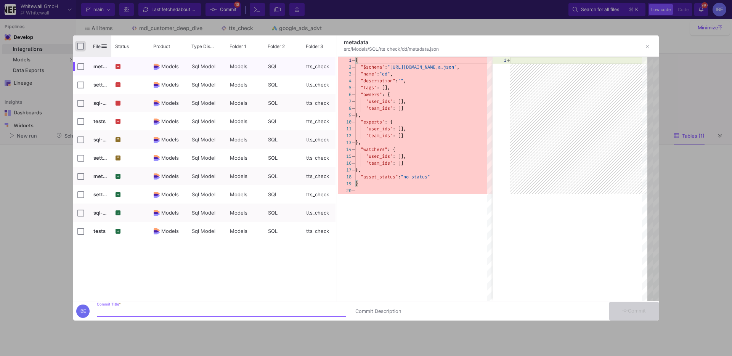
click at [79, 45] on input "Press Space to toggle all rows selection (unchecked)" at bounding box center [80, 46] width 7 height 7
checkbox input "true"
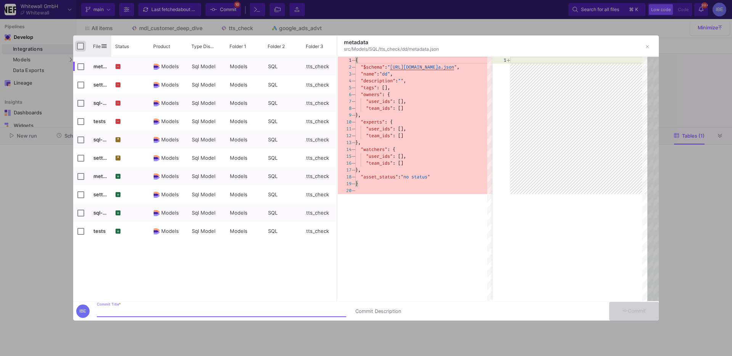
checkbox input "true"
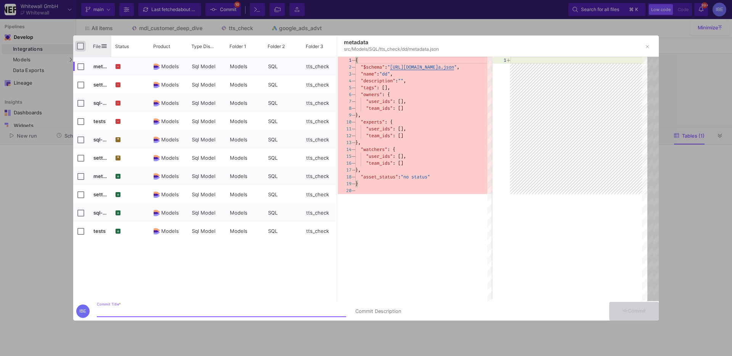
checkbox input "true"
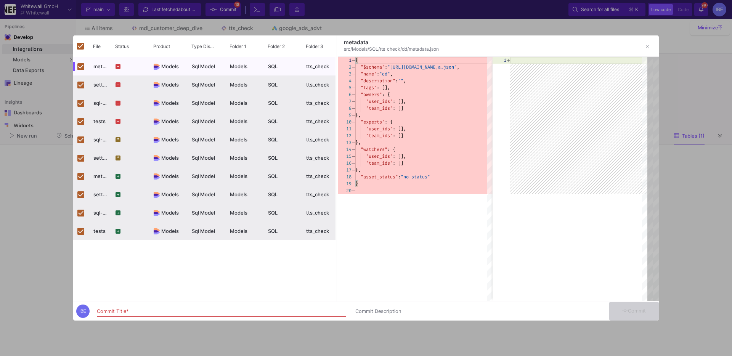
click at [194, 309] on input "Commit Title *" at bounding box center [221, 312] width 249 height 6
type input "burcu"
click at [662, 310] on div at bounding box center [366, 178] width 732 height 356
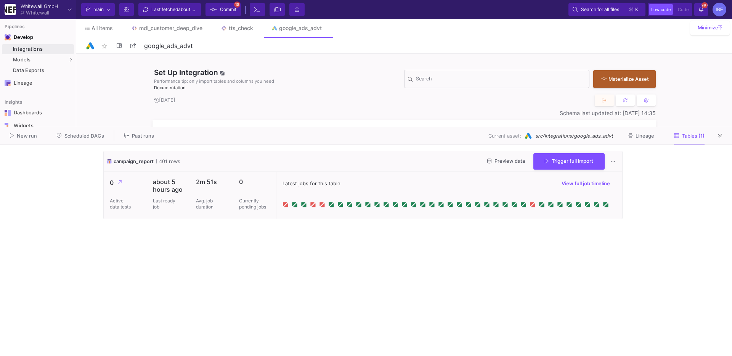
click at [230, 3] on button "Commit 10" at bounding box center [223, 9] width 35 height 13
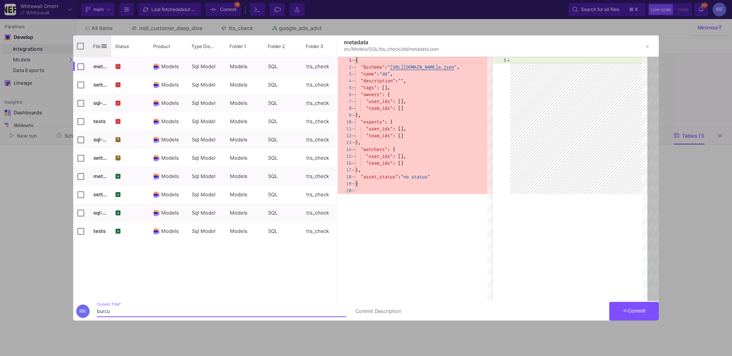
type input "burcu"
click at [81, 43] on input "Press Space to toggle all rows selection (unchecked)" at bounding box center [80, 46] width 7 height 7
checkbox input "true"
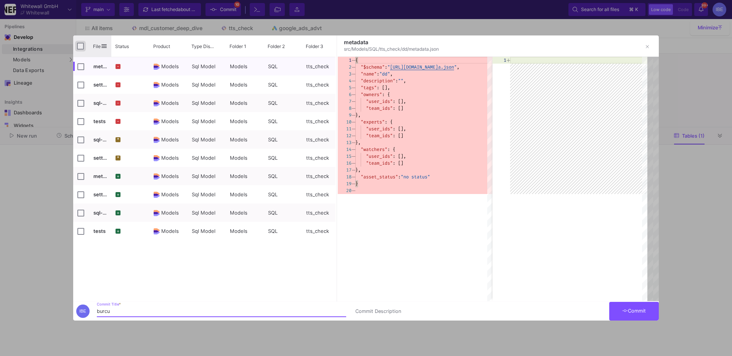
checkbox input "true"
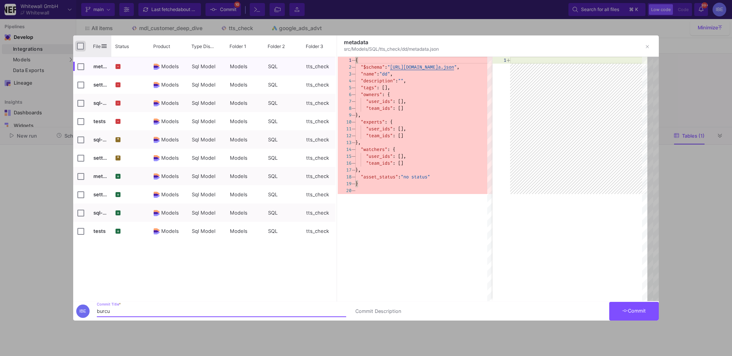
checkbox input "true"
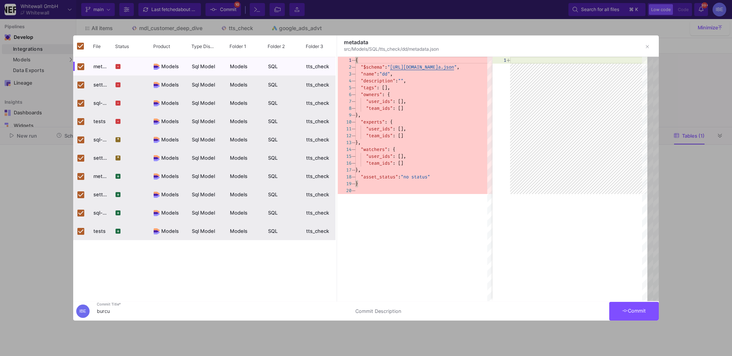
click at [643, 312] on span "Commit" at bounding box center [634, 311] width 24 height 6
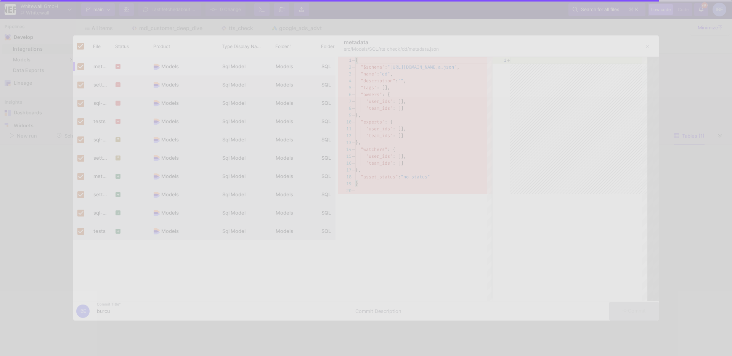
checkbox input "false"
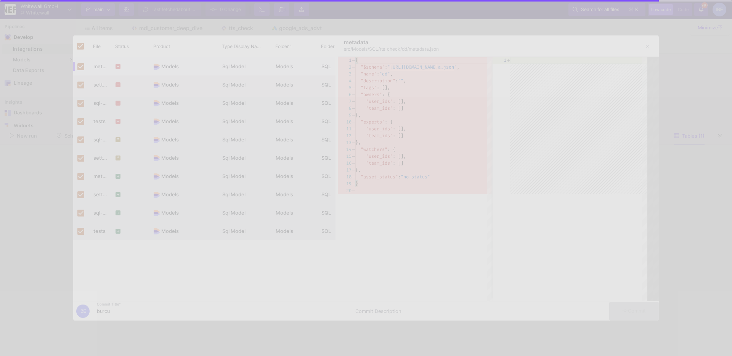
checkbox input "false"
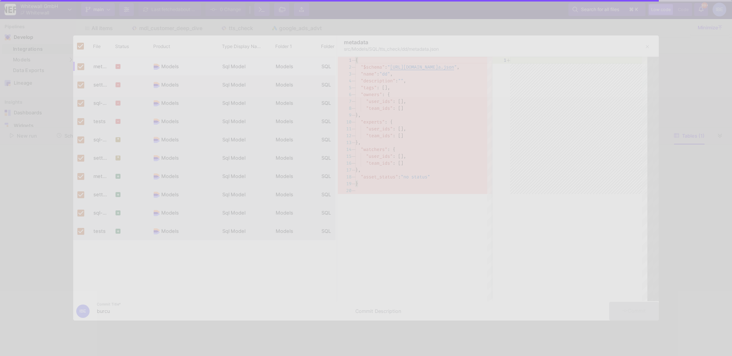
checkbox input "false"
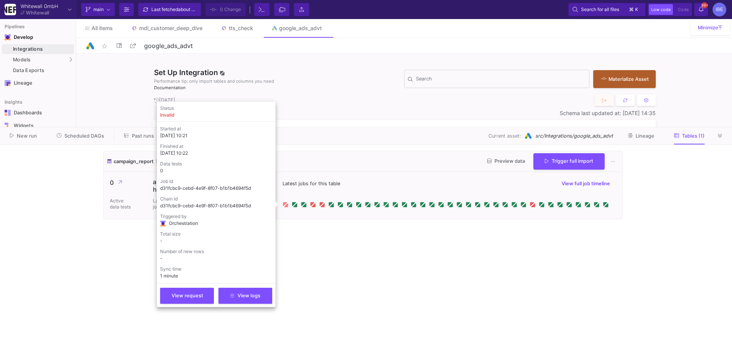
click at [287, 205] on icon at bounding box center [286, 205] width 4 height 4
click at [233, 286] on div "View request View logs" at bounding box center [216, 293] width 112 height 21
click at [235, 288] on button "View logs" at bounding box center [246, 295] width 54 height 16
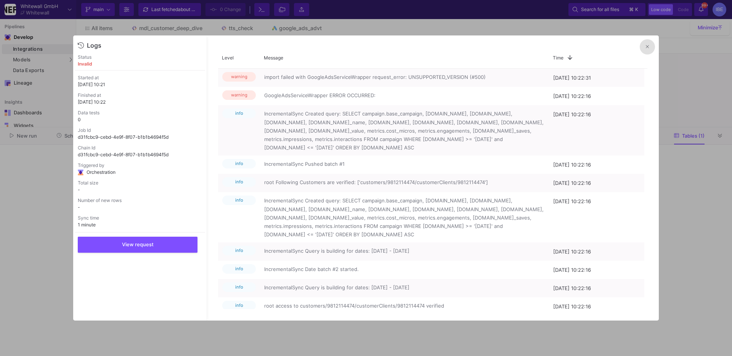
click at [649, 45] on button at bounding box center [647, 46] width 15 height 15
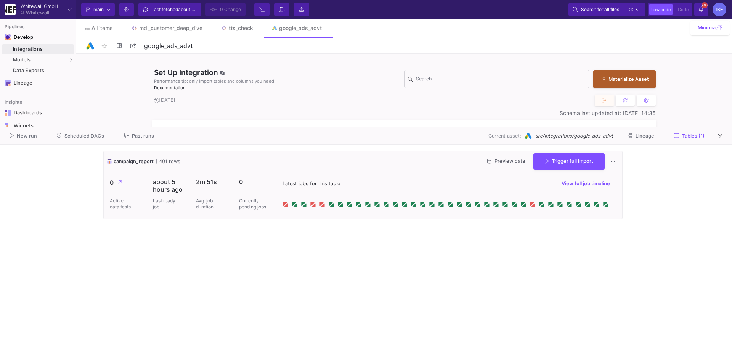
click at [96, 133] on span "Scheduled DAGs" at bounding box center [81, 136] width 48 height 6
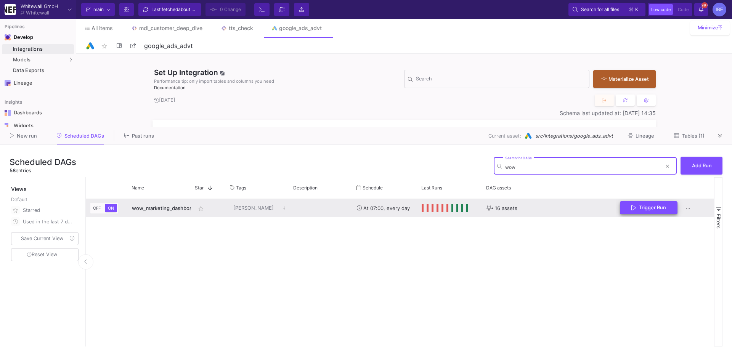
type input "wow"
click at [643, 205] on span "Trigger Run" at bounding box center [649, 208] width 35 height 6
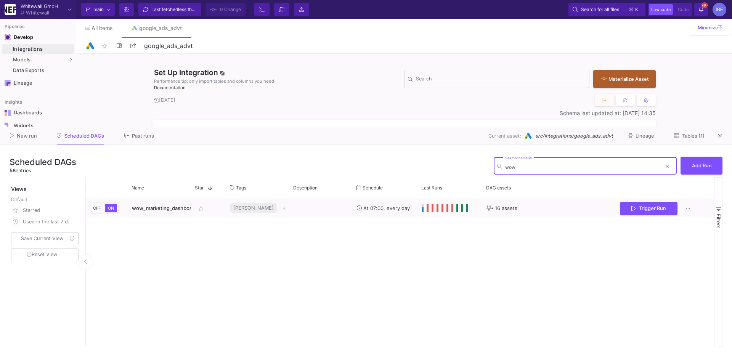
type input "wow"
click at [86, 68] on link "SQL-Models" at bounding box center [105, 74] width 56 height 12
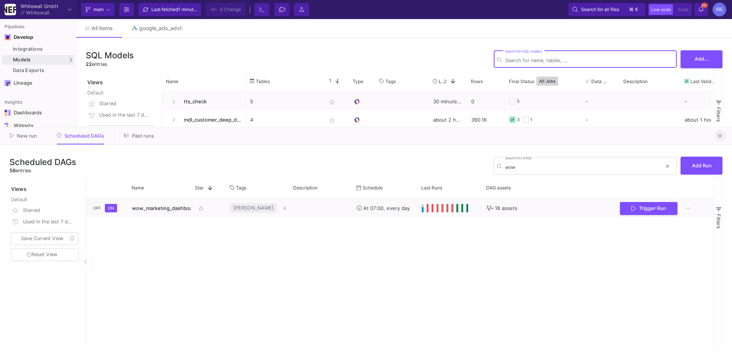
click at [724, 138] on button at bounding box center [720, 135] width 11 height 11
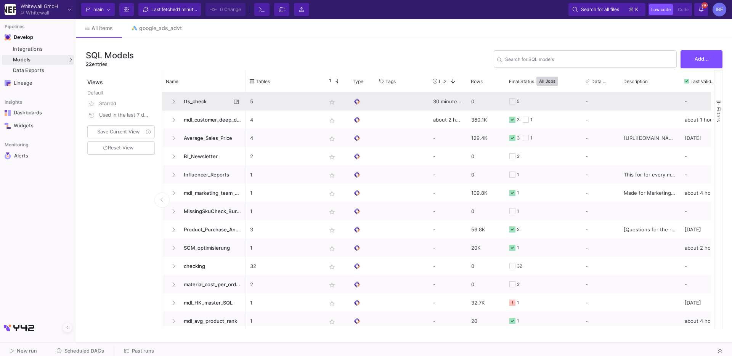
click at [221, 96] on span "tts_check" at bounding box center [205, 102] width 52 height 18
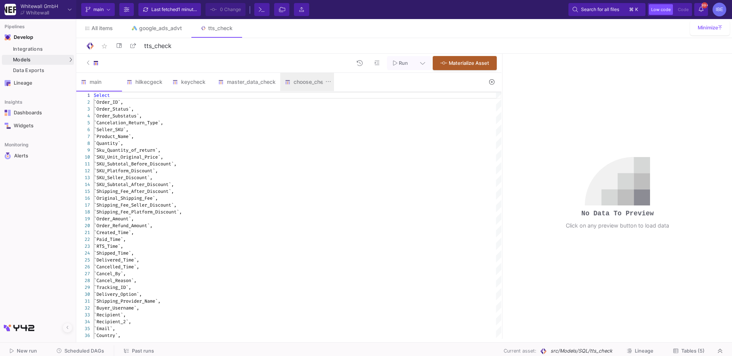
click at [291, 84] on y42-feature-type-child-icon at bounding box center [289, 82] width 9 height 6
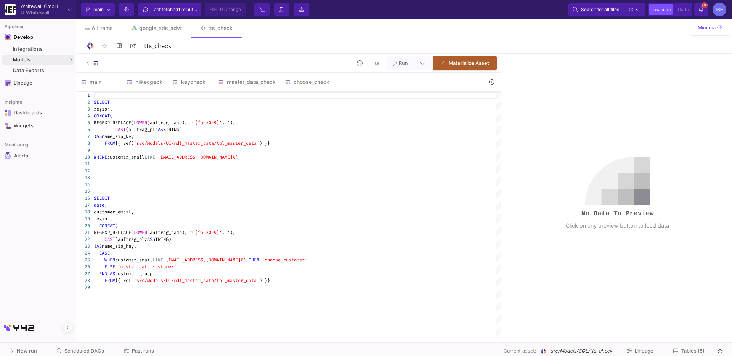
click at [135, 247] on span "name_zip_key," at bounding box center [119, 246] width 35 height 6
type textarea "REGEXP_REPLACE(LOWER(auftrag_name), r'[^a-z0-9]', ''), CAST(auftrag_plz AS STRI…"
click at [135, 247] on div "1 2 3 4 5 6 7 8 9 10 11 12 13 14 15 16 17 18 19 20 21 22 23 24 25 26 27 28 29 S…" at bounding box center [288, 215] width 425 height 247
click at [88, 351] on span "Scheduled DAGs" at bounding box center [84, 351] width 40 height 6
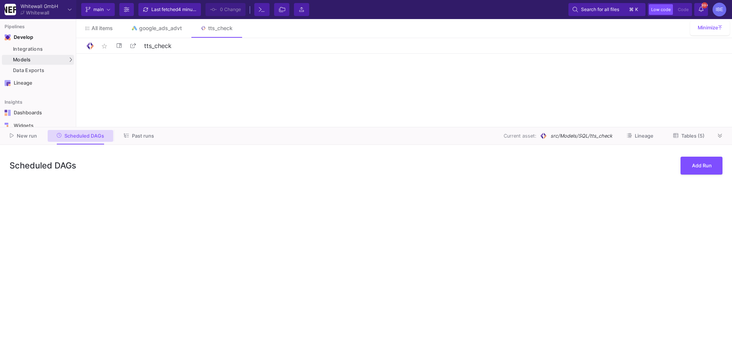
click at [88, 351] on as-split-area "New run Scheduled DAGs Past runs Current asset: src/Models/SQL/tts_check Lineag…" at bounding box center [366, 241] width 732 height 229
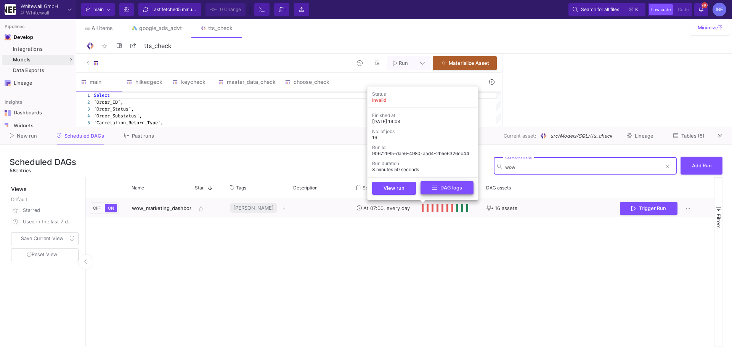
type input "wow"
click at [426, 185] on button "DAG logs" at bounding box center [447, 187] width 53 height 13
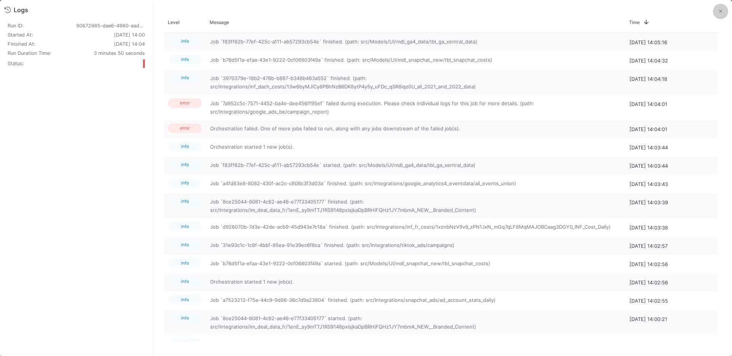
click at [714, 11] on button at bounding box center [720, 11] width 15 height 15
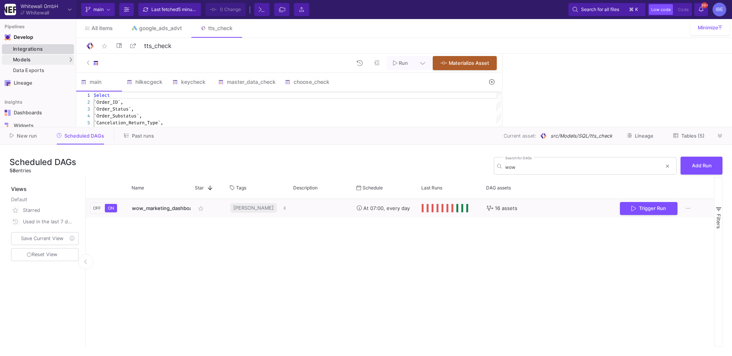
click at [64, 44] on link "Integrations" at bounding box center [38, 49] width 72 height 10
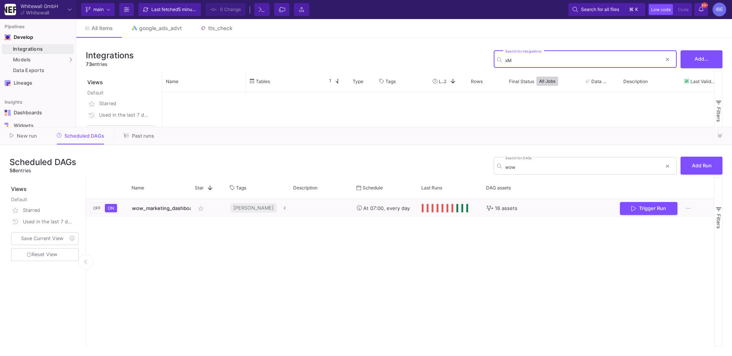
type input "x"
type input "a"
type input "camp"
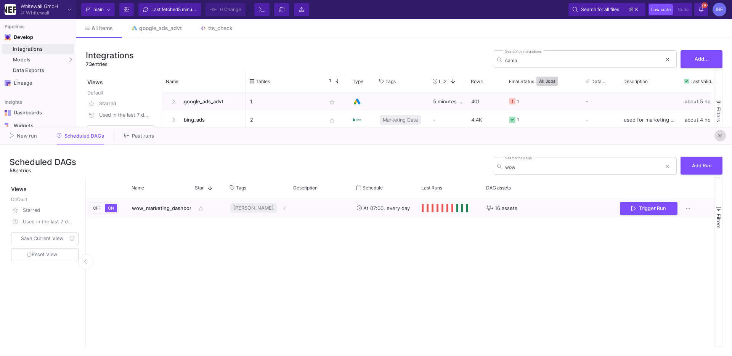
click at [720, 134] on icon at bounding box center [720, 135] width 4 height 5
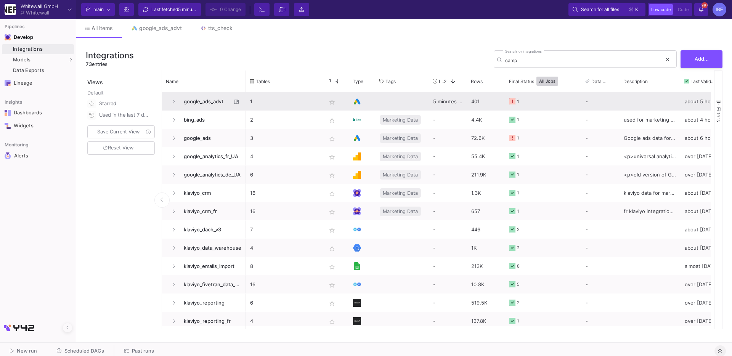
click at [203, 100] on span "google_ads_advt" at bounding box center [205, 102] width 52 height 18
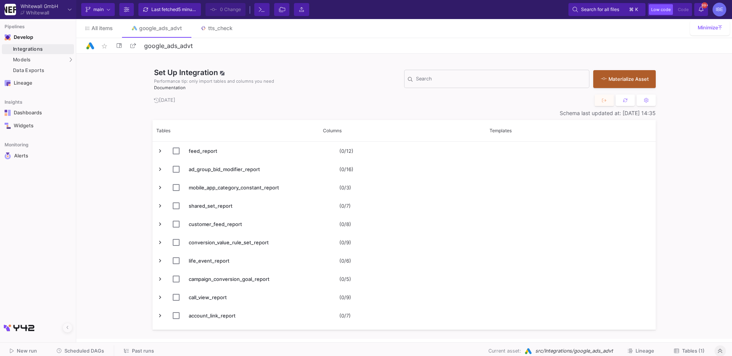
click at [695, 353] on span "Tables (1)" at bounding box center [693, 351] width 23 height 6
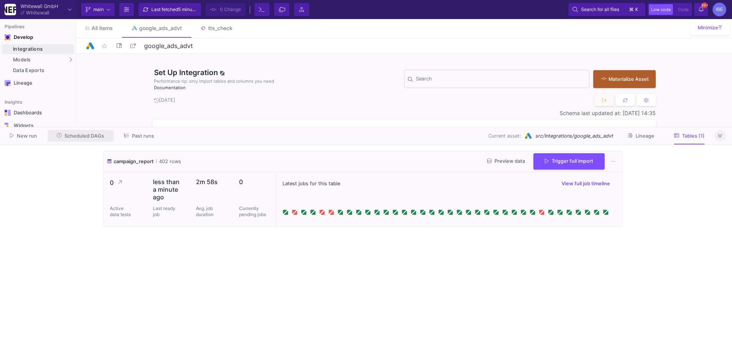
click at [82, 135] on span "Scheduled DAGs" at bounding box center [84, 136] width 40 height 6
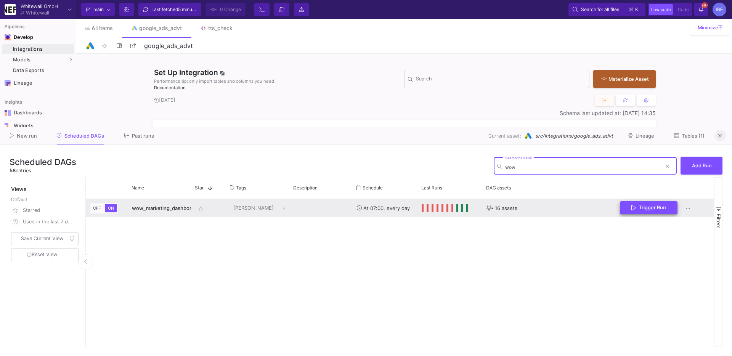
type input "wow"
click at [625, 204] on button "Trigger Run" at bounding box center [649, 207] width 58 height 13
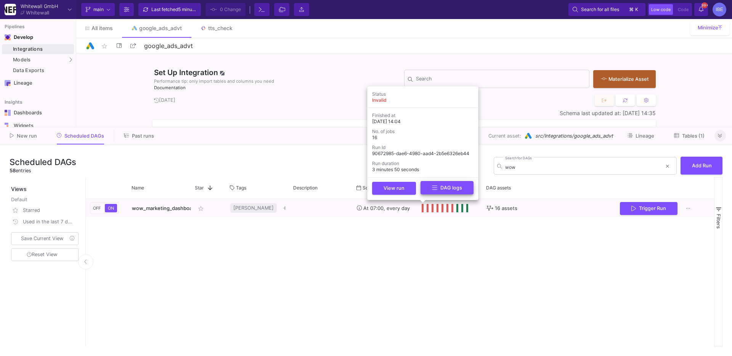
click at [436, 189] on icon at bounding box center [434, 188] width 5 height 6
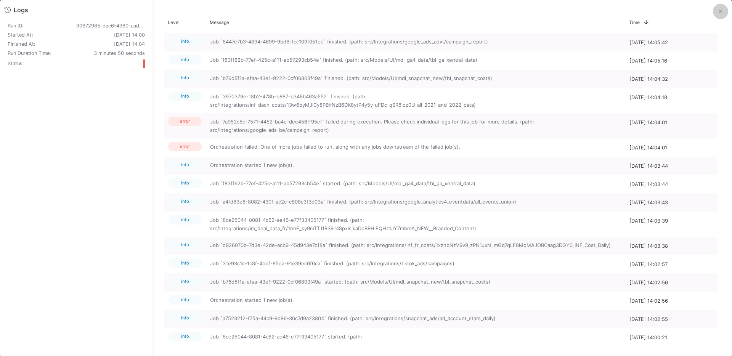
click at [719, 17] on button at bounding box center [720, 11] width 15 height 15
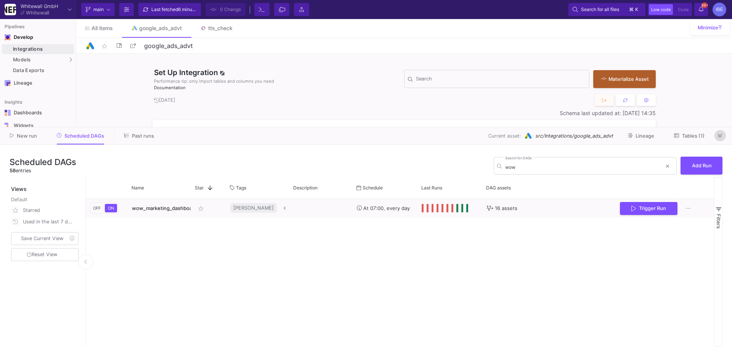
click at [720, 135] on icon at bounding box center [720, 135] width 4 height 5
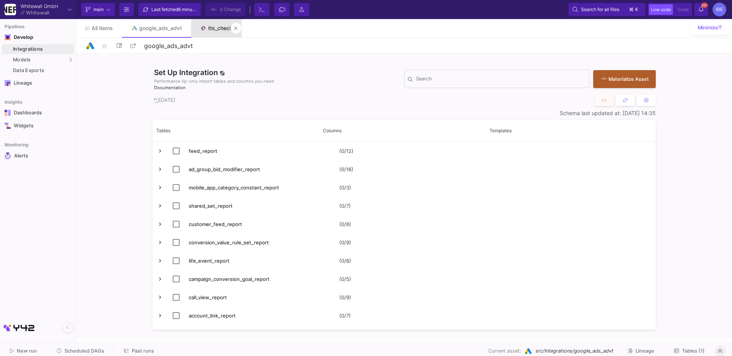
click at [206, 35] on link "tts_check" at bounding box center [216, 28] width 51 height 18
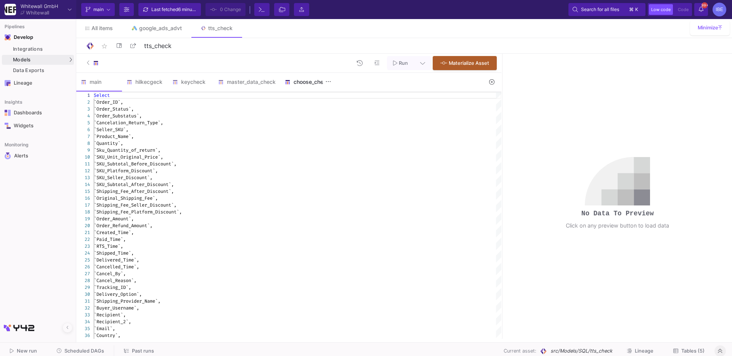
click at [300, 87] on div "choose_check" at bounding box center [307, 82] width 54 height 18
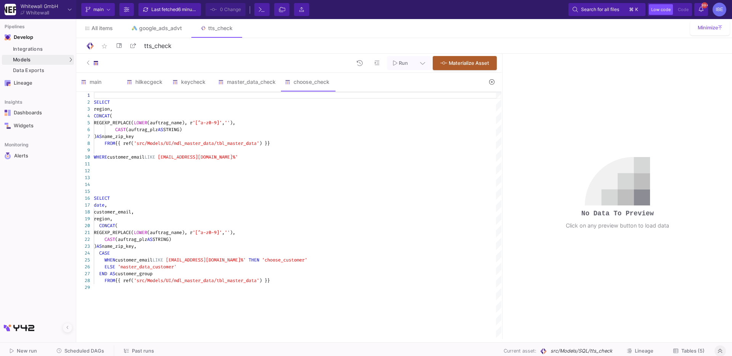
click at [257, 191] on div at bounding box center [298, 191] width 408 height 7
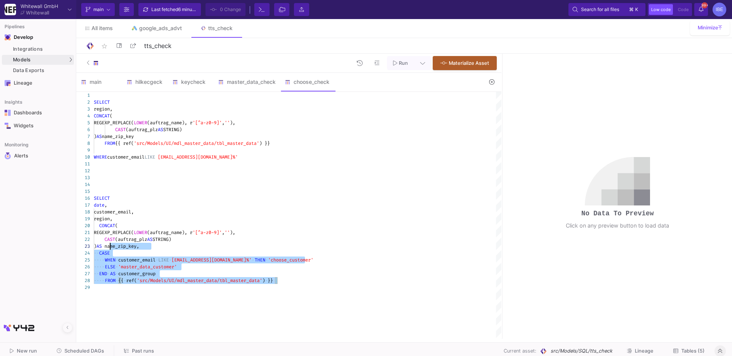
type textarea "SELECT date, customer_email, region, CONCAT( REGEXP_REPLACE(LOWER(auftrag_name)…"
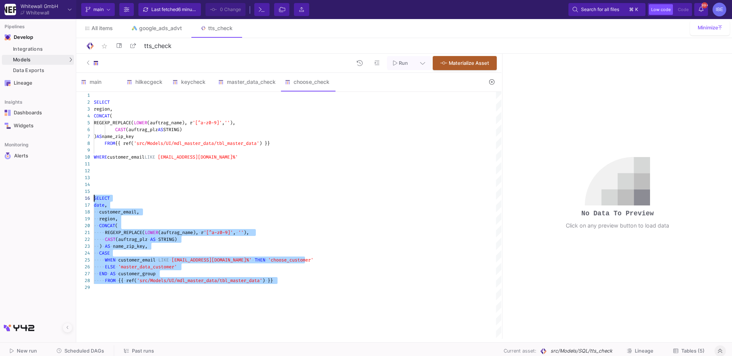
drag, startPoint x: 300, startPoint y: 284, endPoint x: 89, endPoint y: 196, distance: 228.8
click at [89, 196] on div "1 2 3 4 5 6 7 8 9 10 11 12 13 14 15 16 17 18 19 20 21 22 23 24 25 26 27 28 29 S…" at bounding box center [288, 215] width 425 height 247
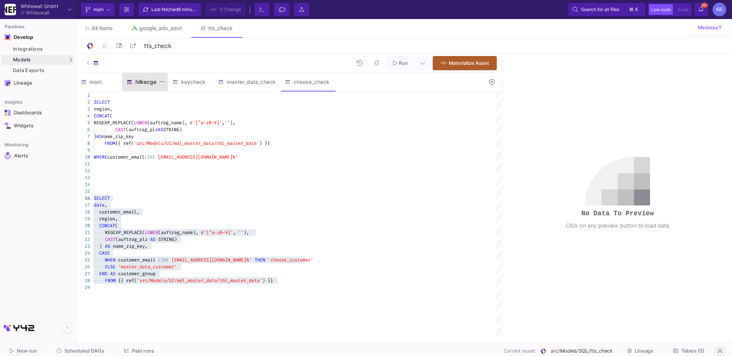
click at [141, 80] on div "hilkecgeck" at bounding box center [145, 82] width 37 height 6
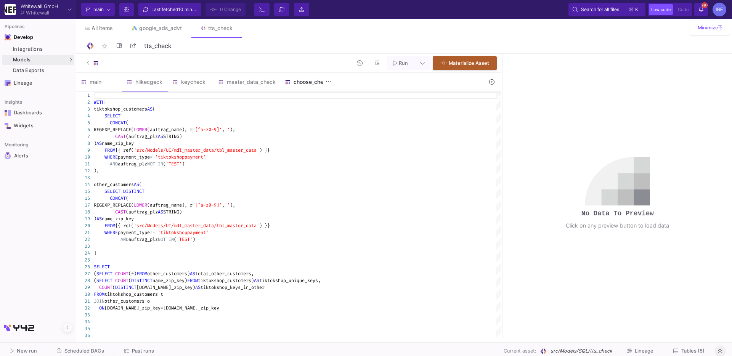
click at [320, 87] on div "choose_check" at bounding box center [307, 82] width 54 height 18
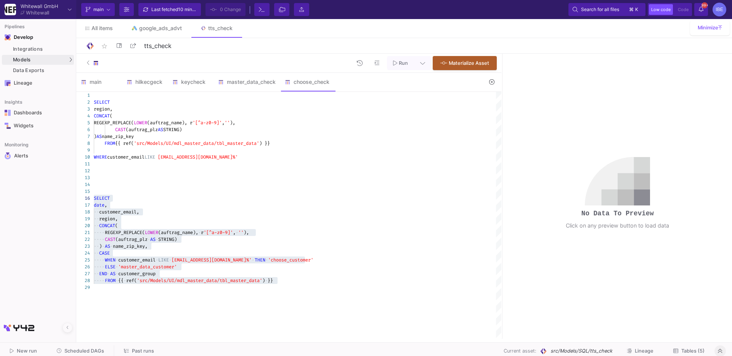
click at [493, 84] on icon at bounding box center [491, 81] width 5 height 5
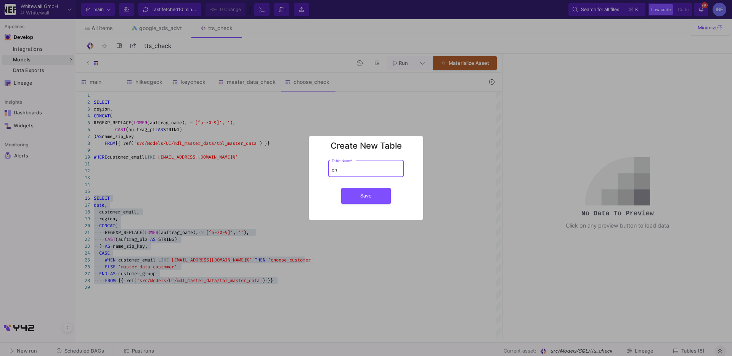
type input "c"
click at [294, 163] on div at bounding box center [366, 178] width 732 height 356
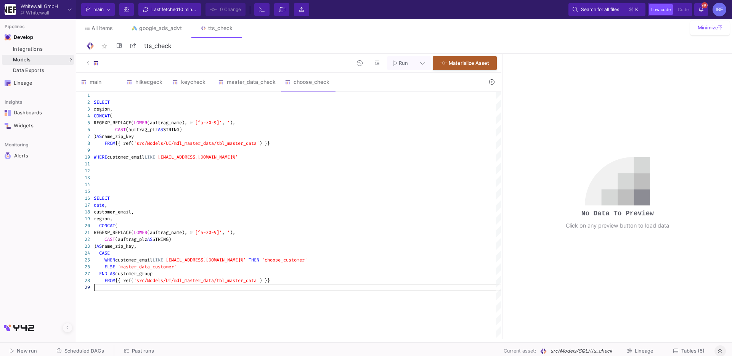
click at [271, 302] on div "SELECT region, CONCAT ( REGEXP_REPLACE( LOWER (auftrag_name), r '[^a-z0-9]' , '…" at bounding box center [298, 215] width 408 height 247
type textarea "REGEXP_REPLACE(LOWER(auftrag_name), r'[^a-z0-9]', ''), CAST(auftrag_plz AS STRI…"
paste textarea "master_data_customers AS ( SELECT * FROM base WHERE customer_group = 'master_da…"
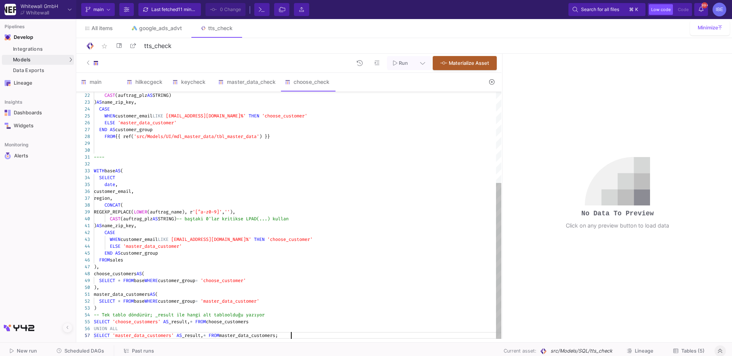
scroll to position [41, 0]
click at [158, 138] on span "'src/Models/UI/mdl_master_data/tbl_master_data'" at bounding box center [196, 136] width 125 height 6
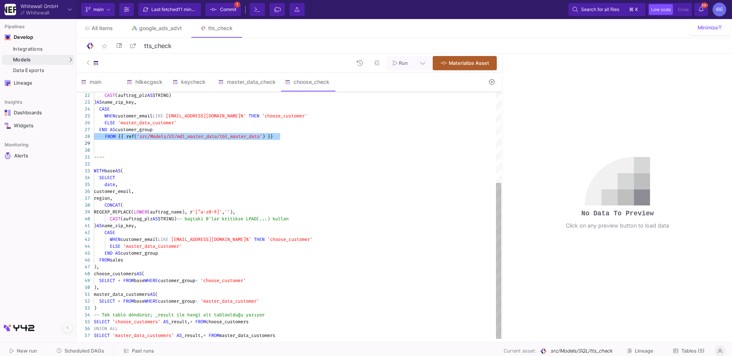
click at [129, 260] on div "FROM sales" at bounding box center [298, 260] width 408 height 7
paste textarea "FROM {{ ref('src/Models/UI/mdl_master_data/tbl_master_data') }}"
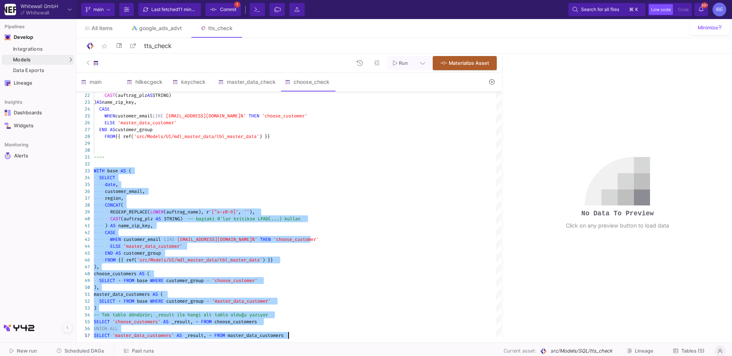
drag, startPoint x: 94, startPoint y: 170, endPoint x: 182, endPoint y: 349, distance: 199.9
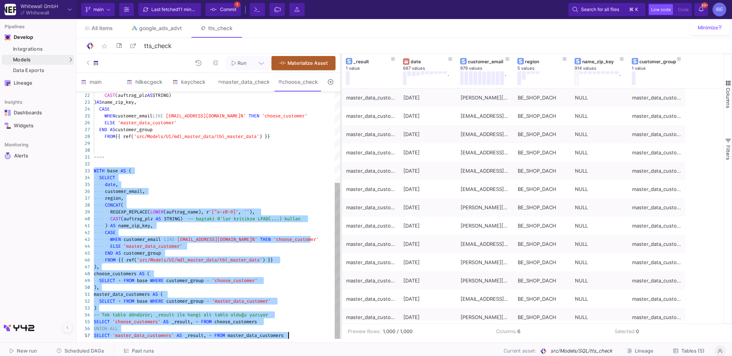
drag, startPoint x: 502, startPoint y: 111, endPoint x: 338, endPoint y: 150, distance: 168.8
click at [340, 150] on div at bounding box center [341, 196] width 2 height 285
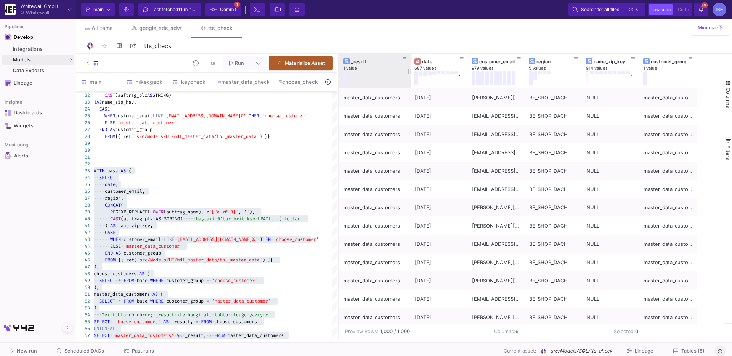
drag, startPoint x: 396, startPoint y: 66, endPoint x: 409, endPoint y: 80, distance: 19.1
click at [409, 80] on div at bounding box center [410, 71] width 3 height 34
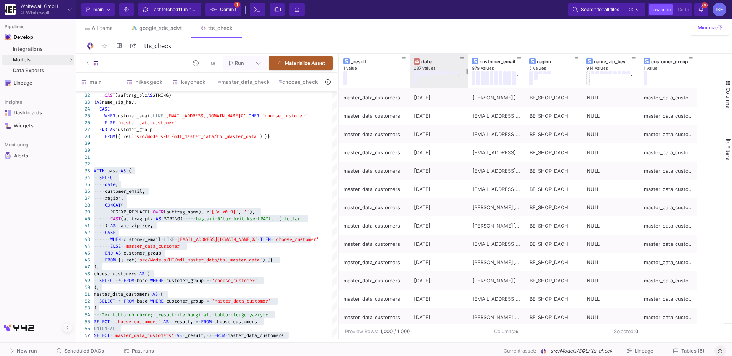
drag, startPoint x: 465, startPoint y: 69, endPoint x: 451, endPoint y: 68, distance: 14.1
click at [451, 68] on div "date 687 values ." at bounding box center [439, 71] width 58 height 34
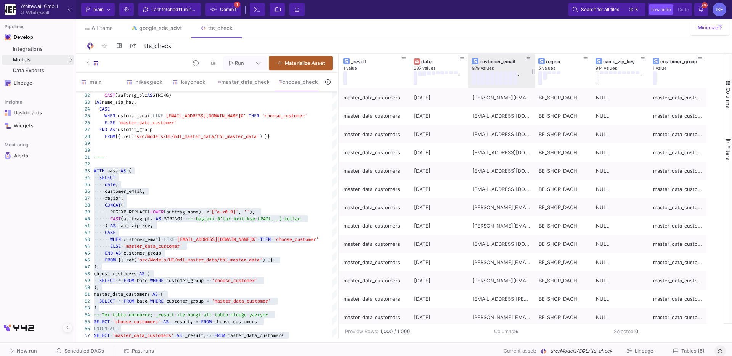
drag, startPoint x: 525, startPoint y: 69, endPoint x: 534, endPoint y: 74, distance: 10.5
click at [534, 74] on div at bounding box center [534, 71] width 3 height 34
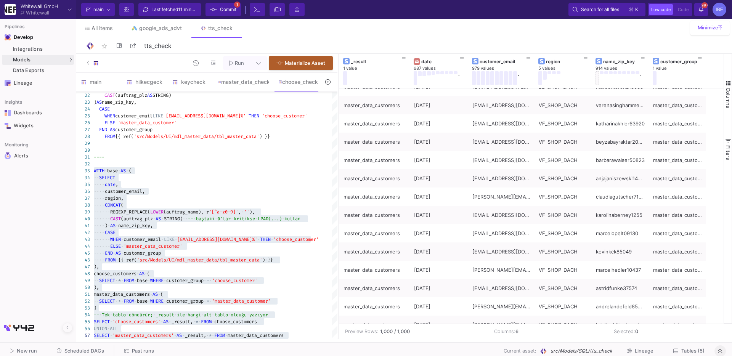
scroll to position [589, 0]
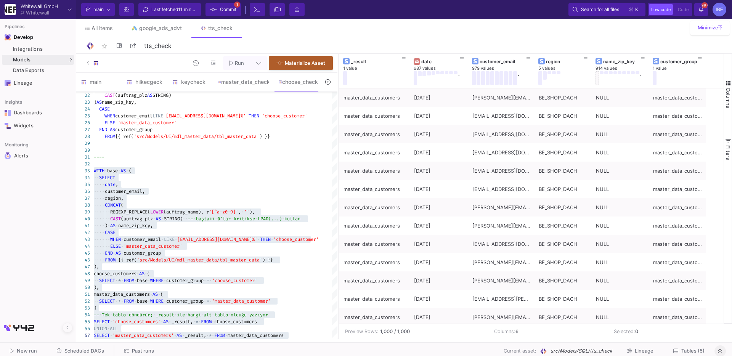
click at [281, 240] on span "'choose_customer'" at bounding box center [295, 239] width 45 height 6
type textarea ") AS name_zip_key, CASE WHEN customer_email LIKE '%@client.choose.rocks%' THEN …"
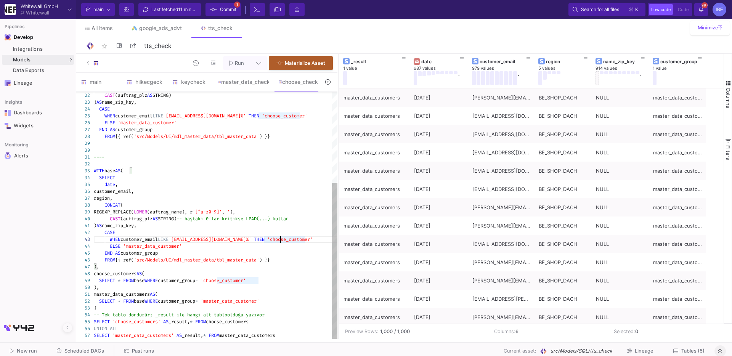
click at [281, 240] on span "'choose_customer'" at bounding box center [289, 239] width 45 height 6
click at [95, 347] on button "Scheduled DAGs" at bounding box center [81, 352] width 66 height 12
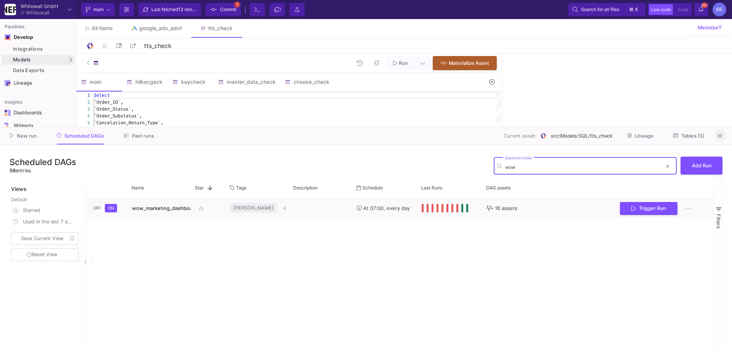
type input "wow"
click at [723, 134] on button at bounding box center [720, 135] width 11 height 11
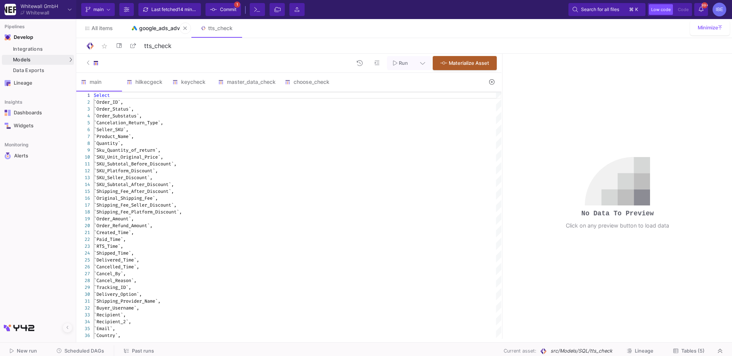
click at [153, 19] on link "google_ads_advt" at bounding box center [156, 28] width 69 height 18
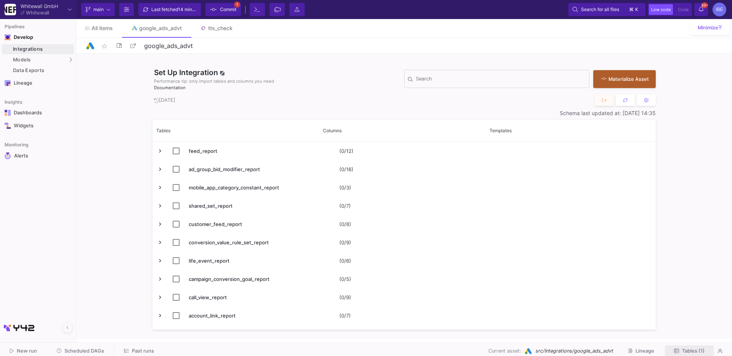
click at [680, 346] on button "Tables (1)" at bounding box center [689, 352] width 49 height 12
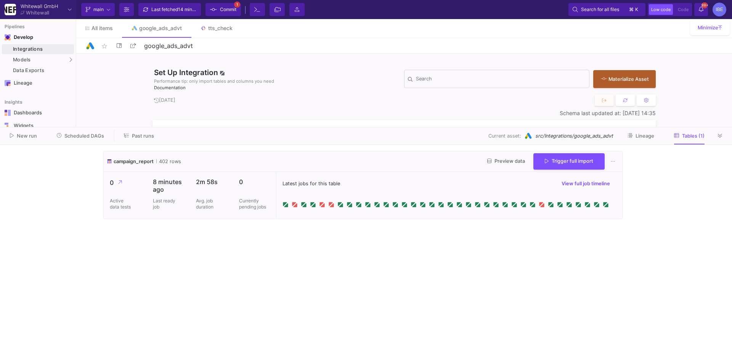
click at [308, 302] on cdk-virtual-scroll-viewport "campaign_report 402 rows Preview data Trigger full import 0 Active data tests 8…" at bounding box center [366, 250] width 526 height 199
click at [232, 9] on span "Commit" at bounding box center [228, 9] width 16 height 11
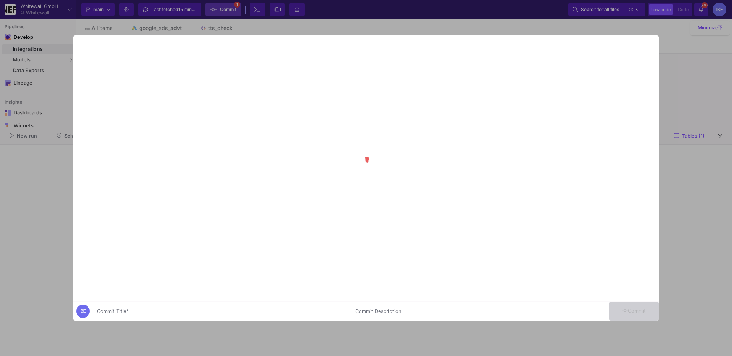
click at [232, 9] on div at bounding box center [366, 178] width 732 height 356
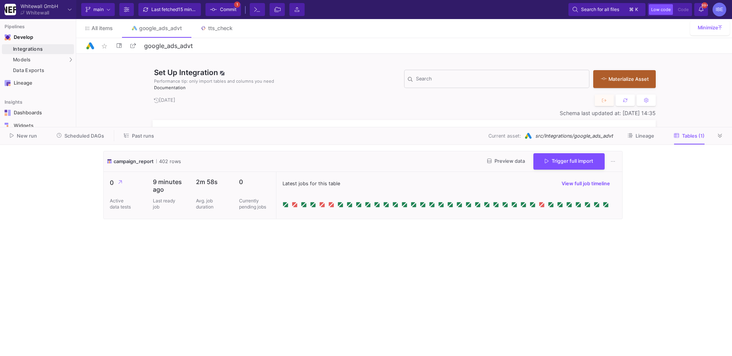
click at [232, 9] on span "Commit" at bounding box center [228, 9] width 16 height 11
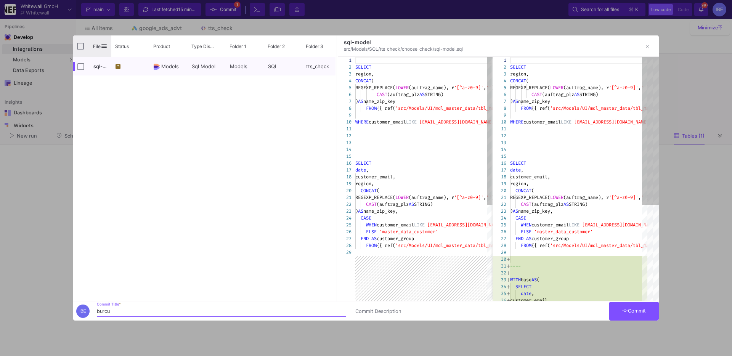
type input "burcu"
click at [76, 48] on div "File" at bounding box center [92, 45] width 38 height 21
click at [85, 46] on div "File" at bounding box center [92, 45] width 38 height 21
click at [82, 46] on input "Press Space to toggle all rows selection (unchecked)" at bounding box center [80, 46] width 7 height 7
checkbox input "true"
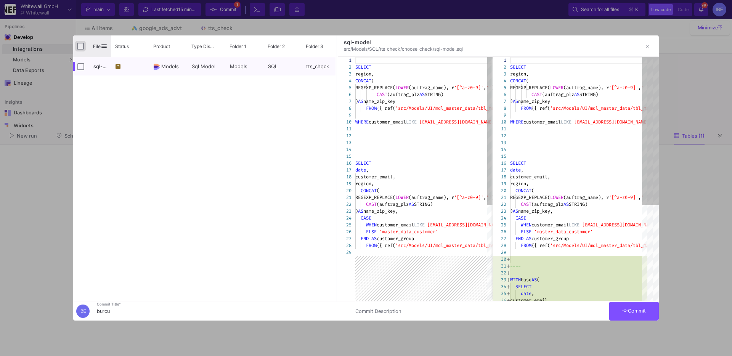
checkbox input "true"
click at [633, 325] on div at bounding box center [366, 178] width 732 height 356
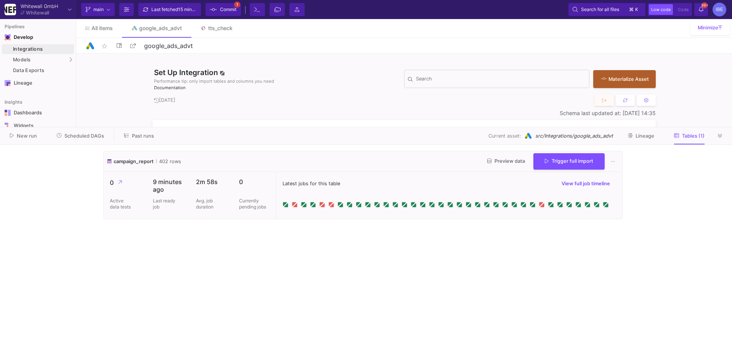
click at [224, 11] on span "Commit" at bounding box center [228, 9] width 16 height 11
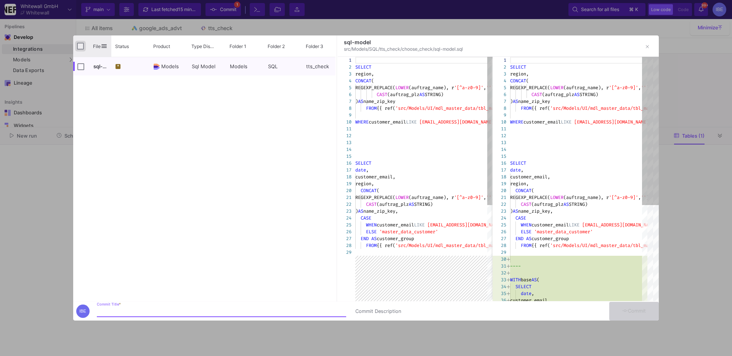
click at [84, 46] on input "Press Space to toggle all rows selection (unchecked)" at bounding box center [80, 46] width 7 height 7
checkbox input "true"
click at [159, 313] on input "Commit Title *" at bounding box center [221, 312] width 249 height 6
type input "burcu"
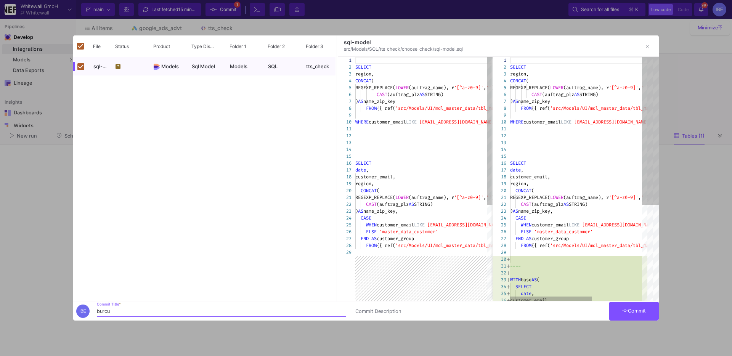
click at [632, 309] on span "Commit" at bounding box center [634, 311] width 24 height 6
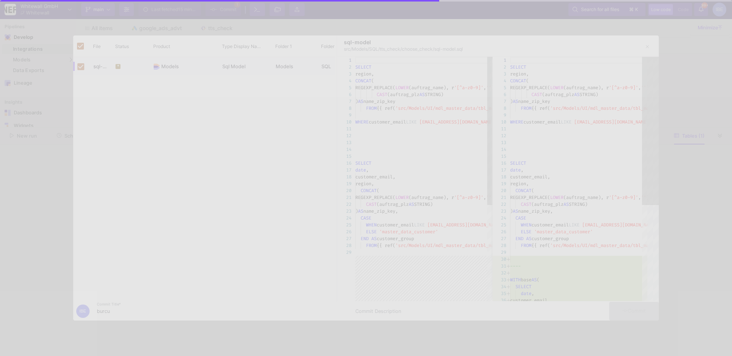
checkbox input "false"
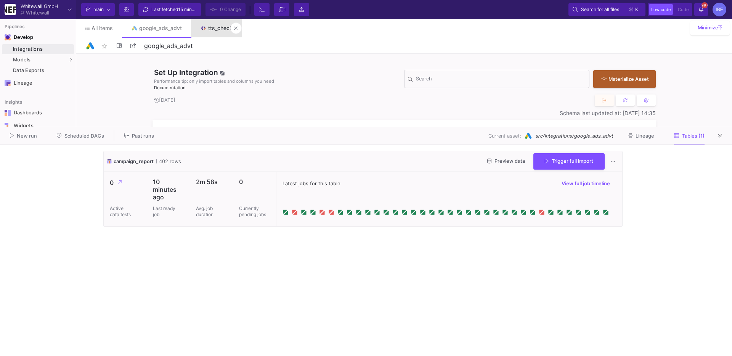
click at [217, 29] on div "tts_check" at bounding box center [220, 28] width 24 height 6
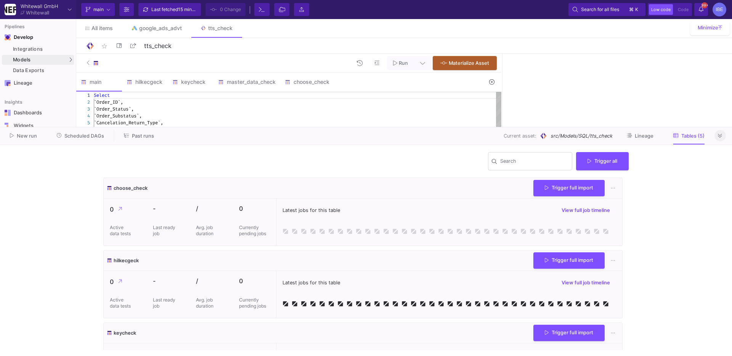
click at [719, 141] on button at bounding box center [720, 135] width 11 height 11
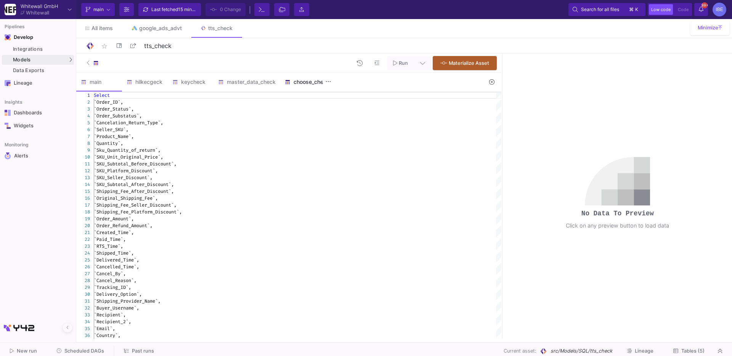
click at [306, 77] on div "choose_check" at bounding box center [307, 82] width 54 height 18
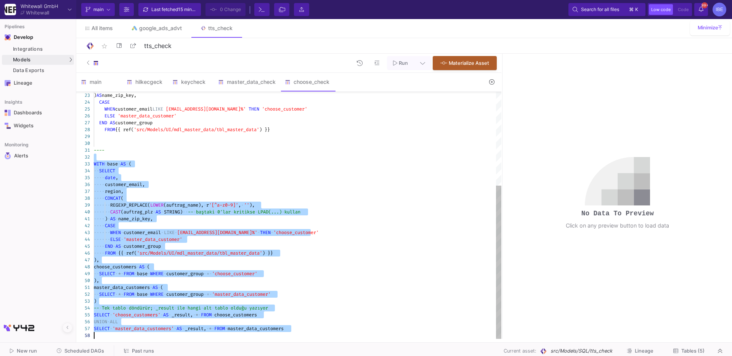
drag, startPoint x: 106, startPoint y: 156, endPoint x: 152, endPoint y: 373, distance: 221.0
click at [152, 356] on html "Whitewall GmbH Whitewall Current branch main Branch Options Last fetched 15 min…" at bounding box center [366, 178] width 732 height 356
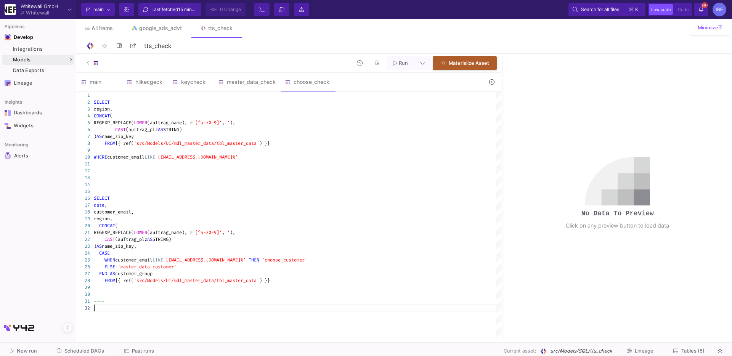
paste textarea "SELECT * FROM base WHERE customer_group = 'master_data_customer' ) SELECT c.* F…"
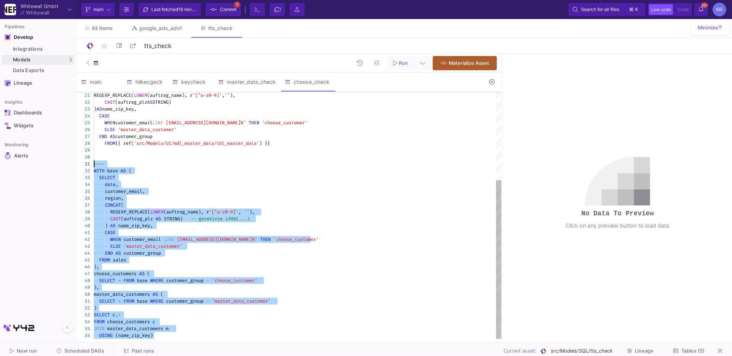
drag, startPoint x: 159, startPoint y: 337, endPoint x: 92, endPoint y: 166, distance: 183.9
click at [95, 167] on div "WITH · base · AS · (" at bounding box center [298, 170] width 408 height 7
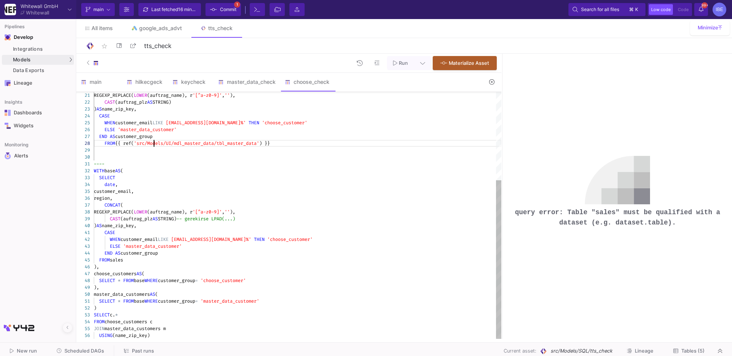
click at [154, 143] on span "'src/Models/UI/mdl_master_data/tbl_master_data'" at bounding box center [196, 143] width 125 height 6
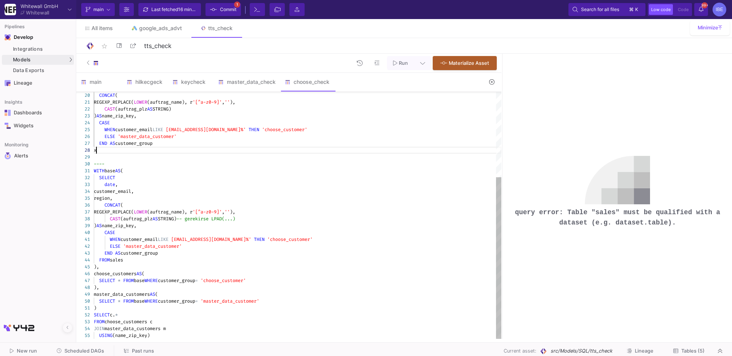
scroll to position [48, 2]
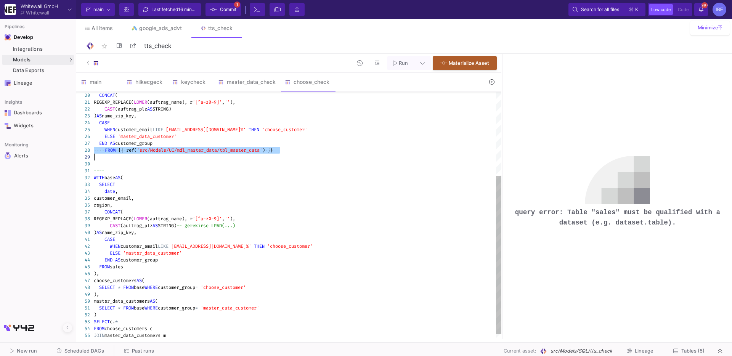
click at [122, 267] on span "sales" at bounding box center [116, 267] width 13 height 6
click at [122, 266] on span "sales" at bounding box center [116, 267] width 13 height 6
paste textarea "FROM {{ ref('src/Models/UI/mdl_master_data/tbl_master_data') }}"
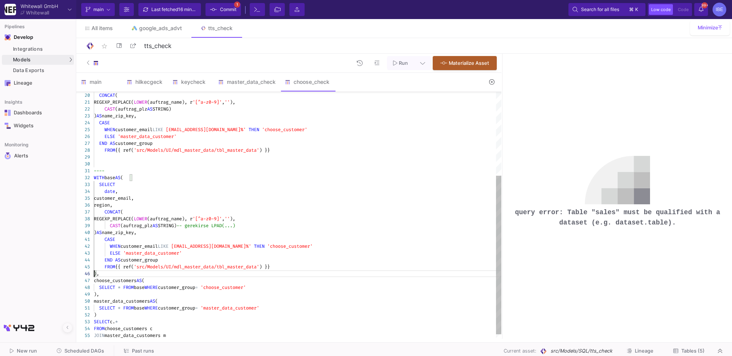
drag, startPoint x: 93, startPoint y: 176, endPoint x: 105, endPoint y: 317, distance: 141.2
click at [105, 317] on div ") AS name_zip_key, CASE WHEN customer_email LIKE '%@client.choose.rocks%' THEN …" at bounding box center [298, 153] width 408 height 384
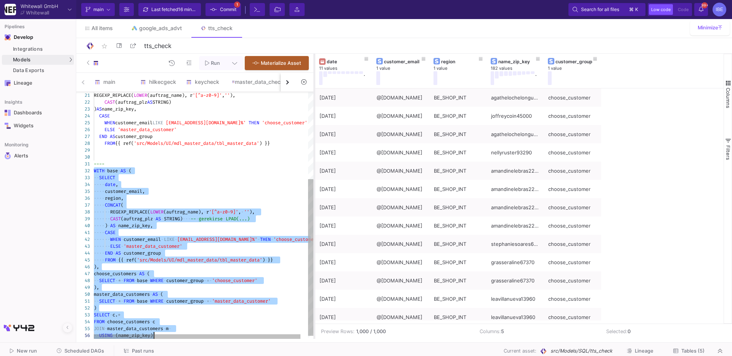
drag, startPoint x: 502, startPoint y: 100, endPoint x: 310, endPoint y: 115, distance: 193.2
click at [314, 116] on div at bounding box center [315, 196] width 2 height 285
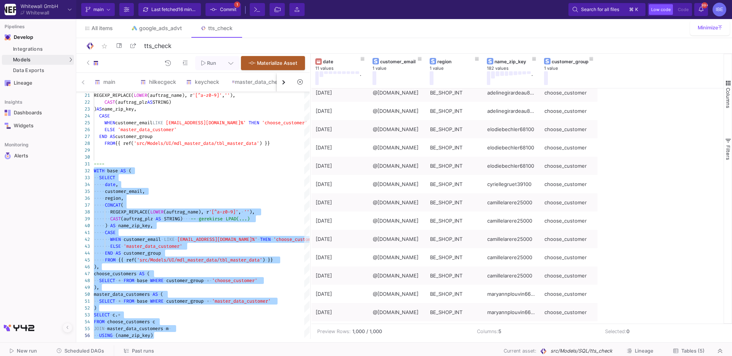
scroll to position [1680, 0]
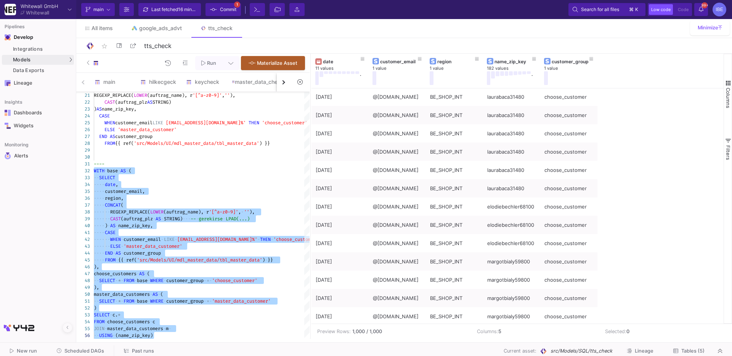
type textarea "---- WITH base AS ( SELECT date, customer_email, region, CONCAT( REGEXP_REPLACE…"
click at [232, 69] on button at bounding box center [230, 63] width 17 height 14
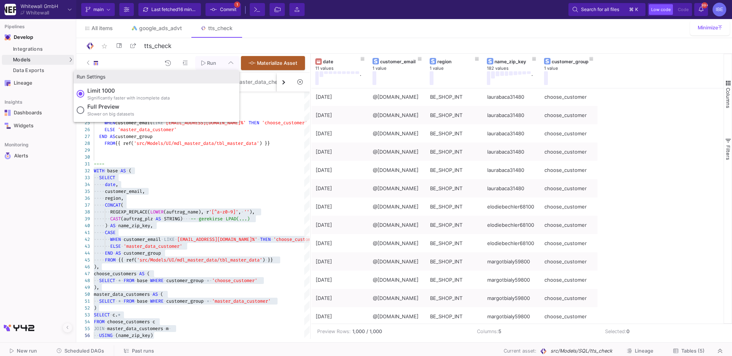
click at [152, 109] on label "Full preview Slower on big datasets" at bounding box center [157, 111] width 160 height 16
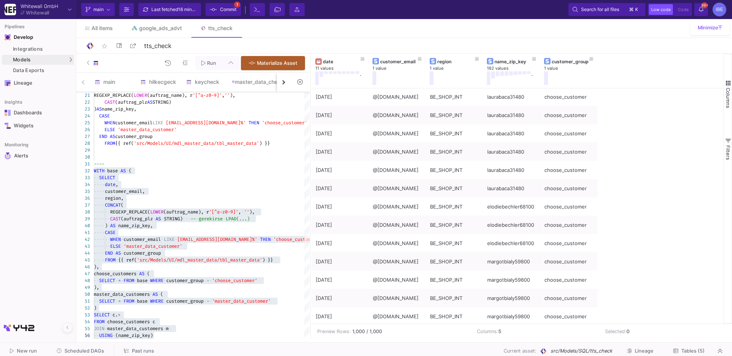
click at [84, 109] on input "Full preview Slower on big datasets" at bounding box center [81, 110] width 8 height 8
radio input "true"
click at [217, 64] on button "Run" at bounding box center [208, 63] width 27 height 14
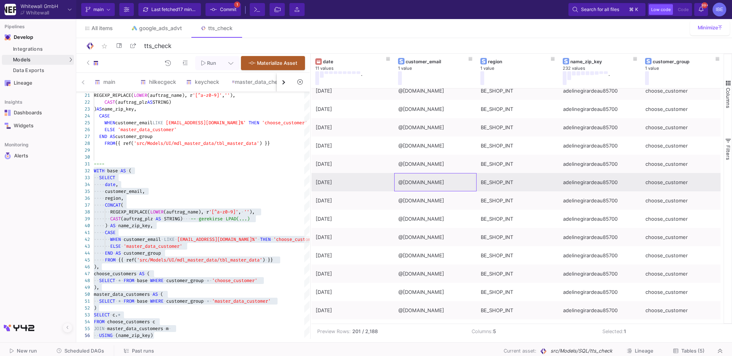
click at [417, 187] on div "@client.choose.rocks" at bounding box center [436, 183] width 74 height 18
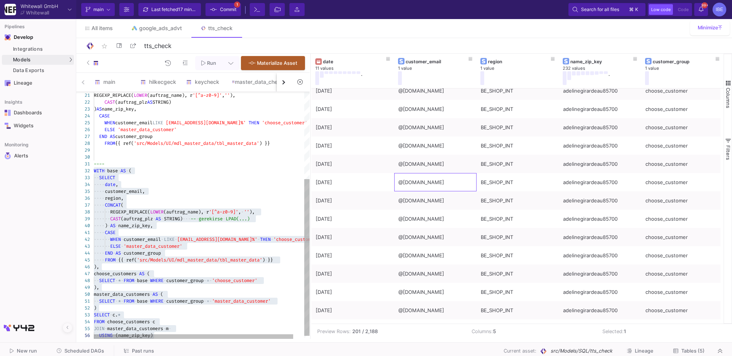
click at [137, 223] on span "name_zip_key," at bounding box center [135, 226] width 35 height 6
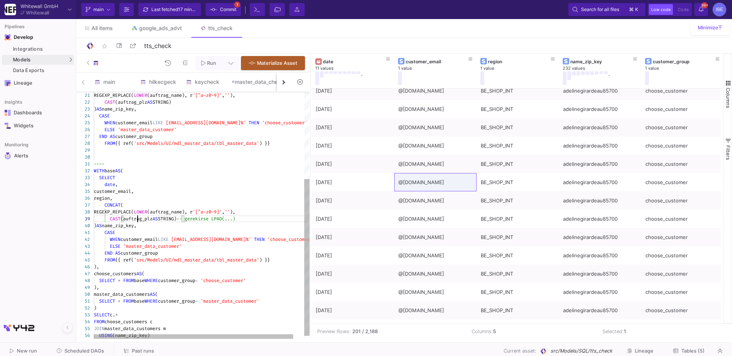
click at [138, 217] on span "(auftrag_plz" at bounding box center [137, 219] width 32 height 6
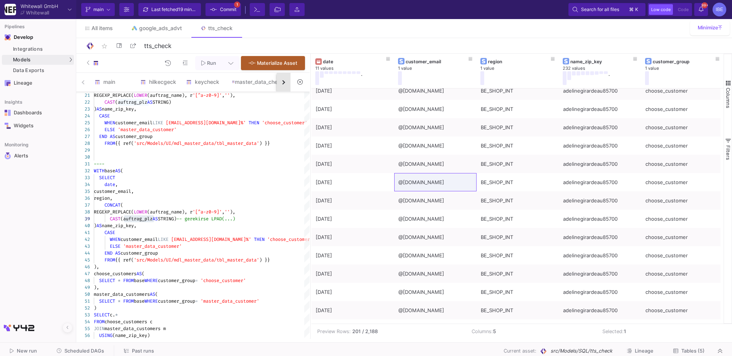
click at [283, 87] on button "button" at bounding box center [284, 82] width 14 height 19
click at [283, 87] on div "main hilkecgeck keycheck master_data_check choose_check" at bounding box center [183, 82] width 214 height 19
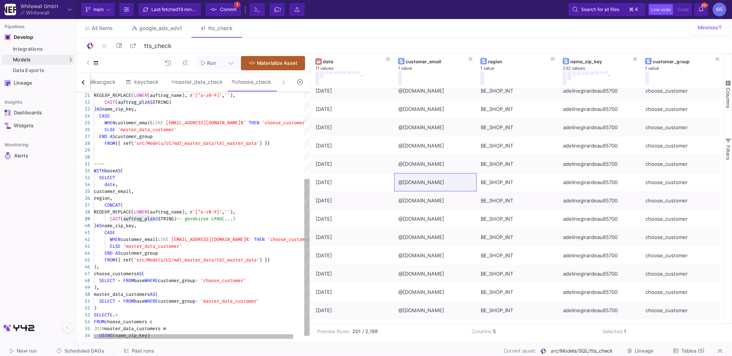
click at [93, 168] on div "32" at bounding box center [85, 170] width 18 height 7
click at [95, 169] on span "WITH" at bounding box center [99, 171] width 11 height 6
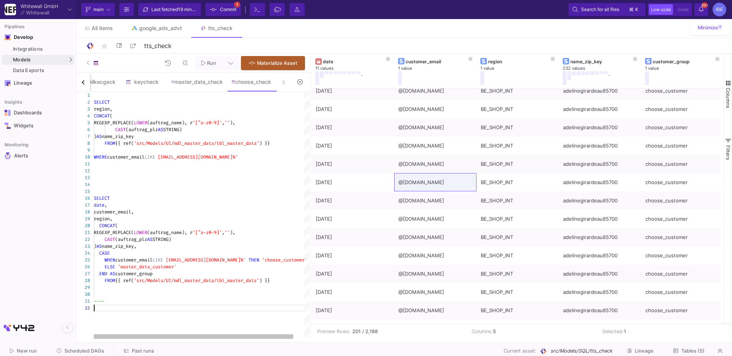
scroll to position [7, 2]
paste textarea "FROM labeled -- WHERE existed_before_in_master = TRUE -- ORDER BY first_choose_…"
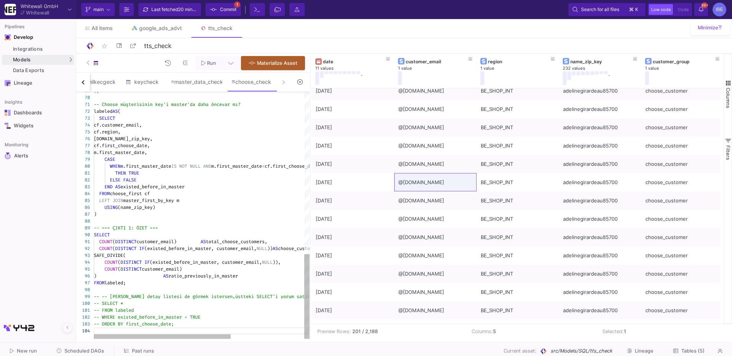
click at [135, 281] on div "FROM labeled;" at bounding box center [260, 283] width 332 height 7
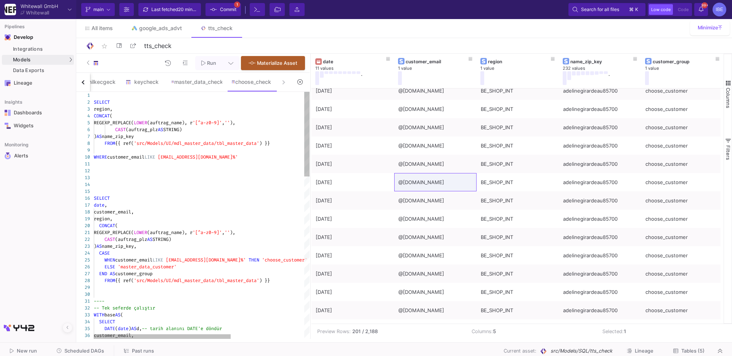
click at [164, 145] on span "'src/Models/UI/mdl_master_data/tbl_master_data'" at bounding box center [196, 143] width 125 height 6
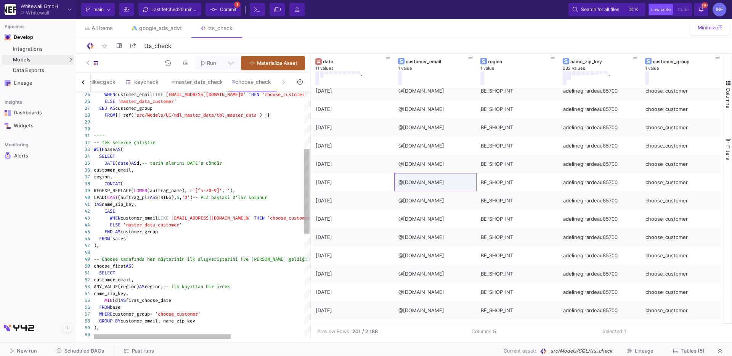
click at [129, 238] on span "`sales`" at bounding box center [119, 239] width 19 height 6
paste textarea "FROM {{ ref('src/Models/UI/mdl_master_data/tbl_master_data') }}"
click at [93, 150] on div "33" at bounding box center [85, 149] width 18 height 7
click at [96, 150] on div "34 35 36 31 32 33 29 30 26 27 28 25 37 38 39 40 41 42 43 44 45 46 47 48 49 50 5…" at bounding box center [192, 215] width 233 height 247
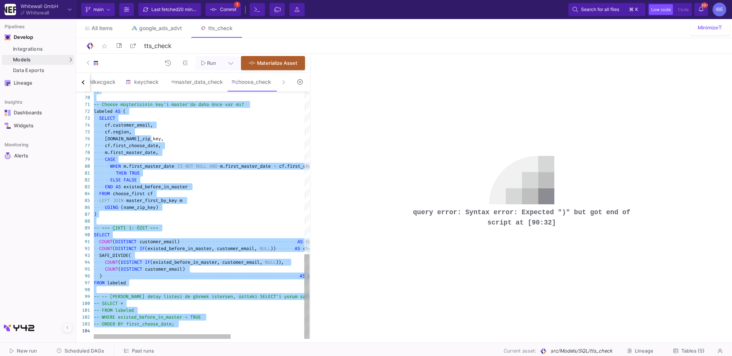
click at [204, 287] on div at bounding box center [260, 289] width 332 height 7
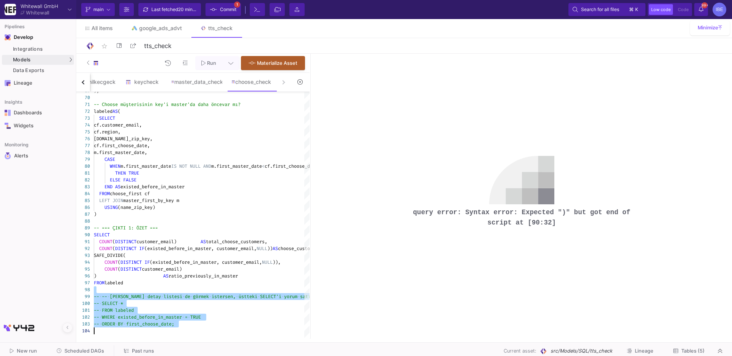
drag, startPoint x: 154, startPoint y: 291, endPoint x: 163, endPoint y: 360, distance: 69.6
click at [163, 356] on html "Whitewall GmbH Whitewall Current branch main Branch Options Last fetched 20 min…" at bounding box center [366, 178] width 732 height 356
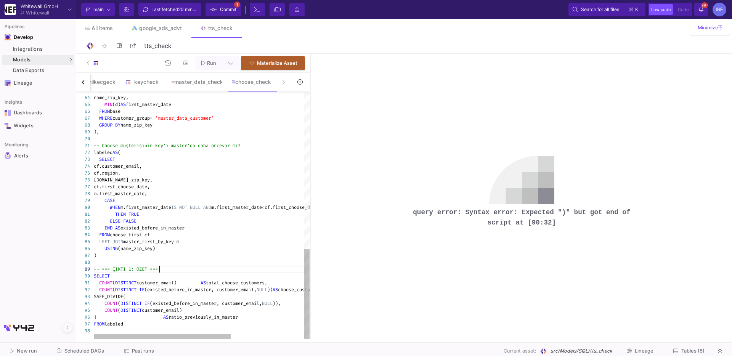
click at [158, 269] on span "-- === ÇIKTI 1: ÖZET ===" at bounding box center [126, 269] width 64 height 6
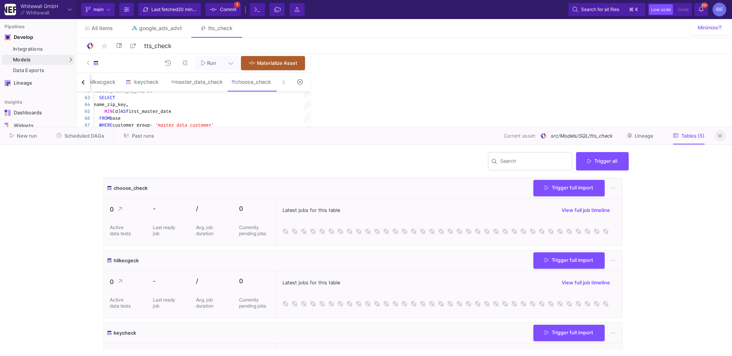
click at [718, 131] on button at bounding box center [720, 135] width 11 height 11
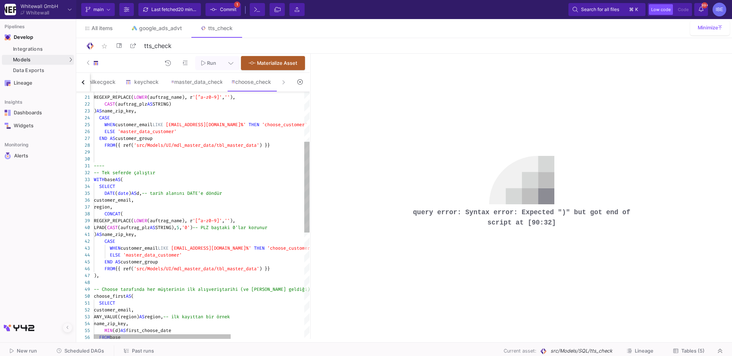
click at [95, 179] on span "WITH" at bounding box center [99, 180] width 11 height 6
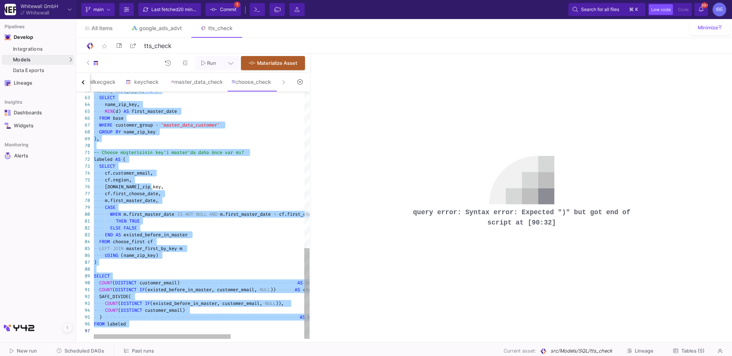
type textarea "---- -- Tek seferde çalıştır"
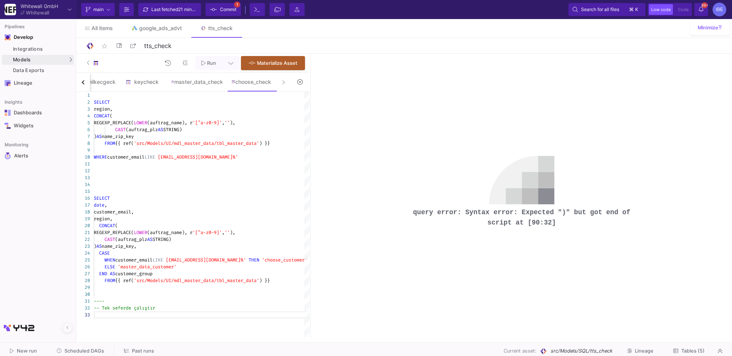
click at [301, 75] on div at bounding box center [300, 82] width 19 height 19
click at [301, 79] on icon at bounding box center [299, 81] width 5 height 5
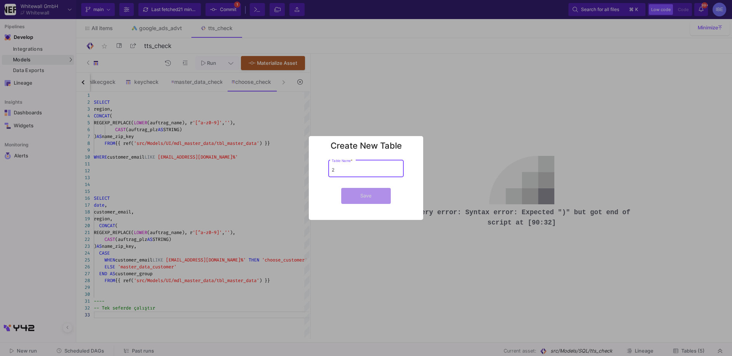
type input "2"
type input "ds"
click at [341, 188] on button "Save" at bounding box center [366, 196] width 50 height 16
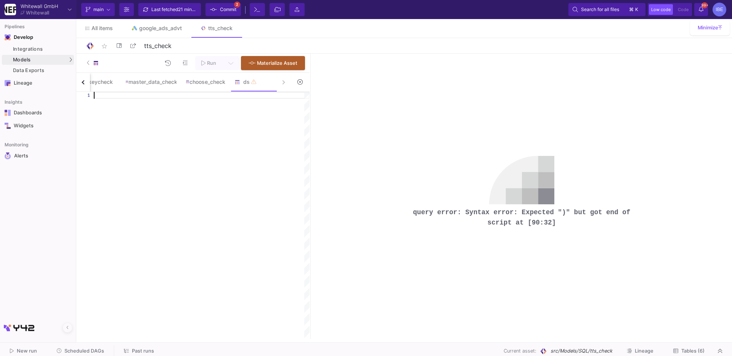
click at [252, 131] on div at bounding box center [202, 215] width 216 height 247
paste textarea "COUNT(DISTINCT IF(existed_before_in_master, customer_email, NULL)), COUNT(DISTI…"
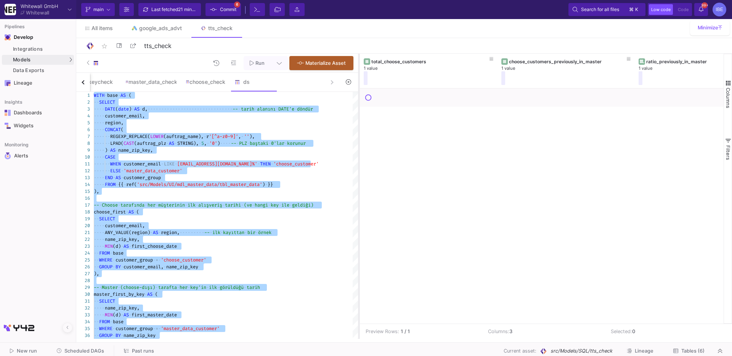
drag, startPoint x: 309, startPoint y: 207, endPoint x: 357, endPoint y: 205, distance: 47.3
click at [358, 205] on div at bounding box center [359, 196] width 2 height 285
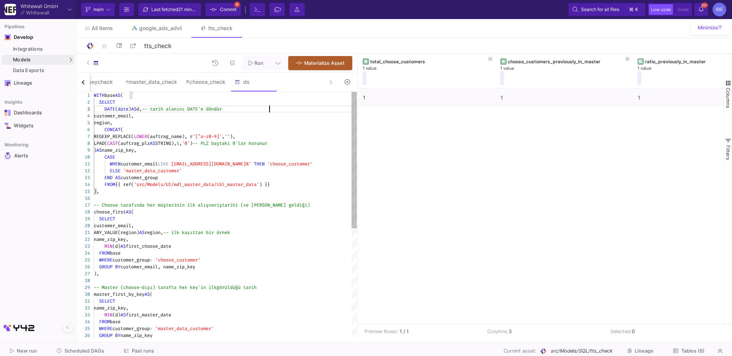
click at [270, 106] on div "30 31 32 33 34 35 36 29 28 26 27 25 22 23 24 19 20 21 15 16 17 18 11 12 13 14 7…" at bounding box center [216, 215] width 281 height 247
click at [212, 81] on div "choose_check" at bounding box center [206, 82] width 40 height 6
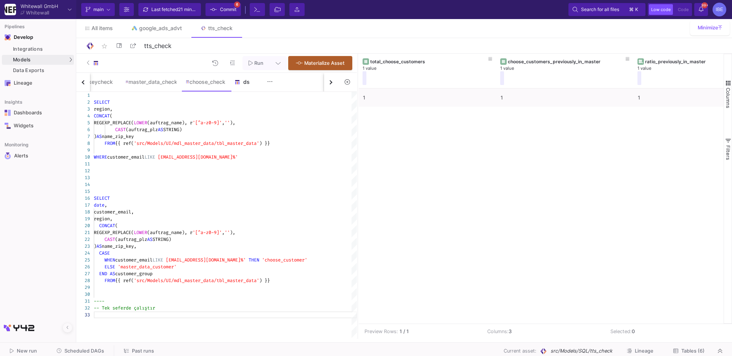
click at [247, 87] on div "ds" at bounding box center [253, 82] width 46 height 18
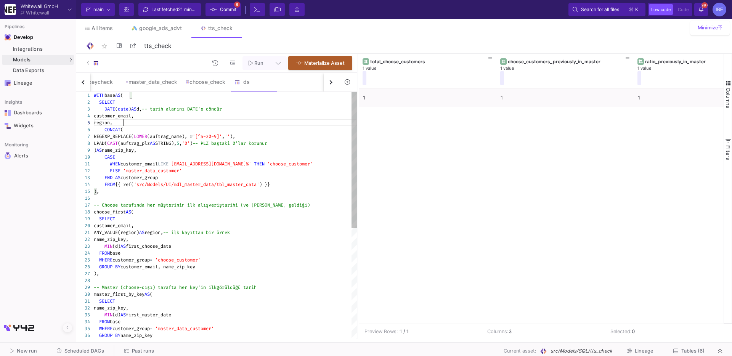
scroll to position [0, 175]
click at [200, 124] on div "region," at bounding box center [225, 122] width 263 height 7
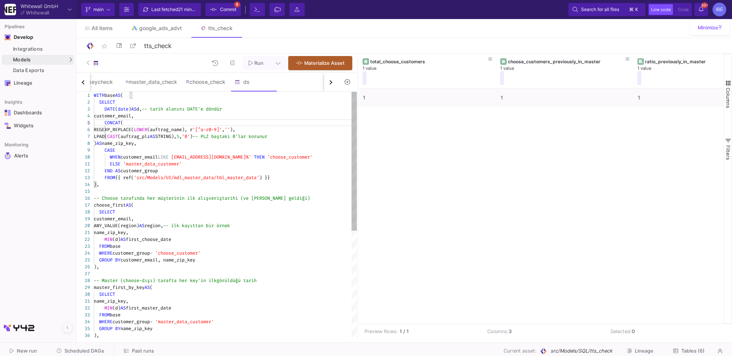
click at [192, 114] on div "customer_email," at bounding box center [225, 116] width 263 height 7
click at [145, 227] on span "AS" at bounding box center [141, 226] width 5 height 6
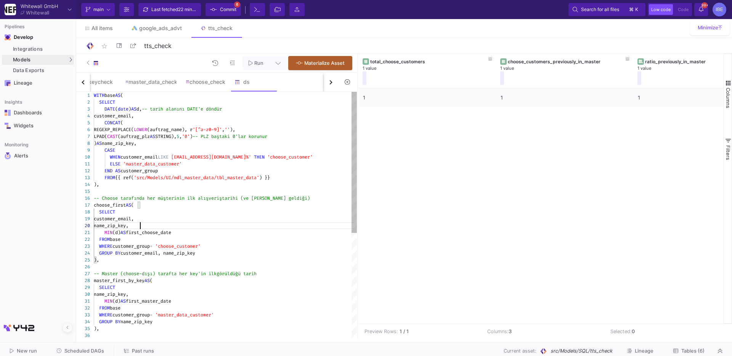
click at [155, 226] on div "name_zip_key," at bounding box center [225, 225] width 263 height 7
click at [146, 246] on span "customer_group" at bounding box center [131, 246] width 37 height 6
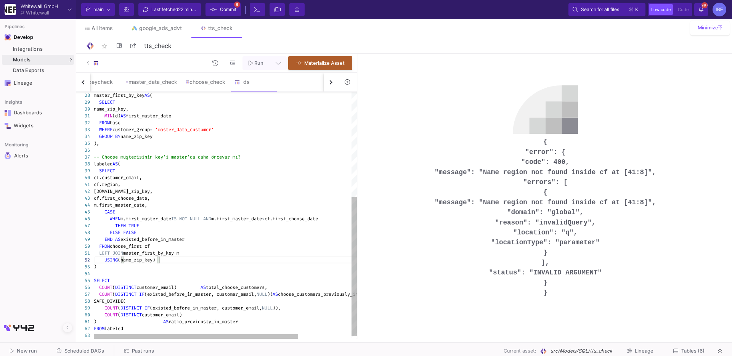
type textarea "WITH base AS ( SELECT DATE(date) AS d, -- tarih alanını DATE'e döndür customer_…"
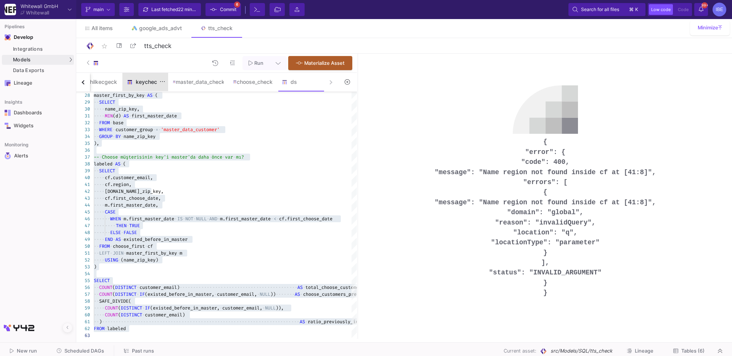
click at [127, 82] on div "keycheck" at bounding box center [145, 82] width 37 height 6
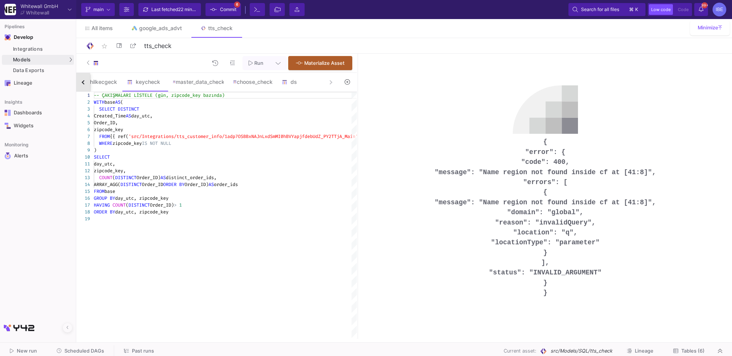
click at [85, 83] on div "button" at bounding box center [84, 82] width 4 height 4
click at [108, 84] on div "main" at bounding box center [113, 82] width 37 height 6
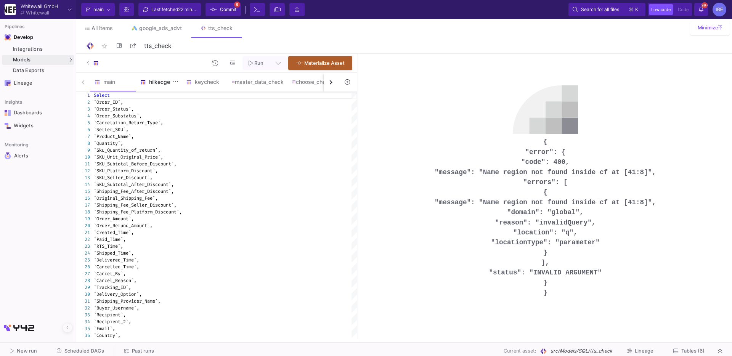
click at [170, 77] on div "hilkecgeck" at bounding box center [159, 82] width 46 height 18
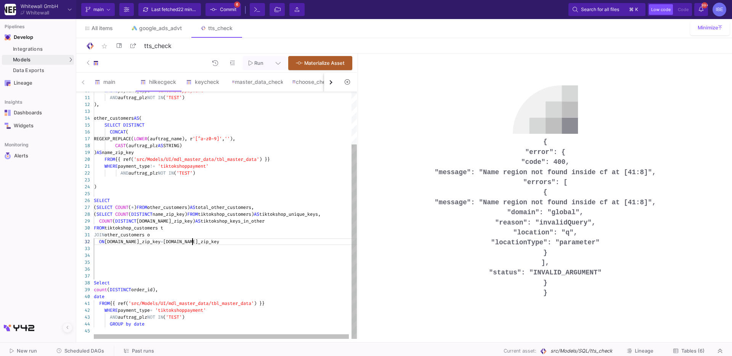
scroll to position [0, 0]
click at [215, 242] on div "ON t.name_zip_key = o.name_zip_key" at bounding box center [227, 241] width 266 height 7
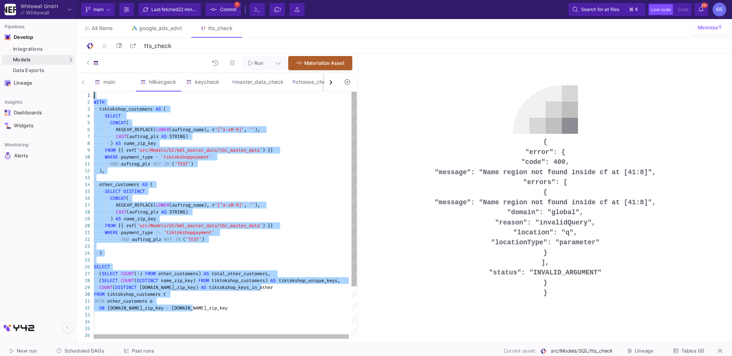
click at [217, 243] on div at bounding box center [227, 246] width 266 height 7
drag, startPoint x: 207, startPoint y: 259, endPoint x: 98, endPoint y: 70, distance: 217.8
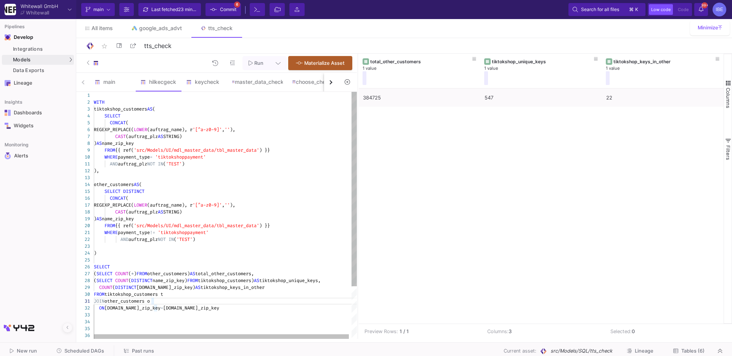
click at [207, 308] on div "ON t.name_zip_key = o.name_zip_key" at bounding box center [227, 308] width 266 height 7
type textarea "WITH tiktokshop_customers AS ( SELECT CONCAT( REGEXP_REPLACE(LOWER(auftrag_name…"
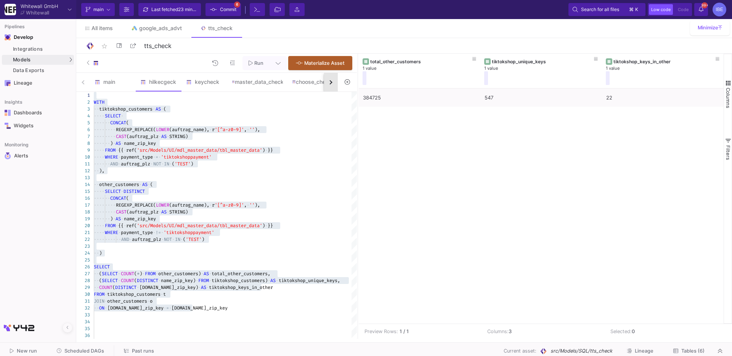
click at [328, 87] on button "button" at bounding box center [331, 82] width 14 height 19
click at [328, 87] on div "main hilkecgeck keycheck master_data_check choose_check ds" at bounding box center [207, 82] width 262 height 19
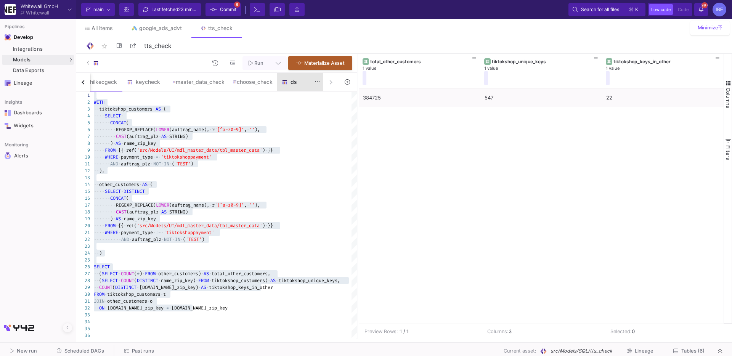
click at [298, 80] on div "ds" at bounding box center [300, 82] width 37 height 6
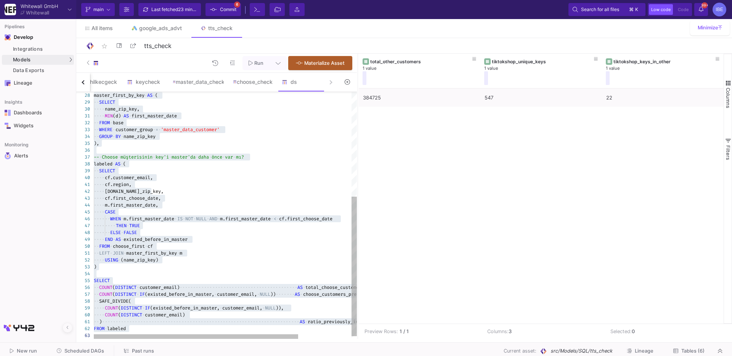
scroll to position [0, 153]
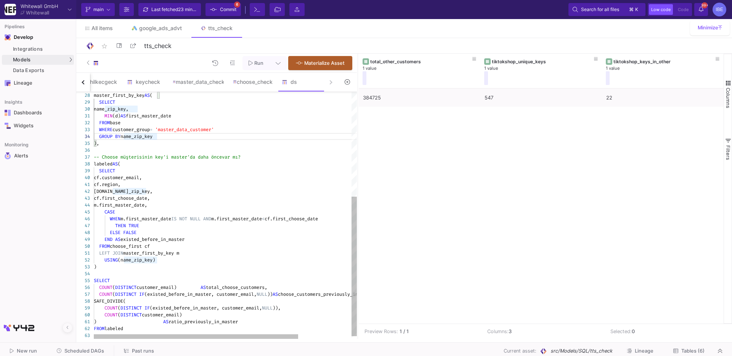
type textarea "WITH base AS ( SELECT DATE(date) AS d, -- tarih alanını DATE'e döndür customer_…"
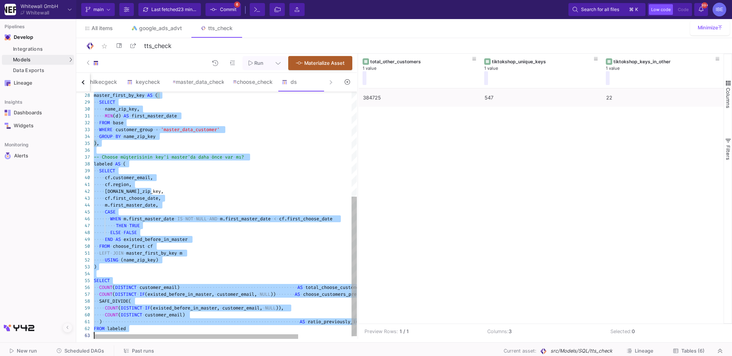
scroll to position [0, 0]
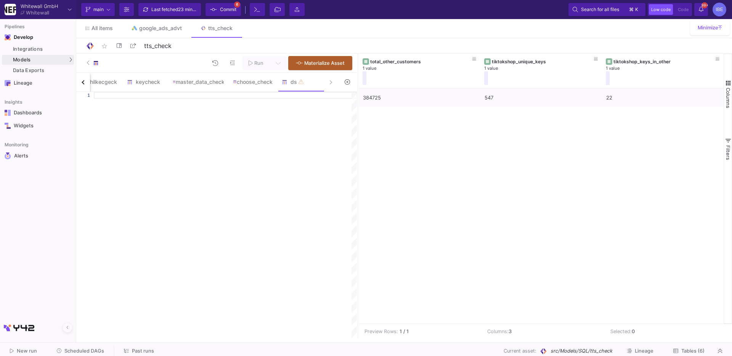
paste textarea "JOIN other_customers o ON t.name_zip_key = o.name_zip_key"
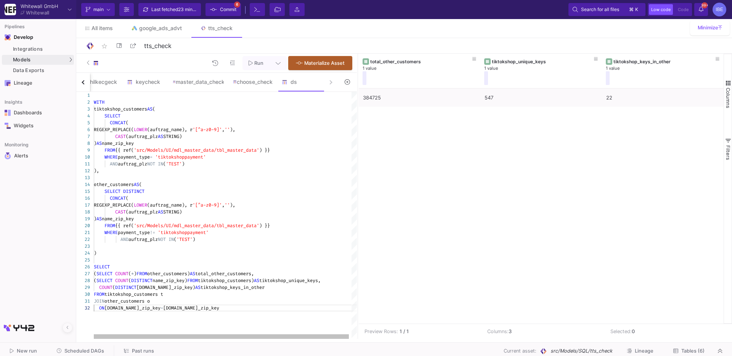
type textarea "WITH tiktokshop_customers AS ( SELECT CONCAT( REGEXP_REPLACE(LOWER(auftrag_name…"
click at [146, 108] on div "1 2 3 4 5 6 7 8 9 10 11 12 13 14 15 16 17 18 19 20 21 22 23 24 25 26 27 28 29 3…" at bounding box center [216, 215] width 281 height 247
click at [120, 109] on span "tiktokshop_customers" at bounding box center [120, 109] width 53 height 6
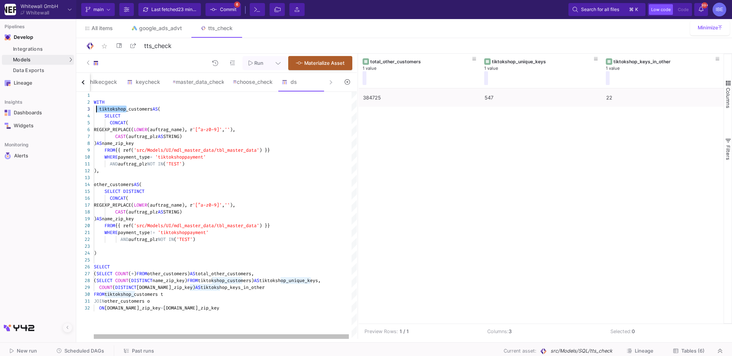
drag, startPoint x: 127, startPoint y: 108, endPoint x: 99, endPoint y: 108, distance: 27.8
click at [117, 106] on span "tiktokshop_customers" at bounding box center [125, 109] width 53 height 6
click at [115, 106] on span "tiktokshop_customers" at bounding box center [120, 109] width 53 height 6
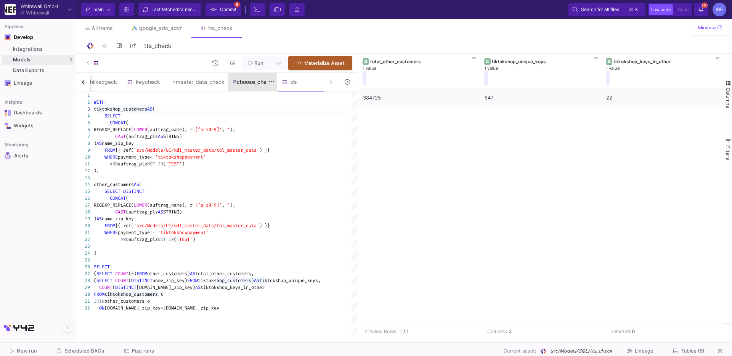
click at [237, 88] on div "choose_check" at bounding box center [252, 82] width 49 height 18
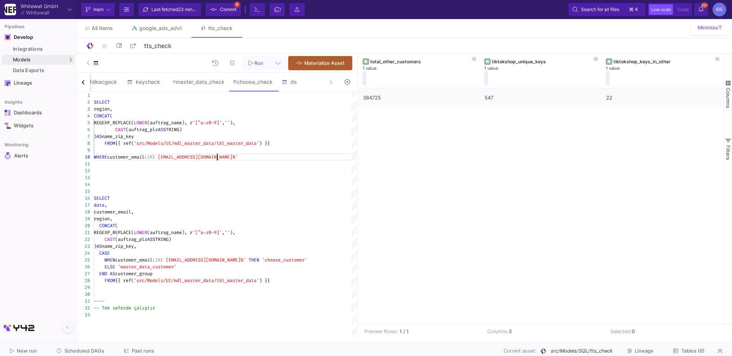
click at [218, 156] on span "[EMAIL_ADDRESS][DOMAIN_NAME]%'" at bounding box center [198, 157] width 80 height 6
type textarea "SELECT region, CONCAT( REGEXP_REPLACE(LOWER(auftrag_name), r'[^a-z0-9]', ''), C…"
click at [293, 84] on div "ds" at bounding box center [300, 82] width 37 height 6
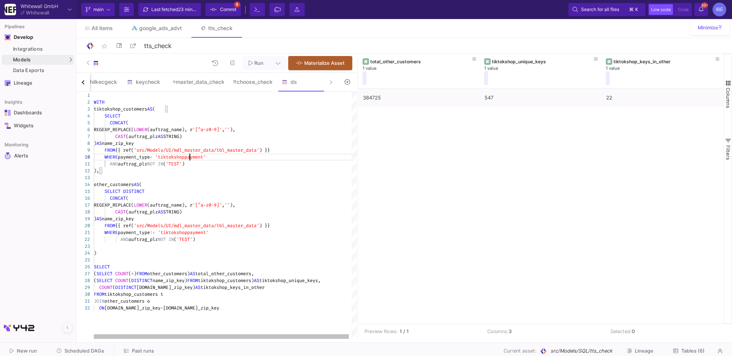
click at [190, 157] on div "1 2 3 4 5 6 7 8 9 10 11 12 13 14 15 16 17 18 19 20 21 22 23 24 25 26 27 28 29 3…" at bounding box center [216, 215] width 281 height 247
paste textarea "Editor content;Press Alt+F1 for Accessibility Options."
click at [182, 164] on span "'TEST'" at bounding box center [174, 164] width 16 height 6
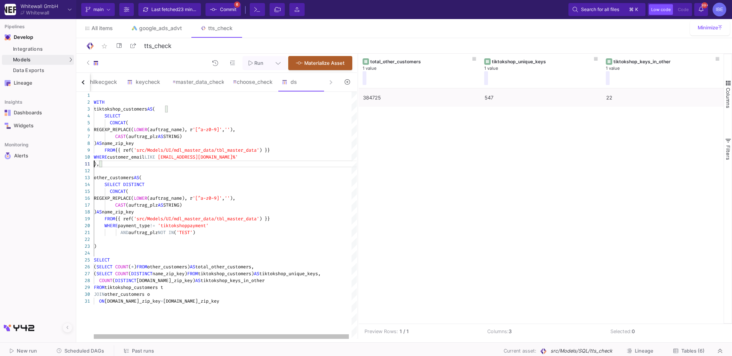
click at [94, 158] on span "WHERE" at bounding box center [100, 157] width 13 height 6
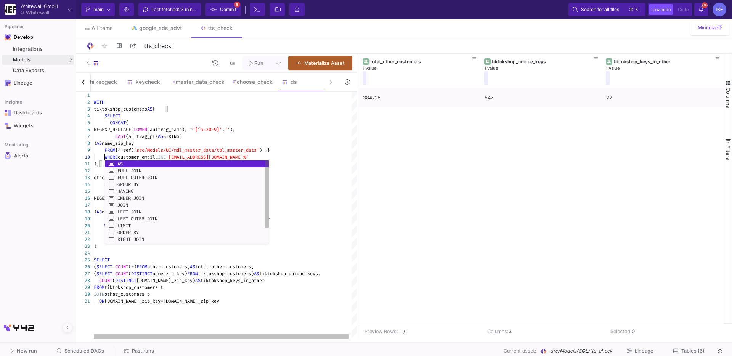
scroll to position [61, 11]
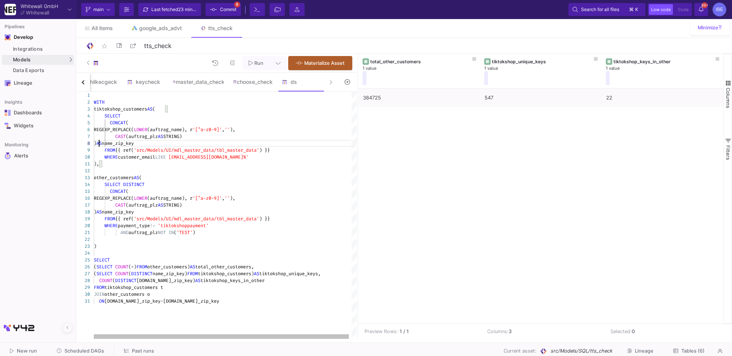
click at [99, 145] on div "1 2 3 4 5 6 7 8 9 10 11 12 13 14 15 16 17 18 19 20 21 22 23 24 25 26 27 28 29 3…" at bounding box center [216, 215] width 281 height 247
drag, startPoint x: 207, startPoint y: 232, endPoint x: 106, endPoint y: 227, distance: 101.6
paste textarea "Editor content;Press Alt+F1 for Accessibility Options."
click at [165, 226] on div "1 2 3 4 5 6 7 8 9 10 11 12 13 14 15 16 17 18 19 20 21 22 23 24 25 26 27 28 29 3…" at bounding box center [216, 215] width 281 height 247
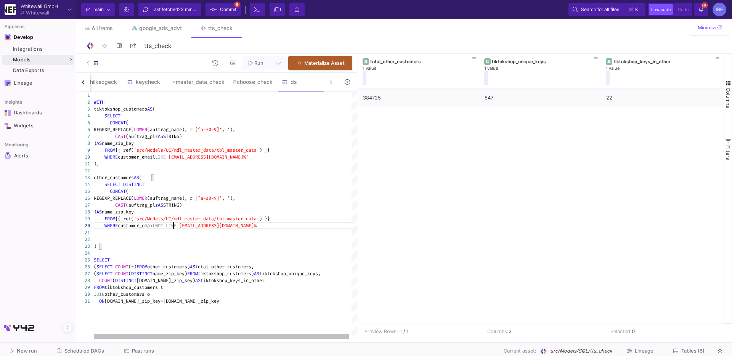
click at [215, 240] on div at bounding box center [227, 239] width 266 height 7
click at [206, 255] on div at bounding box center [227, 253] width 266 height 7
click at [203, 271] on div "1 2 3 4 5 6 7 8 9 10 11 12 13 14 15 16 17 18 19 20 21 22 23 25 26 27 28 29 30 2…" at bounding box center [216, 215] width 281 height 247
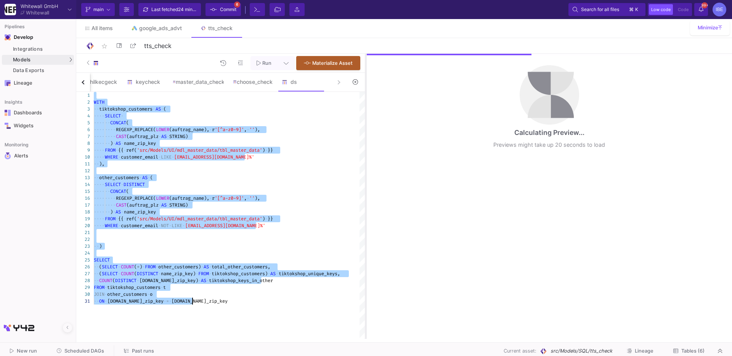
drag, startPoint x: 358, startPoint y: 167, endPoint x: 365, endPoint y: 163, distance: 8.0
click at [365, 163] on div at bounding box center [366, 196] width 2 height 285
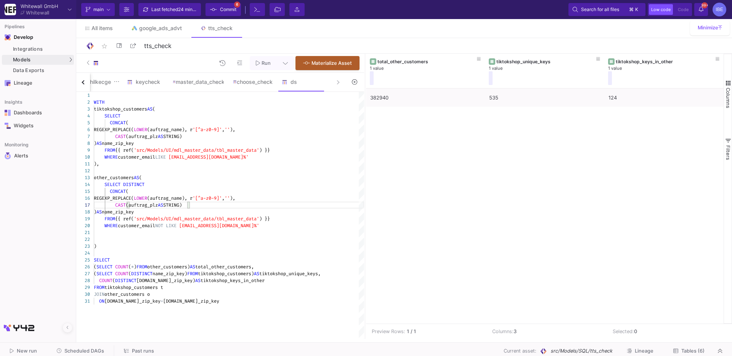
type textarea "), other_customers AS ( SELECT DISTINCT CONCAT( REGEXP_REPLACE(LOWER(auftrag_na…"
click at [101, 78] on div "hilkecgeck" at bounding box center [100, 82] width 46 height 18
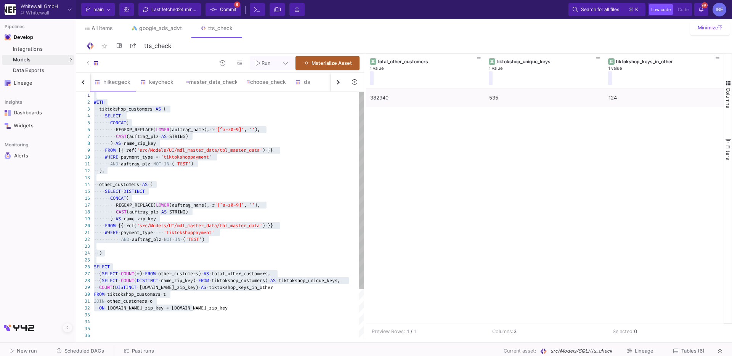
click at [188, 150] on span "'src/Models/UI/mdl_master_data/tbl_master_data'" at bounding box center [199, 150] width 125 height 6
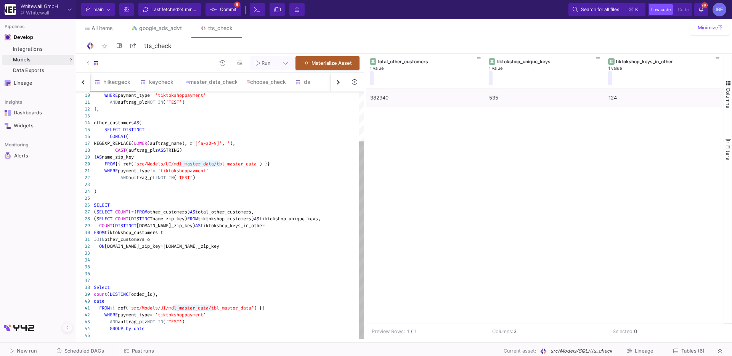
click at [199, 260] on div at bounding box center [229, 260] width 270 height 7
type textarea "WITH tiktokshop_customers AS ( SELECT CONCAT( REGEXP_REPLACE(LOWER(auftrag_name…"
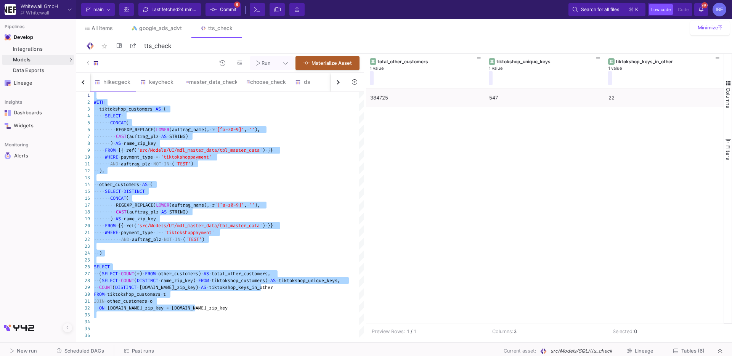
click at [338, 79] on button "button" at bounding box center [338, 82] width 14 height 19
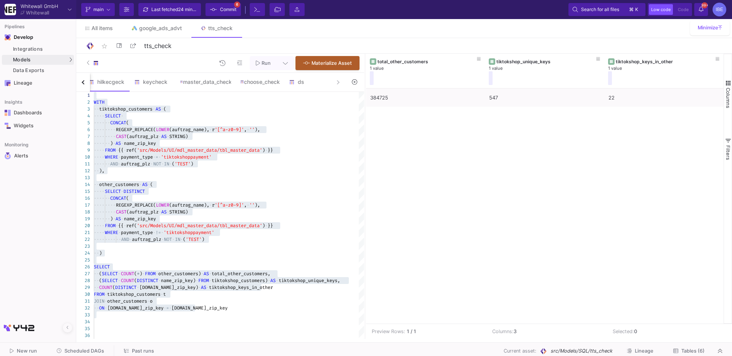
click at [338, 79] on div "main hilkecgeck keycheck master_data_check choose_check ds" at bounding box center [210, 82] width 269 height 19
click at [301, 84] on div "ds" at bounding box center [307, 82] width 37 height 6
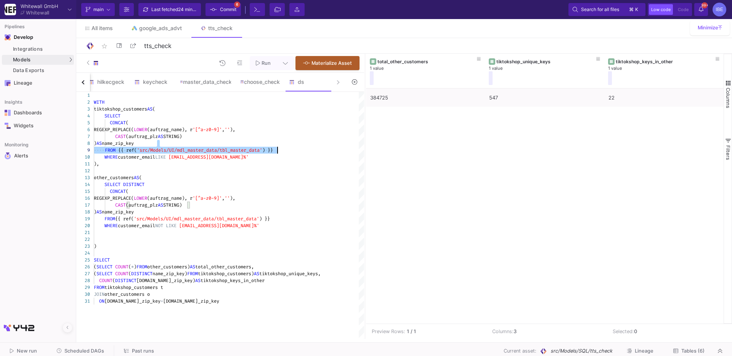
scroll to position [61, 96]
type textarea "WITH tiktokshop_customers AS ( SELECT CONCAT( REGEXP_REPLACE(LOWER(auftrag_name…"
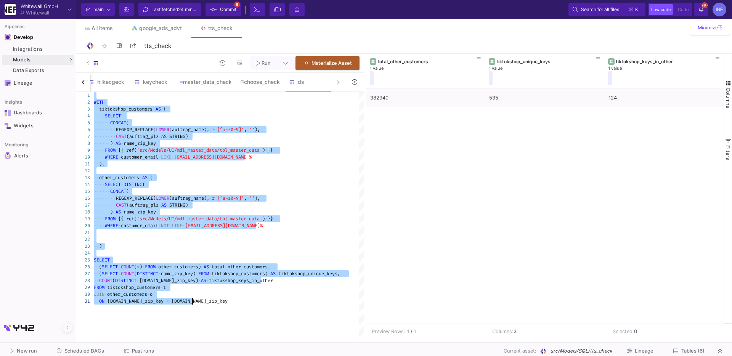
click at [199, 156] on span "[EMAIL_ADDRESS][DOMAIN_NAME]%'" at bounding box center [214, 157] width 80 height 6
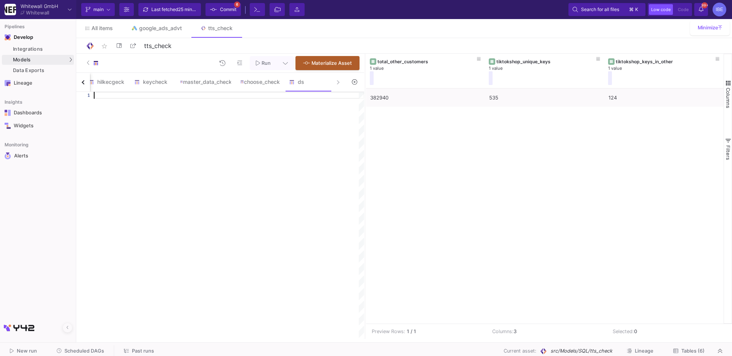
paste textarea "(SELECT COUNT(*) FROM other_customers) AS total_other_customers, (SELECT COUNT(…"
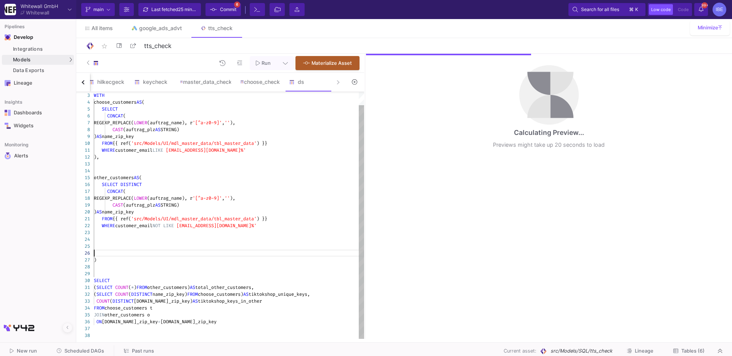
click at [121, 255] on div at bounding box center [229, 253] width 270 height 7
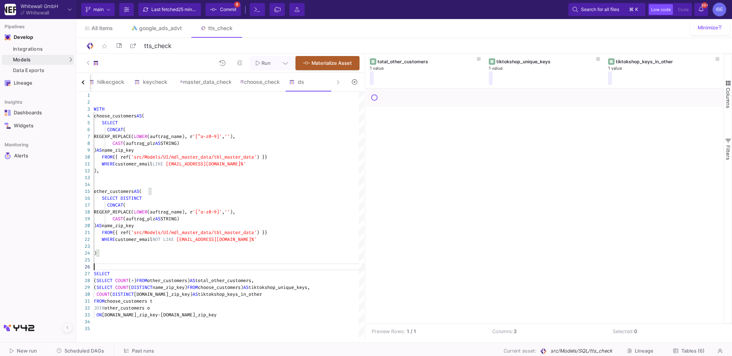
click at [112, 266] on div at bounding box center [229, 267] width 270 height 7
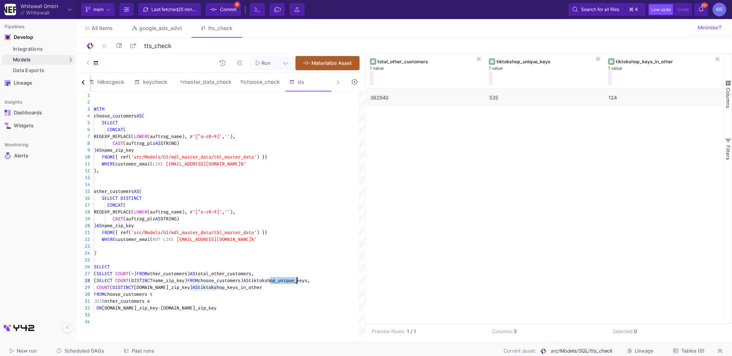
drag, startPoint x: 270, startPoint y: 280, endPoint x: 296, endPoint y: 280, distance: 26.7
drag, startPoint x: 217, startPoint y: 287, endPoint x: 190, endPoint y: 288, distance: 26.7
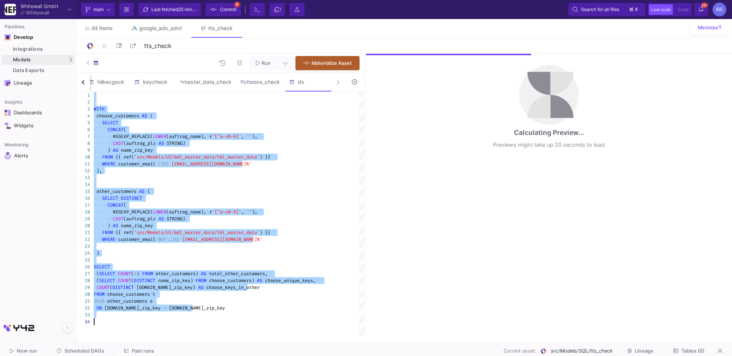
type textarea "WITH choose_customers AS ( SELECT CONCAT( REGEXP_REPLACE(LOWER(auftrag_name), r…"
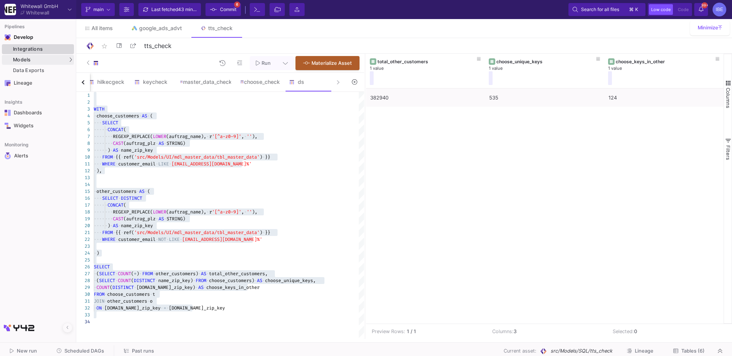
click at [61, 52] on link "Integrations" at bounding box center [38, 49] width 72 height 10
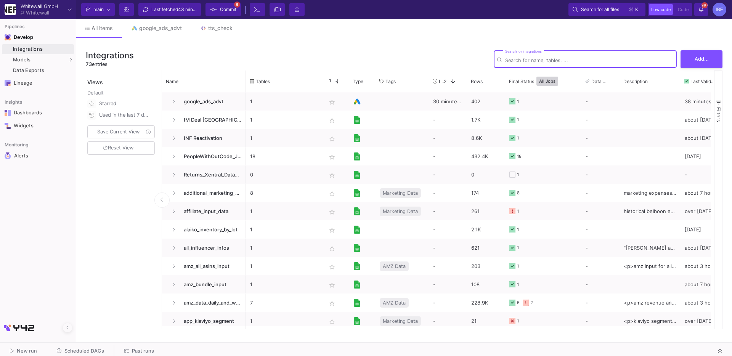
click at [510, 62] on input "Search for integrations" at bounding box center [589, 61] width 168 height 6
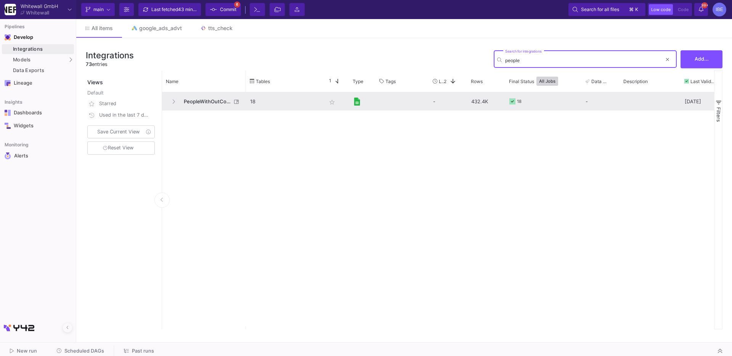
type input "people"
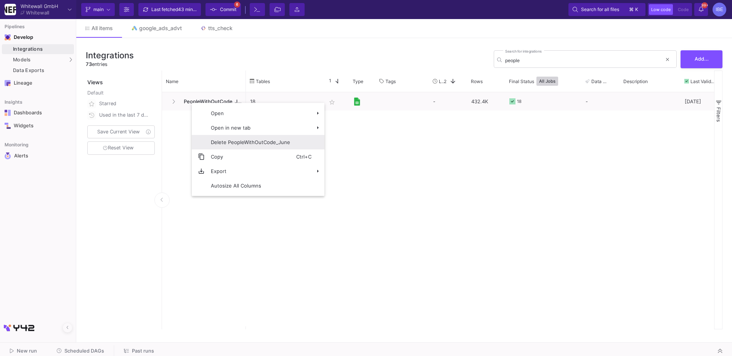
click at [245, 141] on span "Delete PeopleWithOutCode_June" at bounding box center [251, 142] width 92 height 14
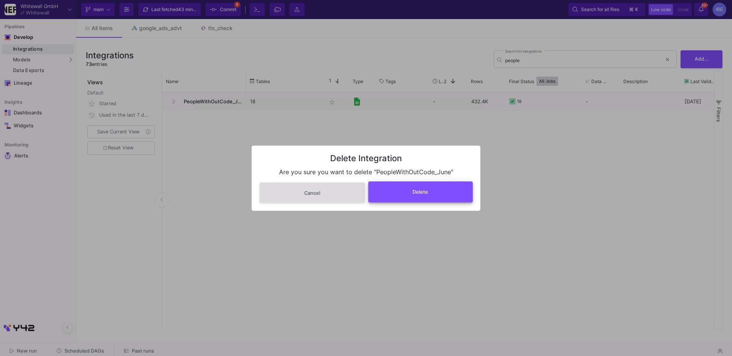
click at [453, 193] on button "Delete" at bounding box center [420, 192] width 105 height 21
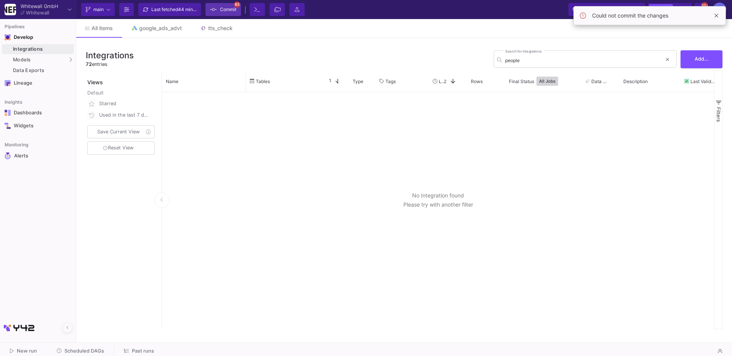
click at [214, 13] on fa-icon at bounding box center [213, 9] width 7 height 11
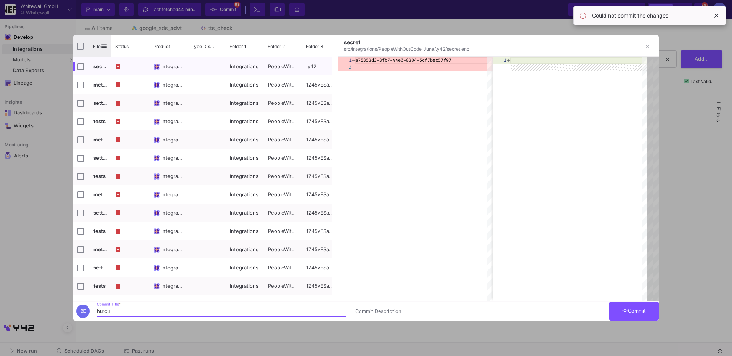
type input "burcu"
click at [80, 43] on input "Press Space to toggle all rows selection (unchecked)" at bounding box center [80, 46] width 7 height 7
checkbox input "true"
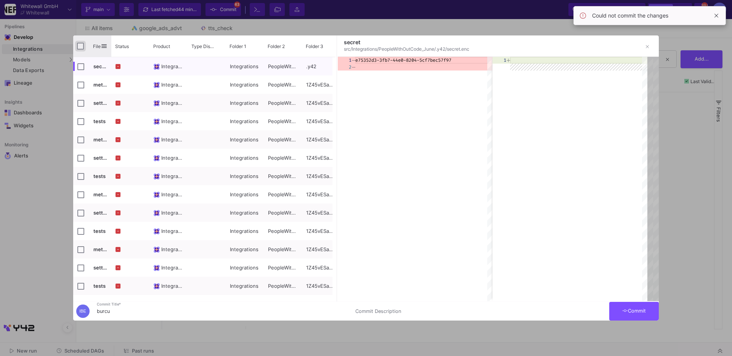
checkbox input "true"
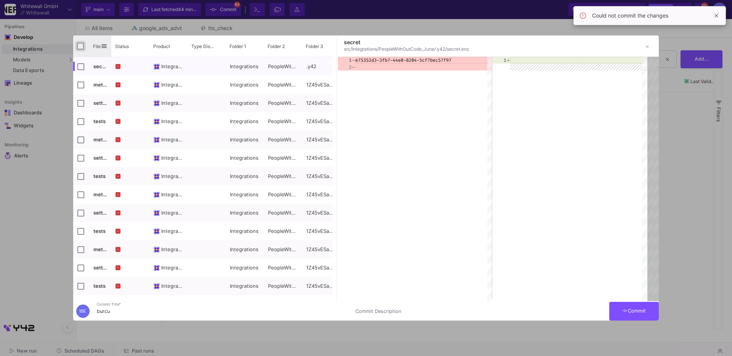
checkbox input "true"
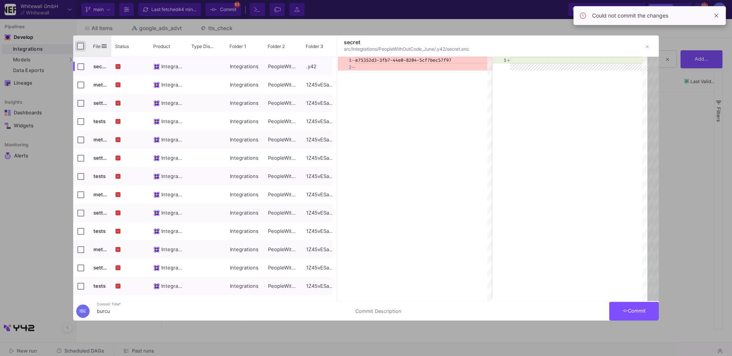
checkbox input "true"
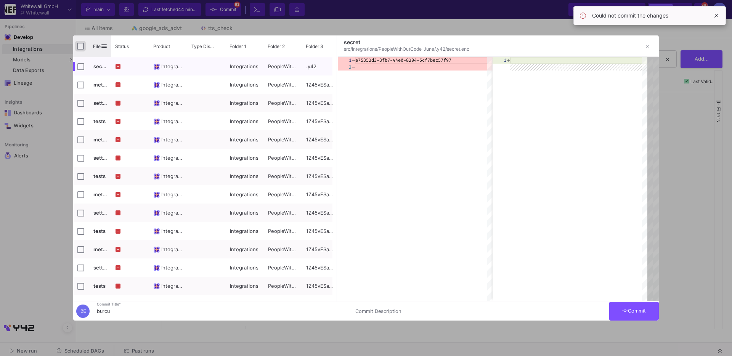
checkbox input "true"
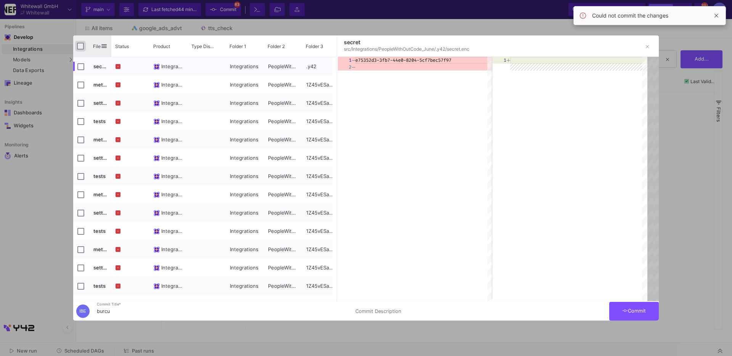
checkbox input "true"
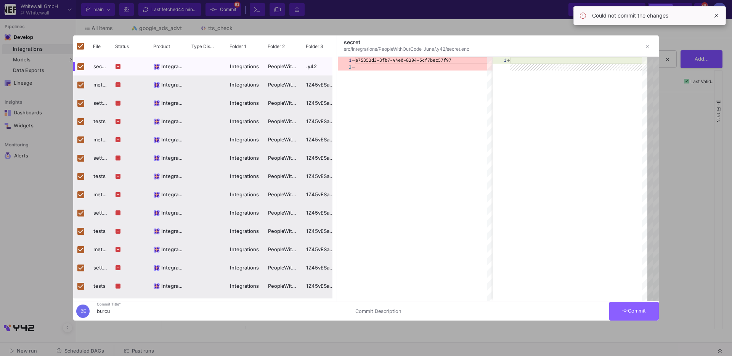
click at [640, 316] on button "Commit" at bounding box center [634, 311] width 50 height 19
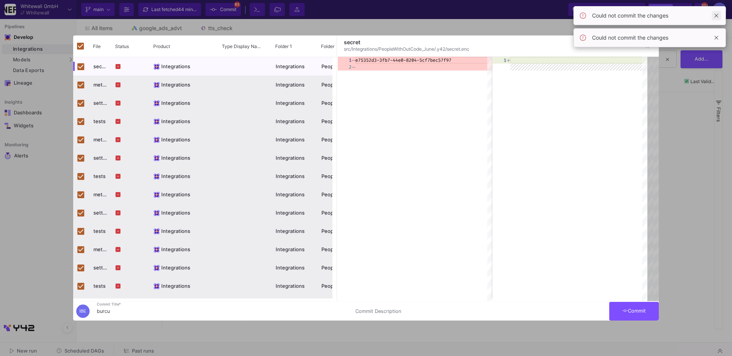
click at [714, 13] on span at bounding box center [716, 15] width 9 height 9
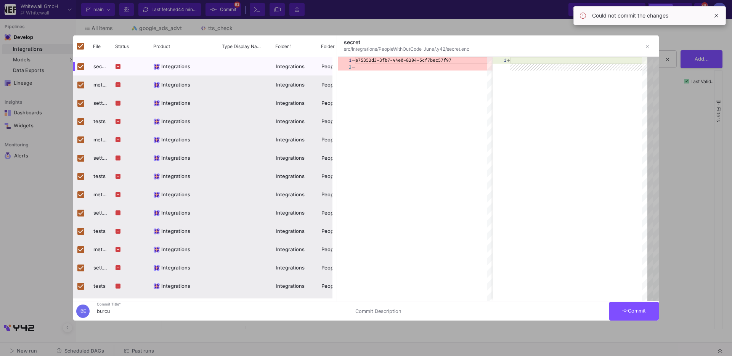
click at [714, 13] on span at bounding box center [716, 15] width 9 height 9
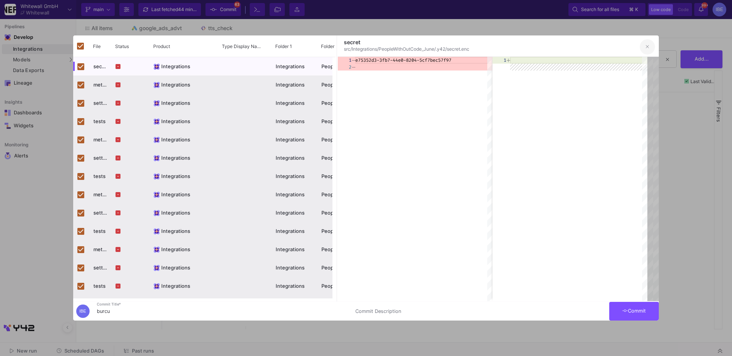
click at [643, 52] on button "button" at bounding box center [647, 46] width 15 height 15
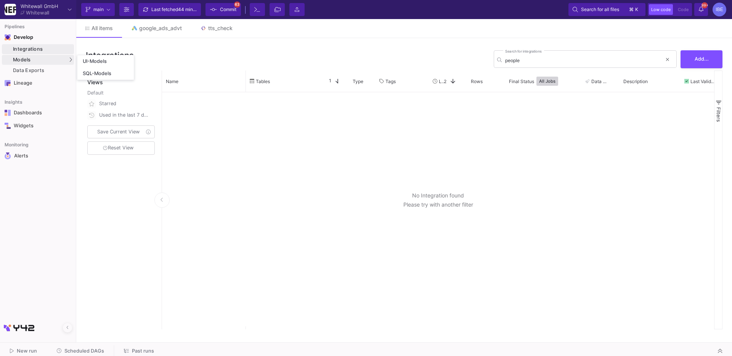
click at [50, 59] on div "Models" at bounding box center [38, 60] width 72 height 10
click at [78, 68] on link "SQL-Models" at bounding box center [105, 74] width 56 height 12
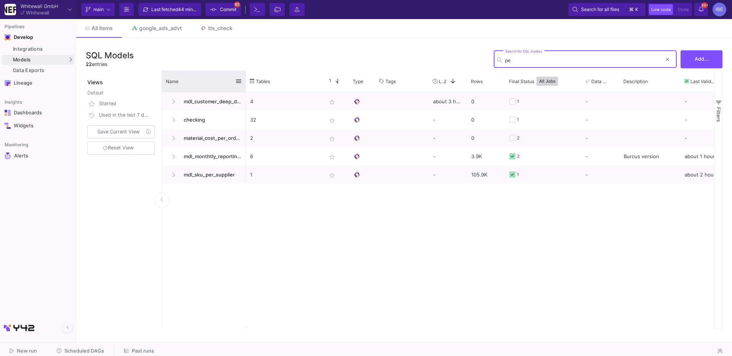
type input "pe"
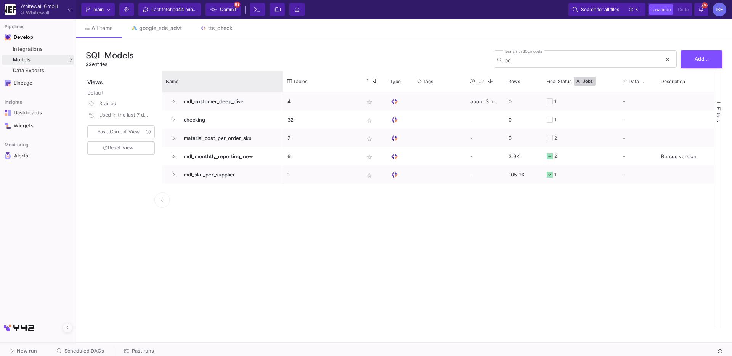
drag, startPoint x: 244, startPoint y: 74, endPoint x: 282, endPoint y: 67, distance: 38.1
click at [282, 67] on div "SQL Models 22 entries pe Search for SQL models Add... Views Default Starred Use…" at bounding box center [404, 188] width 656 height 301
click at [59, 46] on div "Integrations" at bounding box center [42, 49] width 59 height 6
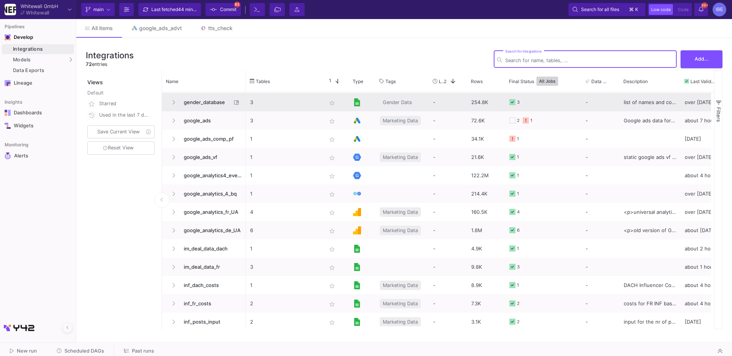
scroll to position [460, 0]
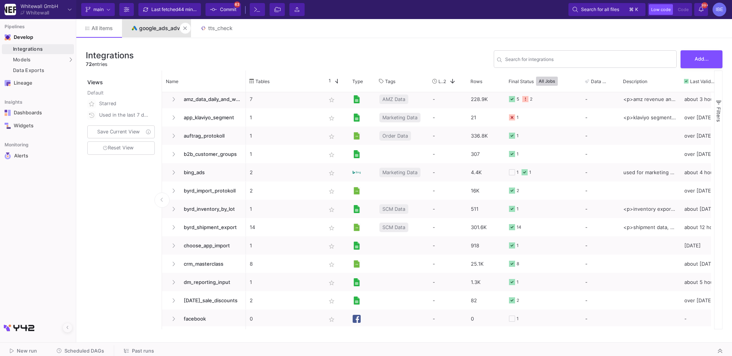
click at [143, 26] on div "google_ads_advt" at bounding box center [160, 28] width 43 height 6
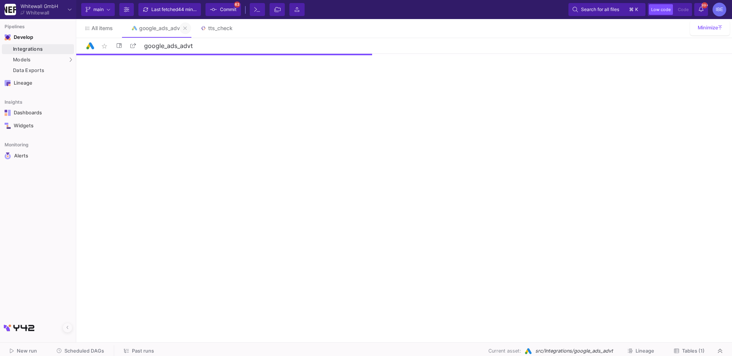
click at [186, 23] on span at bounding box center [184, 29] width 3 height 12
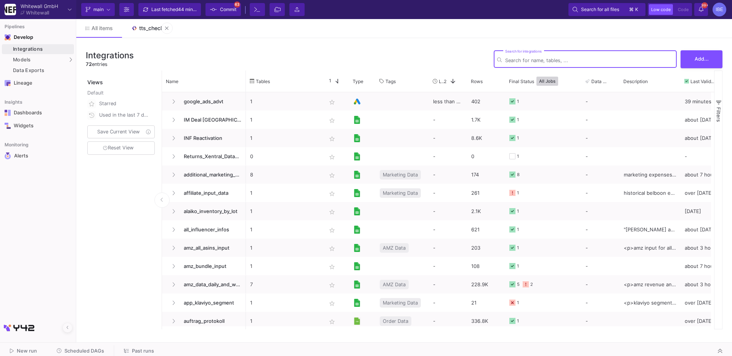
click at [151, 28] on div "tts_check" at bounding box center [151, 28] width 24 height 6
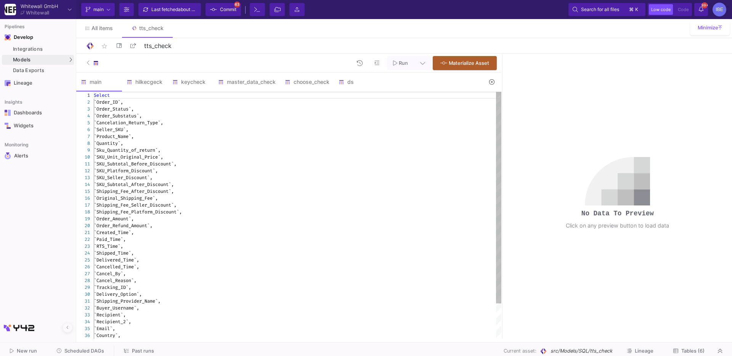
click at [349, 92] on div "Select" at bounding box center [298, 95] width 408 height 7
click at [349, 88] on div "ds" at bounding box center [357, 82] width 46 height 18
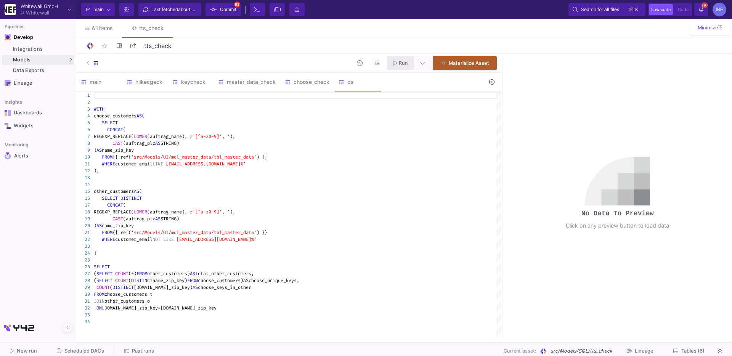
click at [398, 64] on span "Run" at bounding box center [400, 63] width 15 height 6
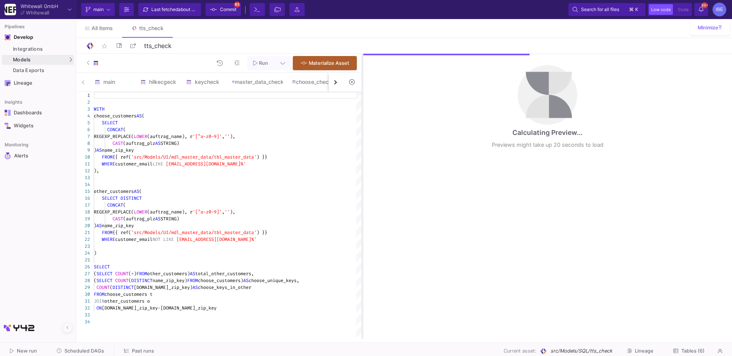
drag, startPoint x: 502, startPoint y: 146, endPoint x: 352, endPoint y: 167, distance: 151.4
click at [362, 167] on div at bounding box center [363, 196] width 2 height 285
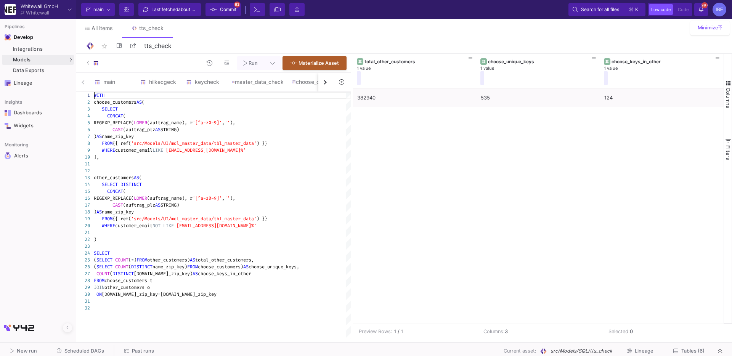
click at [158, 249] on div at bounding box center [222, 246] width 257 height 7
type textarea "WITH choose_customers AS ( SELECT CONCAT( REGEXP_REPLACE(LOWER(auftrag_name), r…"
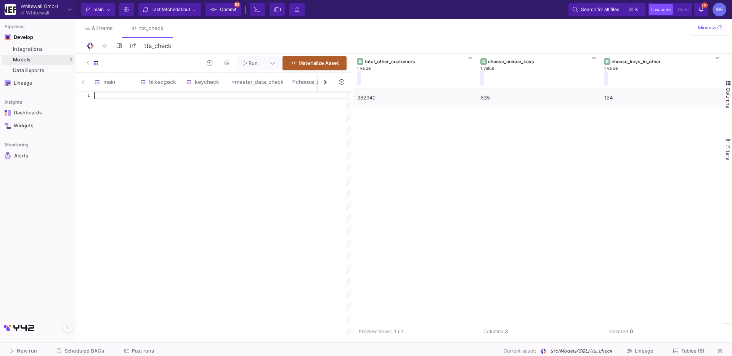
paste textarea "SELECT (SELECT COUNT(*) FROM other_keys) AS total_other_unique_keys, (SELECT CO…"
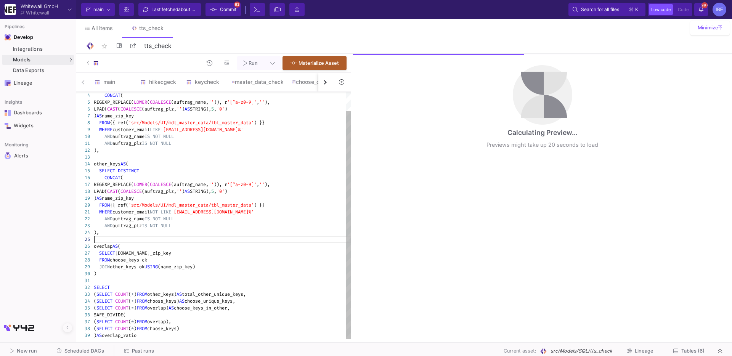
click at [195, 238] on div at bounding box center [222, 239] width 257 height 7
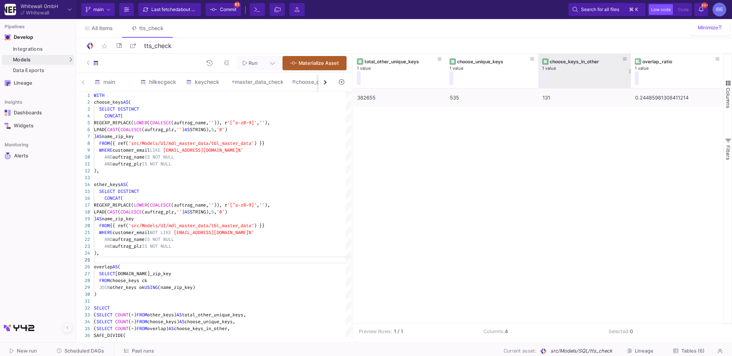
click at [600, 88] on div "choose_keys_in_other 1 value" at bounding box center [584, 71] width 85 height 34
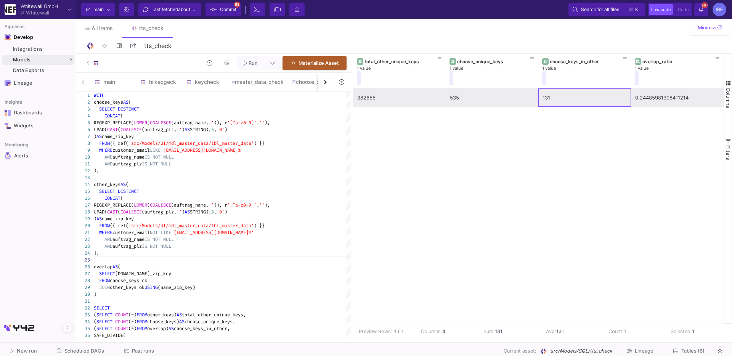
click at [593, 96] on div "131" at bounding box center [585, 98] width 84 height 18
click at [532, 96] on div "535" at bounding box center [492, 98] width 84 height 18
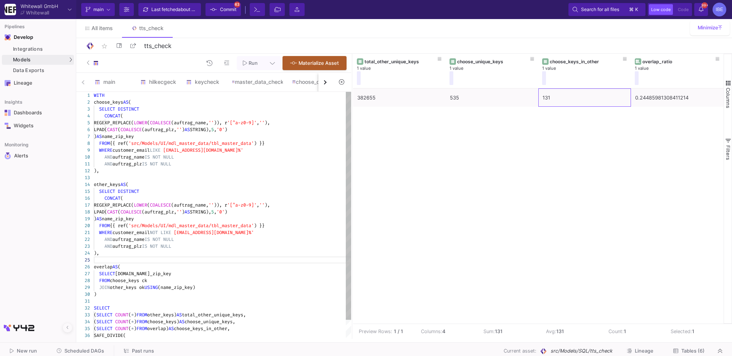
click at [327, 161] on div "AND auftrag_plz IS NOT NULL" at bounding box center [222, 164] width 257 height 7
type textarea "SELECT (SELECT COUNT(*) FROM other_keys) AS total_other_unique_keys, (SELECT CO…"
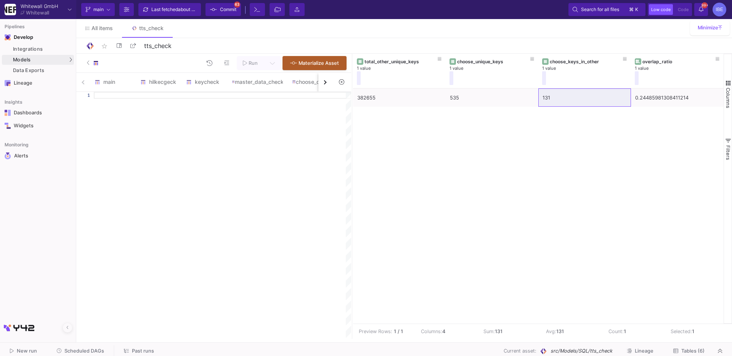
type textarea "WITH choose_customers AS ( SELECT CONCAT( REGEXP_REPLACE(LOWER(auftrag_name), r…"
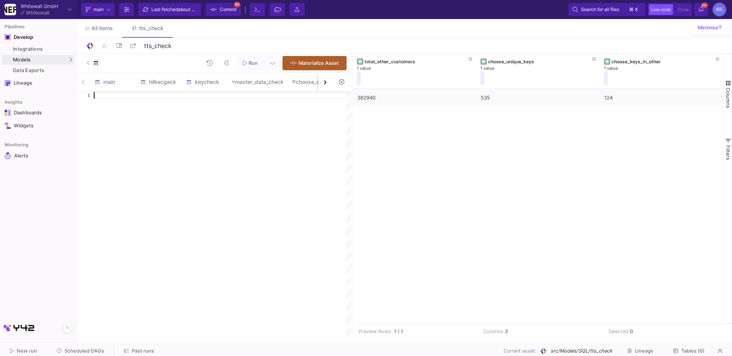
paste textarea "SELECT (SELECT COUNT(*) FROM other_keys) AS total_other_unique_keys, (SELECT CO…"
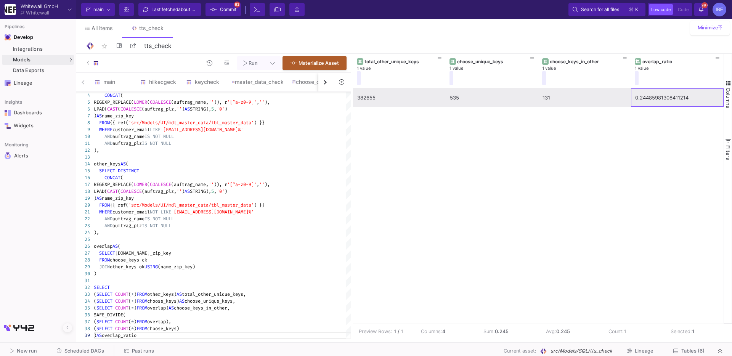
click at [651, 103] on div "0.24485981308411214" at bounding box center [677, 98] width 84 height 18
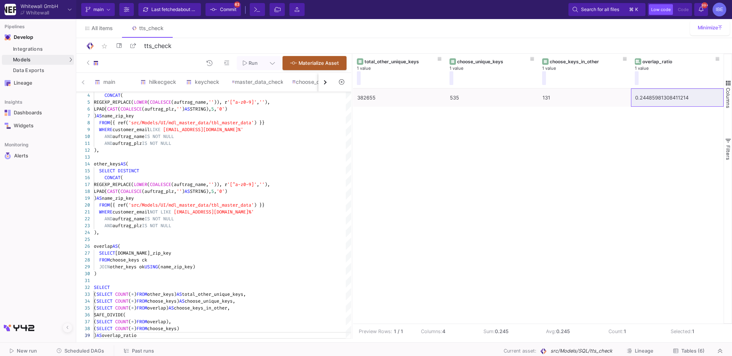
click at [498, 129] on div "382655 535 131 0.24485981308411214" at bounding box center [538, 205] width 371 height 235
click at [246, 195] on div ") AS name_zip_key" at bounding box center [222, 198] width 257 height 7
type textarea "WITH choose_keys AS ( SELECT DISTINCT CONCAT( REGEXP_REPLACE(LOWER(COALESCE(auf…"
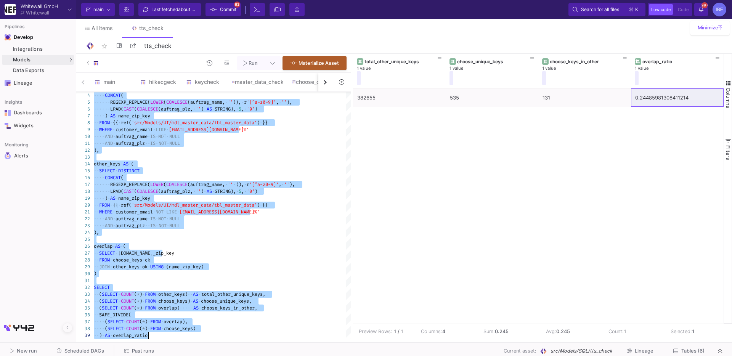
scroll to position [0, 0]
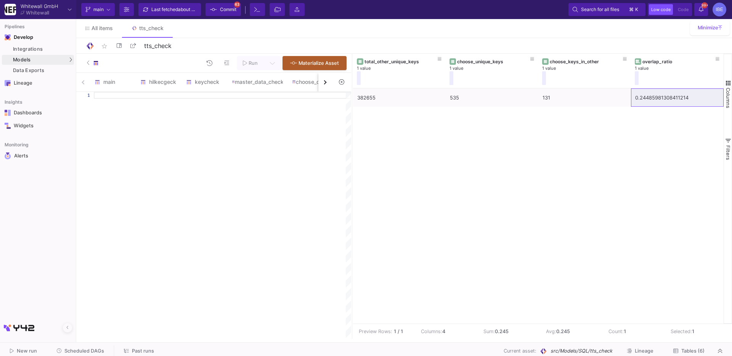
paste textarea "SELECT COUNT(*) AS total_choose_customers, COUNTIF(existed_before_in_other) AS …"
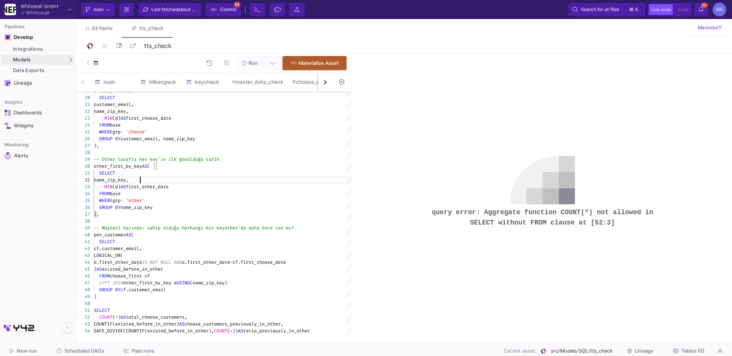
click at [479, 219] on pre "query error: Aggregate function COUNT(*) not allowed in SELECT without FROM cla…" at bounding box center [542, 217] width 229 height 20
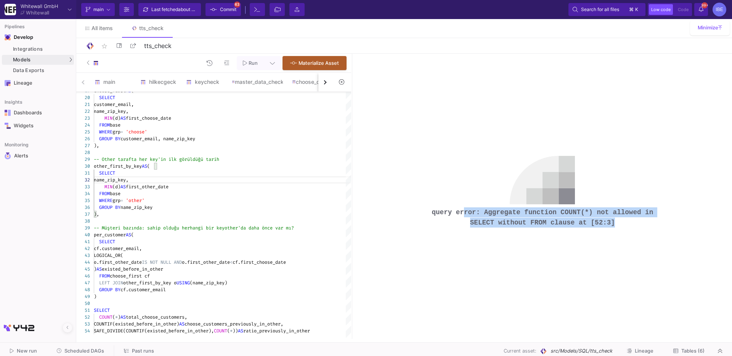
click at [479, 219] on pre "query error: Aggregate function COUNT(*) not allowed in SELECT without FROM cla…" at bounding box center [542, 217] width 229 height 20
copy div "query error: Aggregate function COUNT(*) not allowed in SELECT without FROM cla…"
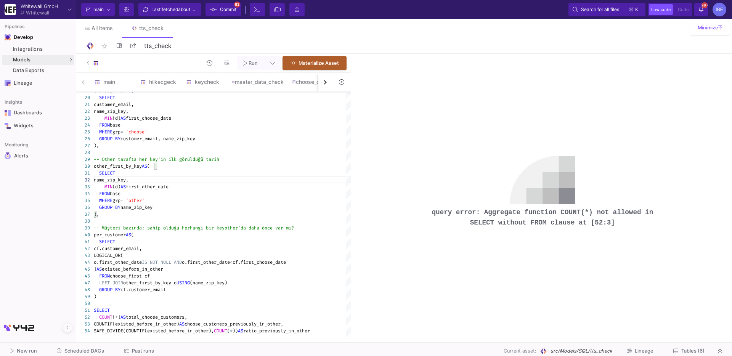
click at [302, 167] on div "other_first_by_key AS (" at bounding box center [226, 166] width 264 height 7
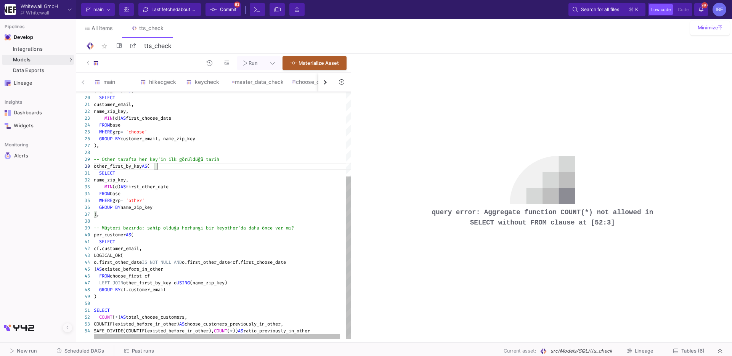
type textarea "WITH base AS ( SELECT DATE(date) AS d, customer_email, CONCAT( REGEXP_REPLACE(L…"
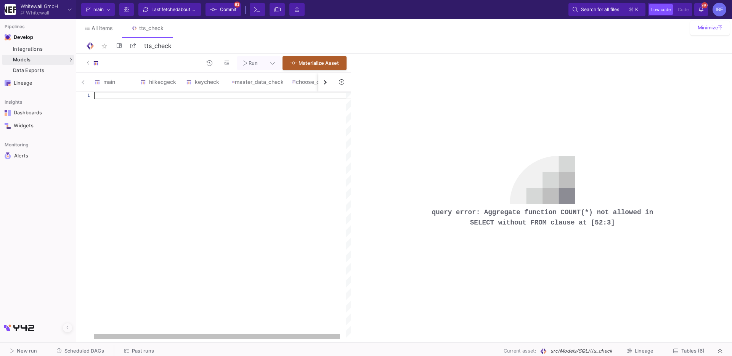
scroll to position [0, 0]
paste textarea "-- >>> Burada FROM per_customer ekledik <<< SELECT COUNT(*) AS total_choose_cus…"
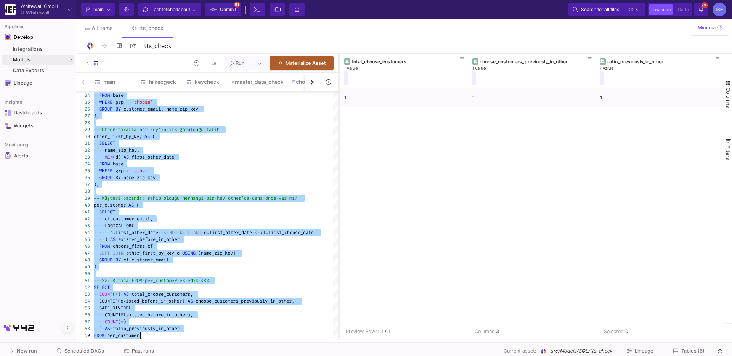
drag, startPoint x: 351, startPoint y: 143, endPoint x: 338, endPoint y: 144, distance: 13.0
click at [338, 144] on div at bounding box center [339, 196] width 2 height 285
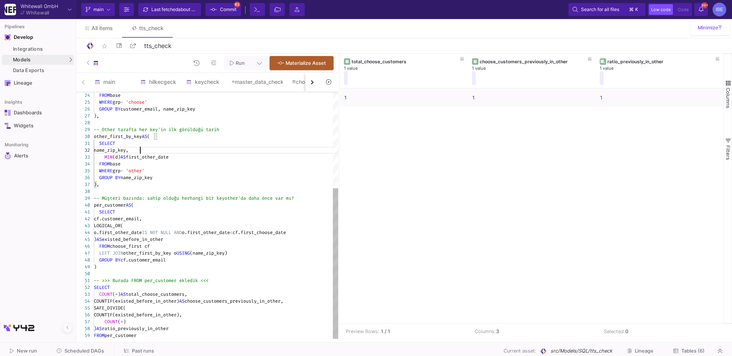
type textarea "-- >>> Burada FROM per_customer ekledik <<< SELECT COUNT(*) AS total_choose_cus…"
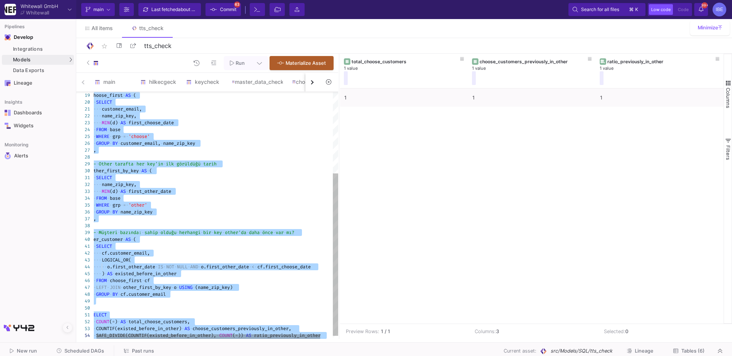
type textarea "SELECT COUNT(*) AS total_choose_customers, COUNTIF(existed_before_in_other) AS …"
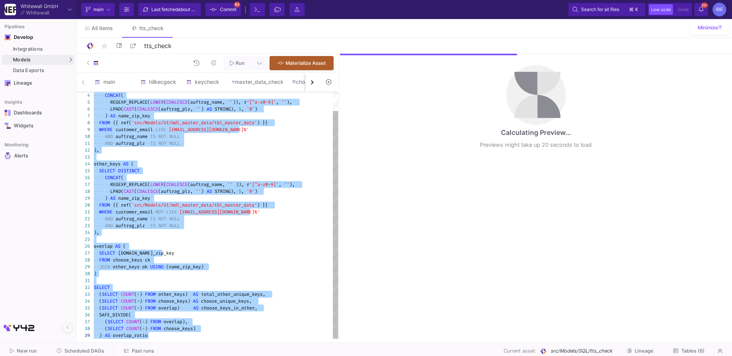
type textarea "AND auftrag_plz IS NOT NULL ), other_keys AS ( SELECT DISTINCT CONCAT( REGEXP_R…"
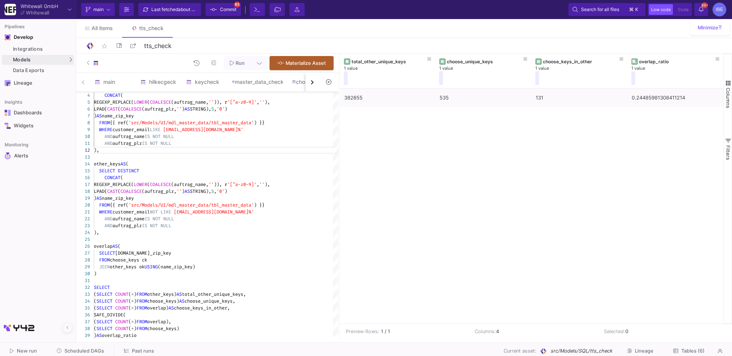
click at [360, 108] on div "382655 535 131 0.24485981308411214" at bounding box center [532, 205] width 384 height 235
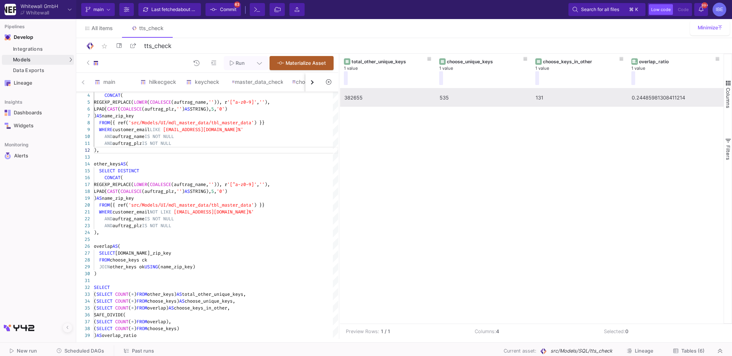
click at [358, 100] on div "382655" at bounding box center [387, 98] width 87 height 18
click at [447, 97] on div "535" at bounding box center [484, 98] width 88 height 18
click at [567, 94] on div "131" at bounding box center [580, 98] width 88 height 18
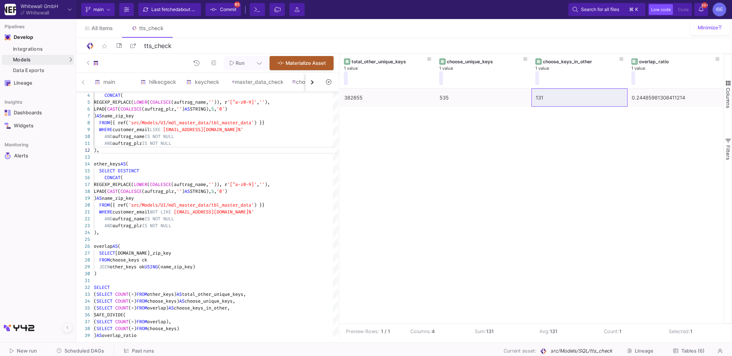
click at [565, 110] on div "382655 535 131 0.24485981308411214" at bounding box center [532, 205] width 384 height 235
drag, startPoint x: 565, startPoint y: 111, endPoint x: 520, endPoint y: 143, distance: 55.2
click at [520, 143] on div "382655 535 131 0.24485981308411214" at bounding box center [532, 205] width 384 height 235
click at [275, 202] on div "FROM {{ ref( 'src/Models/UI/mdl_master_data/tbl_master_data' ) }}" at bounding box center [216, 205] width 244 height 7
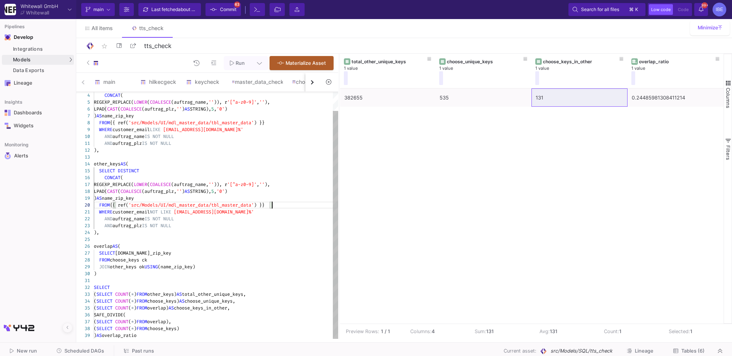
click at [275, 202] on div "FROM {{ ref( 'src/Models/UI/mdl_master_data/tbl_master_data' ) }}" at bounding box center [216, 205] width 244 height 7
type textarea "WITH choose_keys AS ( SELECT DISTINCT CONCAT( REGEXP_REPLACE(LOWER(COALESCE(auf…"
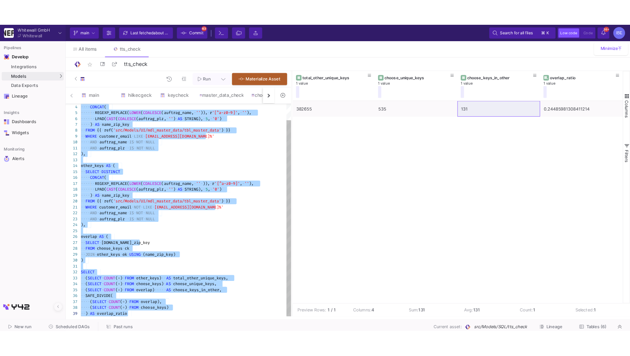
scroll to position [0, 0]
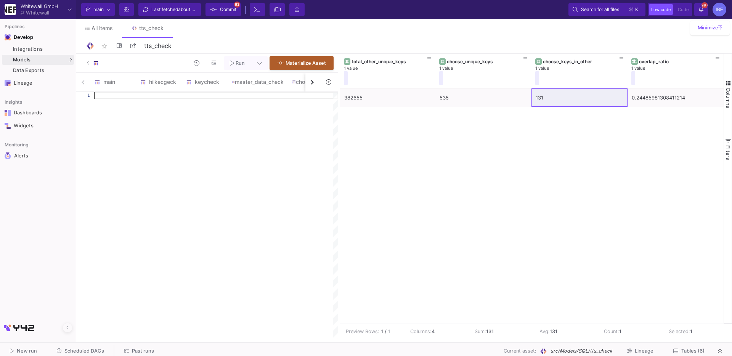
paste textarea "(SELECT COUNT(*) FROM overlap), (SELECT COUNT(*) FROM choose_first) ) AS overla…"
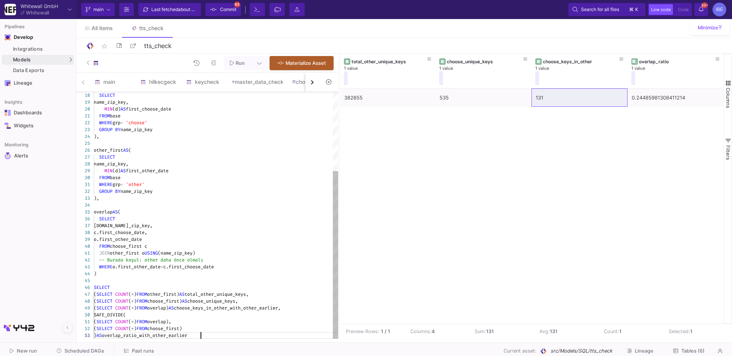
type textarea "WITH base AS ( SELECT DATE(date) AS d, CONCAT( REGEXP_REPLACE(LOWER(COALESCE(au…"
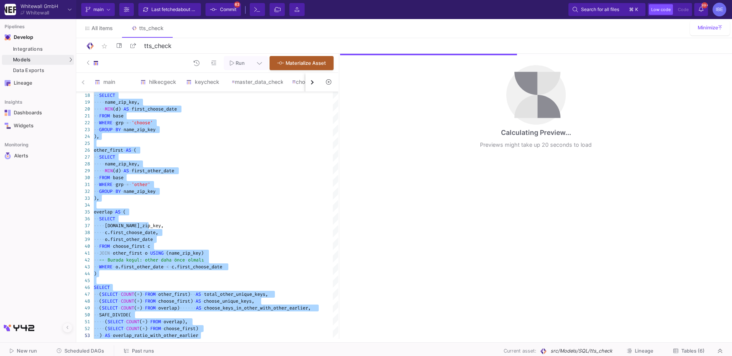
click at [235, 4] on span "Commit" at bounding box center [228, 9] width 16 height 11
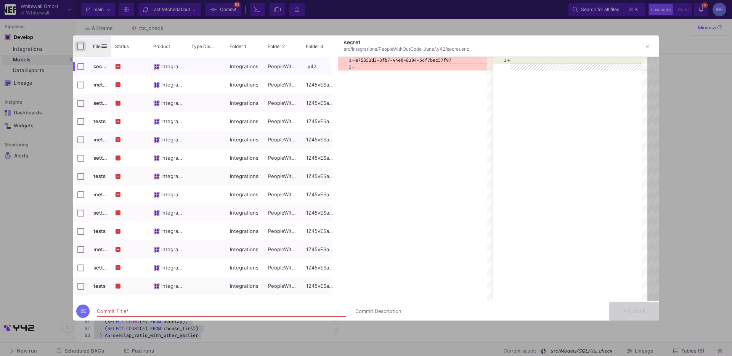
click at [80, 46] on input "Press Space to toggle all rows selection (unchecked)" at bounding box center [80, 46] width 7 height 7
checkbox input "true"
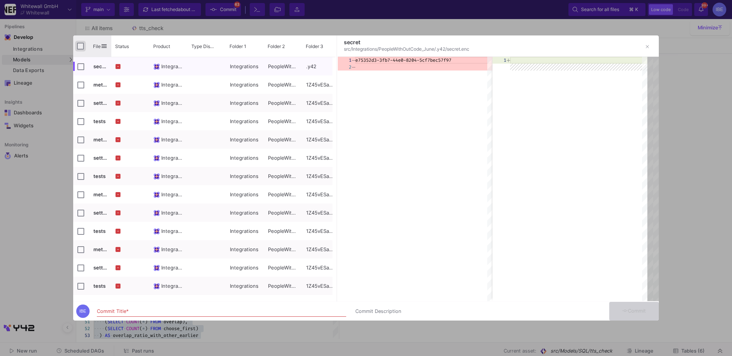
checkbox input "true"
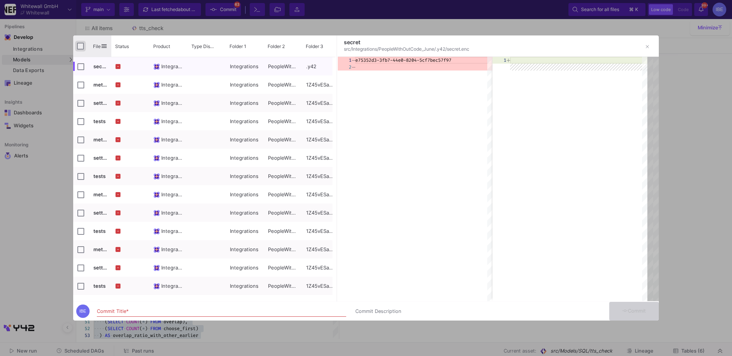
checkbox input "true"
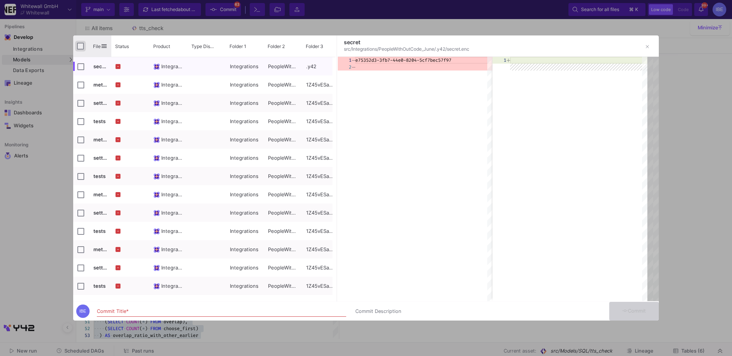
checkbox input "true"
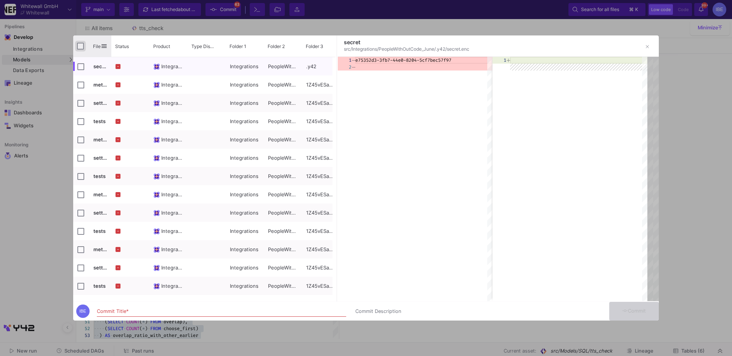
checkbox input "true"
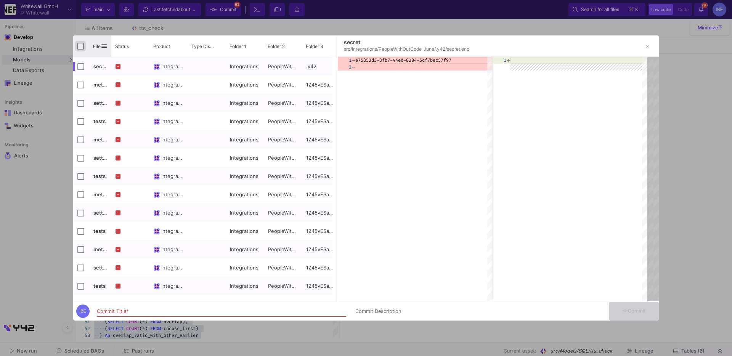
checkbox input "true"
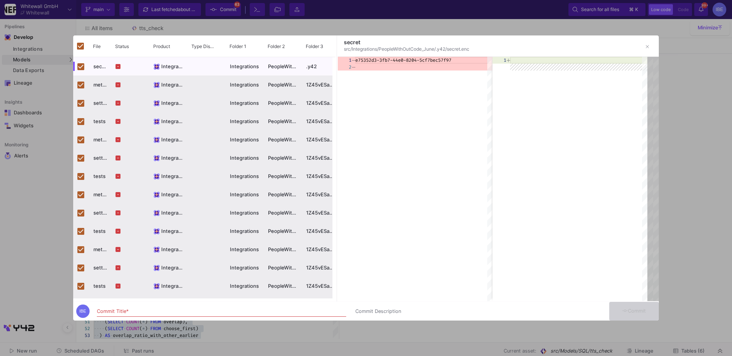
click at [184, 317] on div "Commit Title *" at bounding box center [221, 310] width 249 height 14
type input "burcu"
click at [623, 309] on icon at bounding box center [625, 311] width 6 height 5
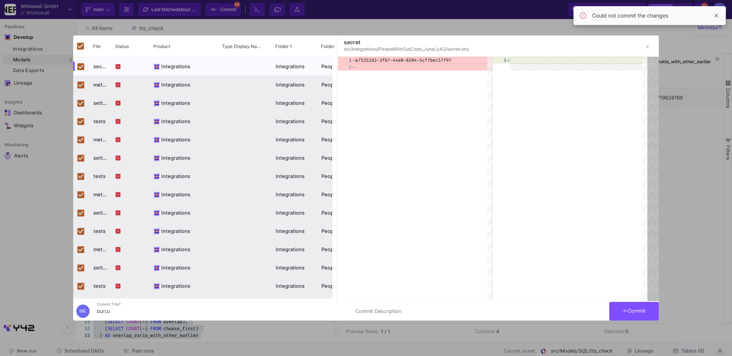
click at [668, 232] on div at bounding box center [366, 178] width 732 height 356
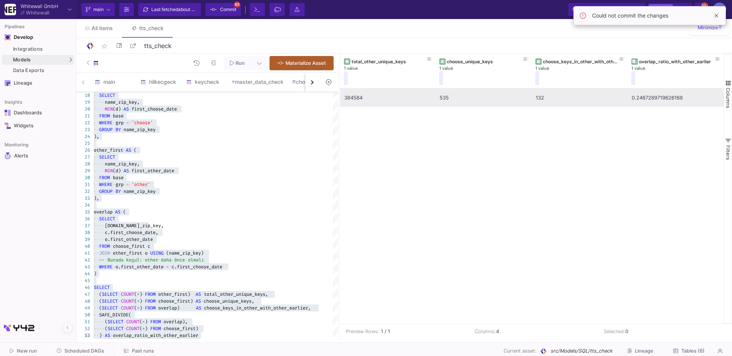
click at [546, 103] on div "132" at bounding box center [580, 98] width 88 height 18
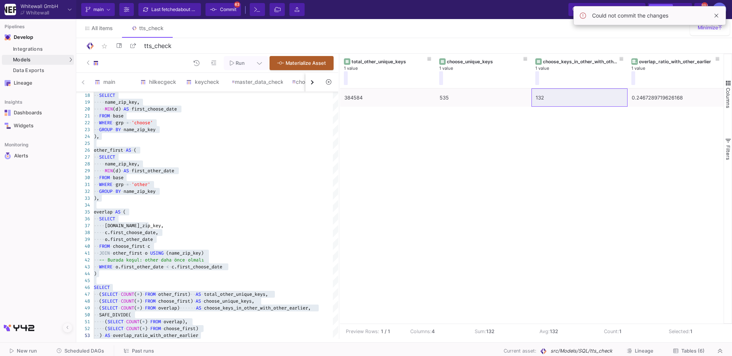
click at [456, 209] on div "384584 535 132 0.2467289719626168" at bounding box center [532, 205] width 384 height 235
